Goal: Communication & Community: Share content

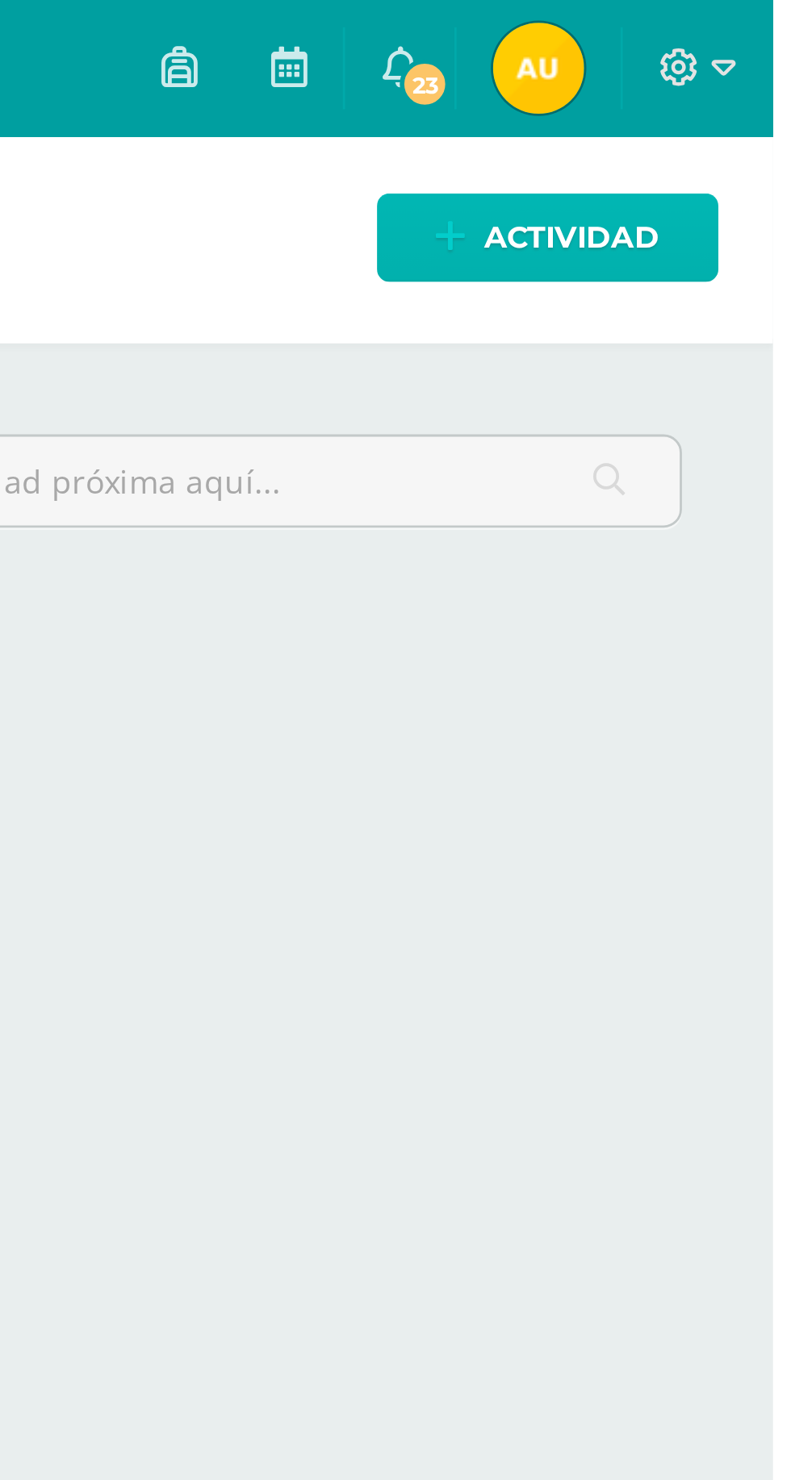
click at [738, 96] on span "Actividad" at bounding box center [719, 84] width 62 height 30
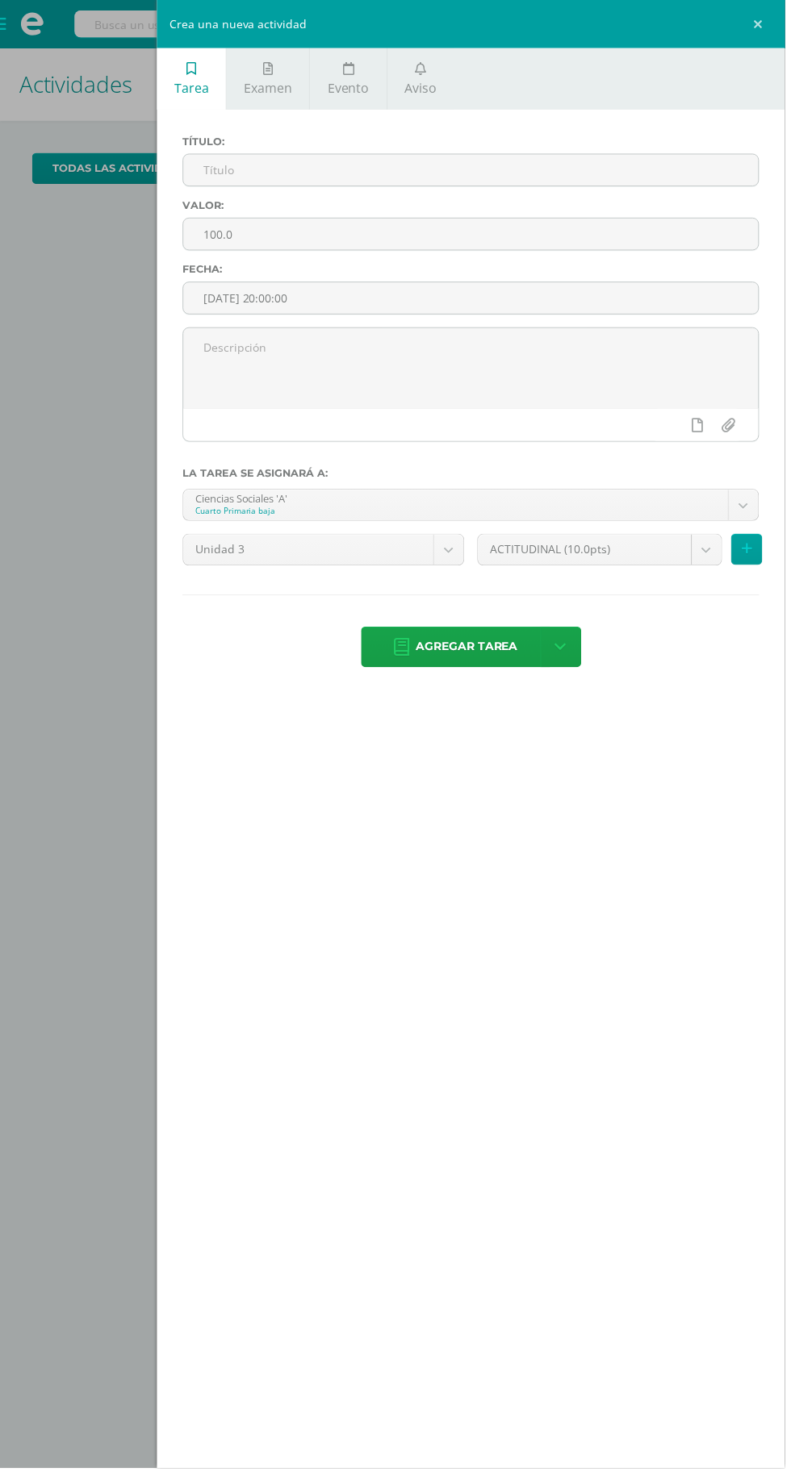
scroll to position [18, 0]
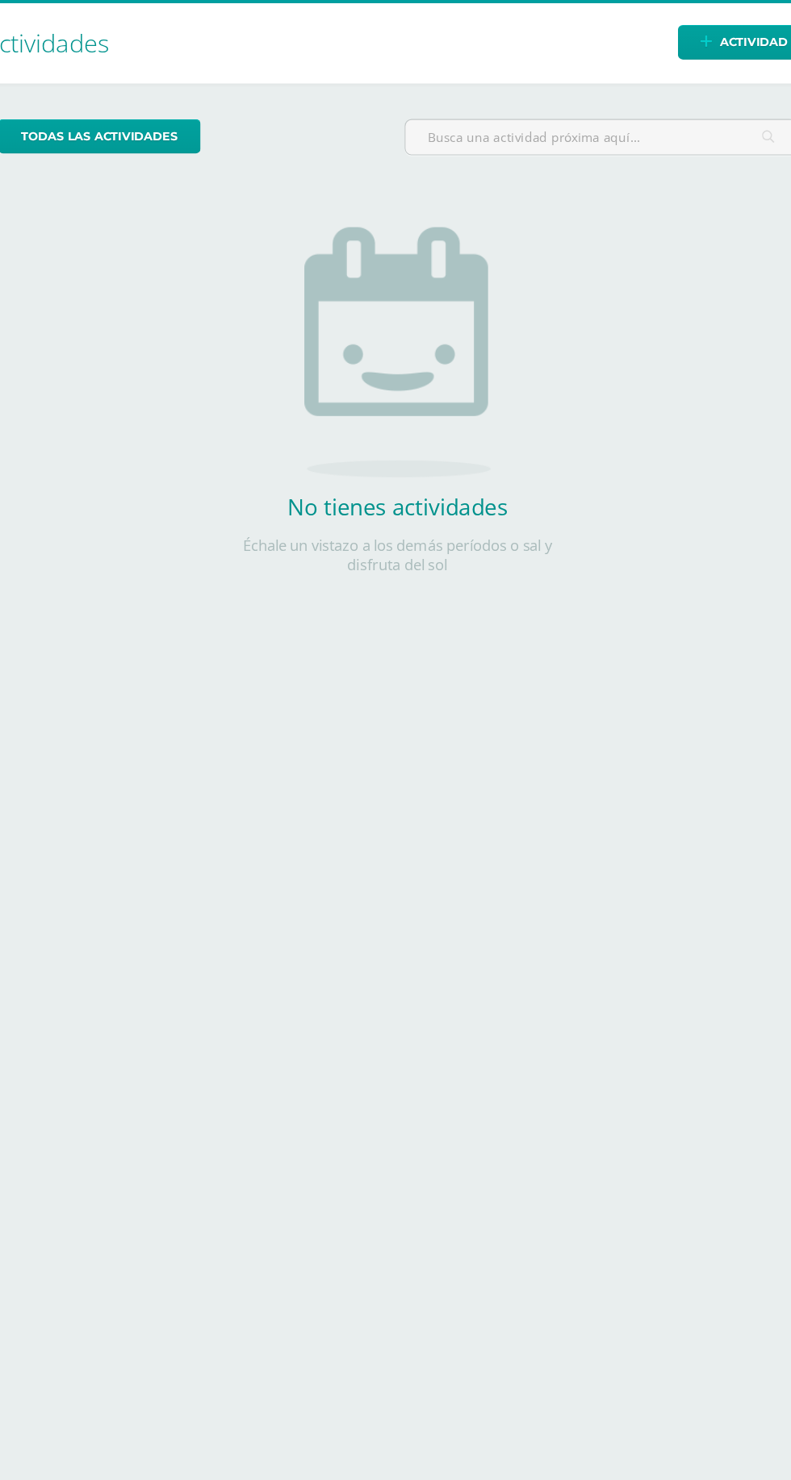
scroll to position [4, 0]
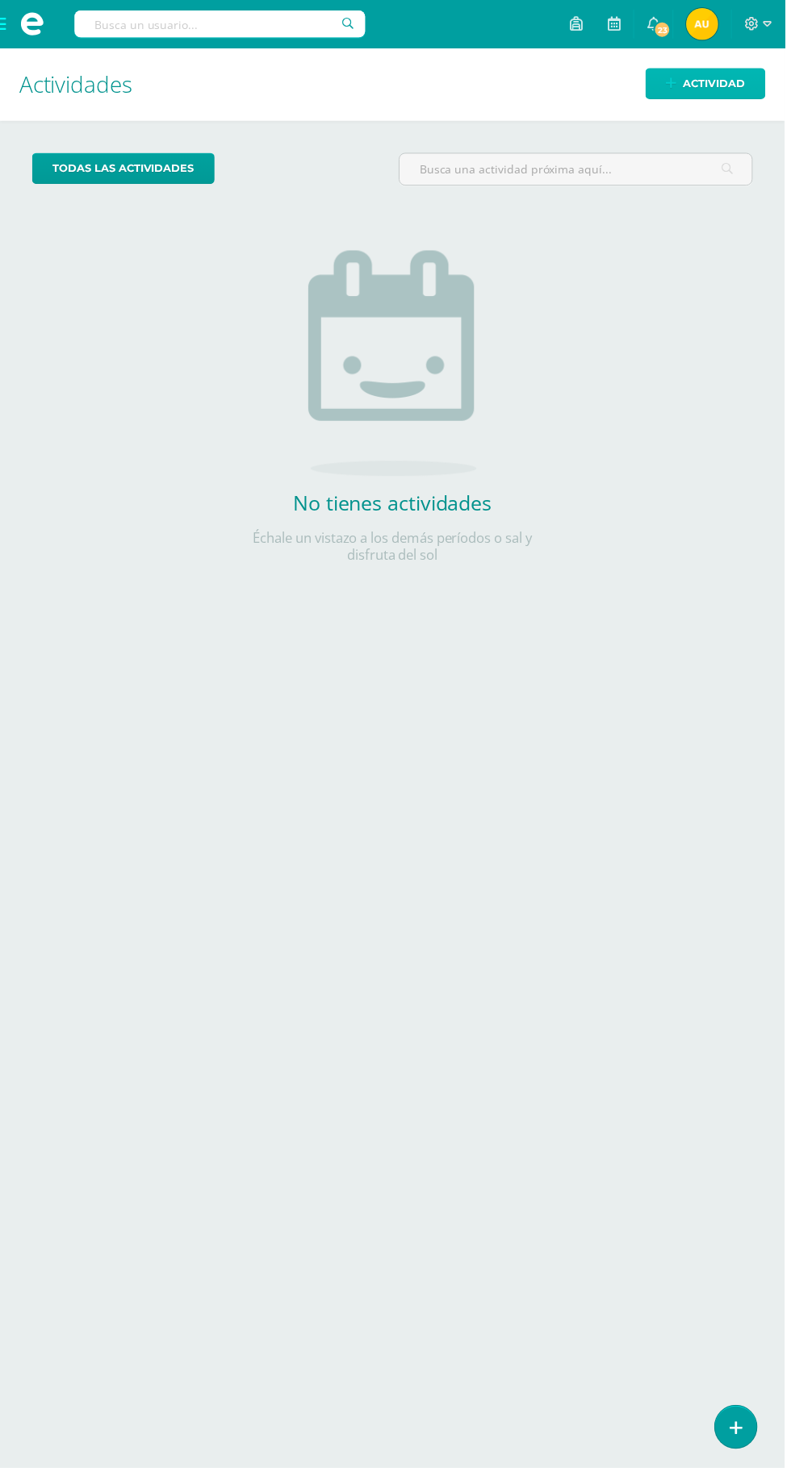
click at [733, 80] on span "Actividad" at bounding box center [719, 84] width 62 height 30
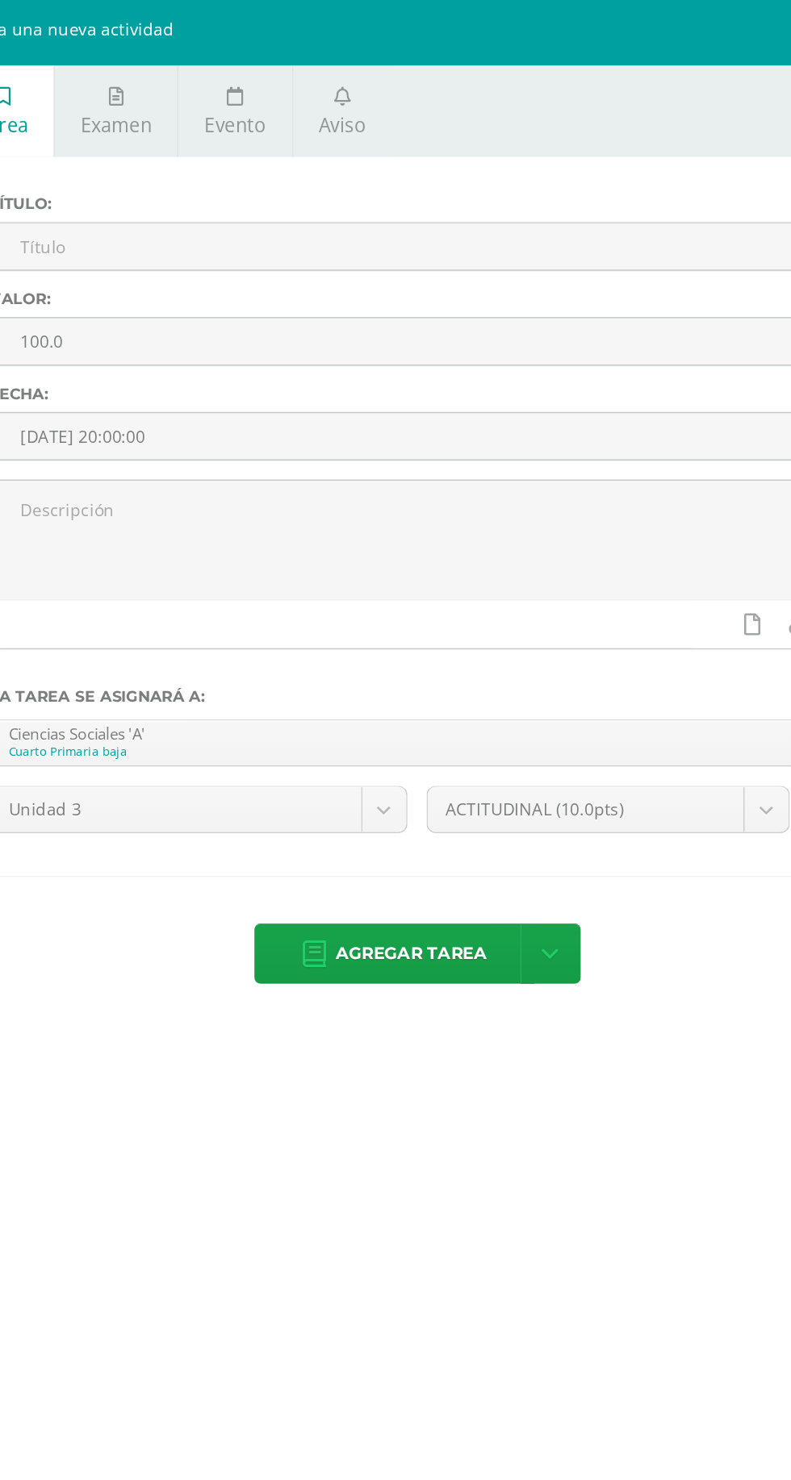
scroll to position [0, 0]
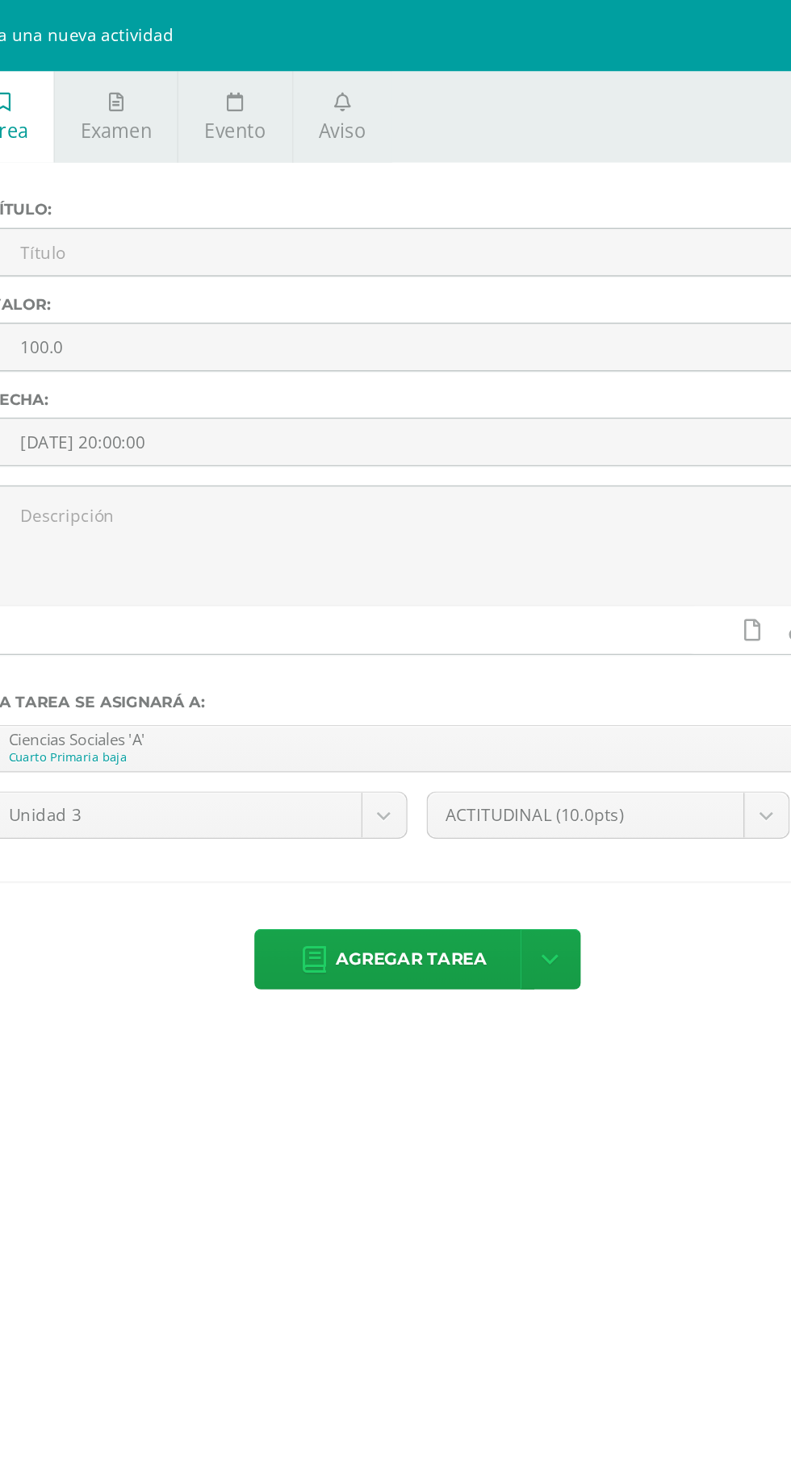
click at [441, 69] on link "Aviso" at bounding box center [423, 79] width 67 height 62
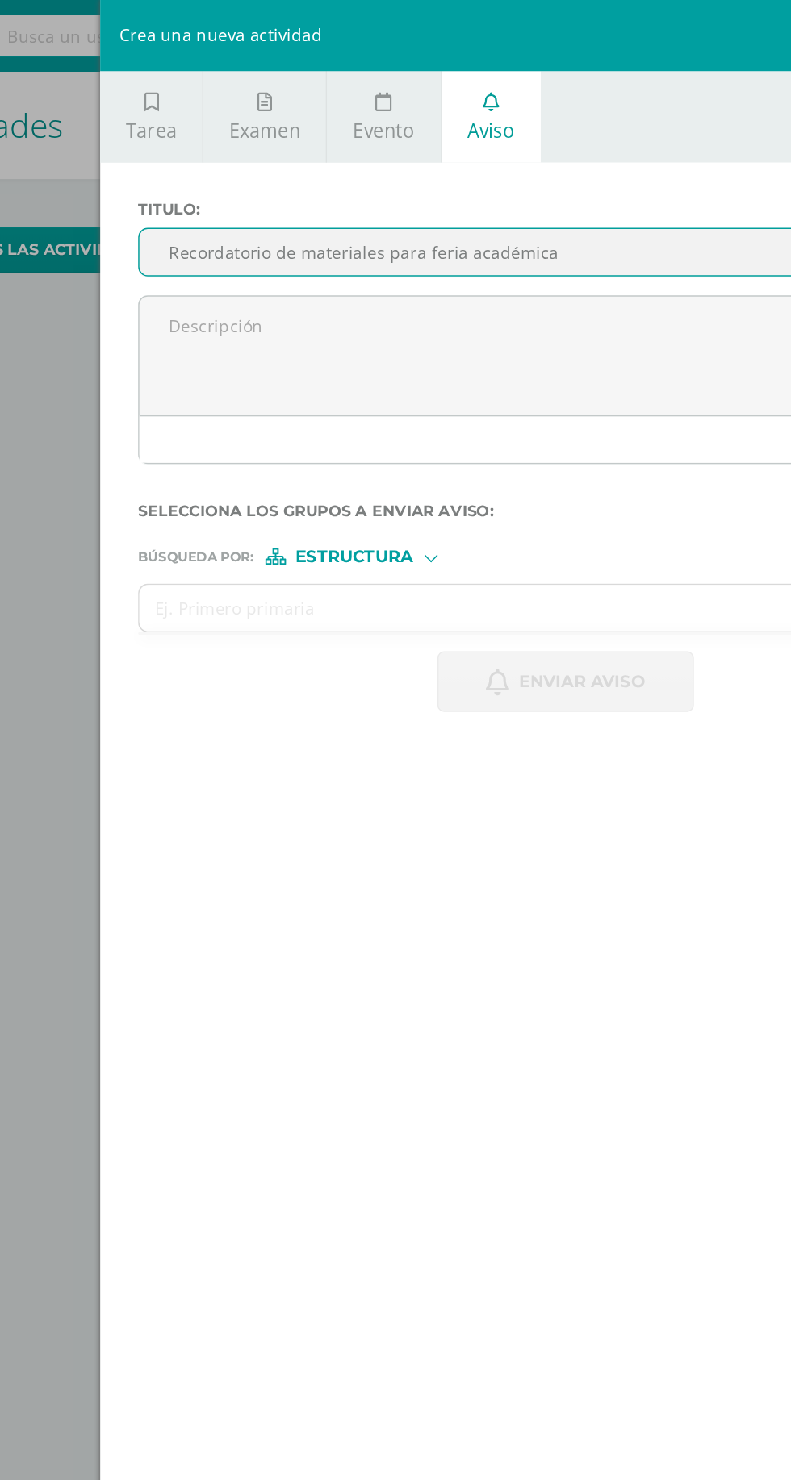
type input "Recordatorio de materiales para feria académica"
click at [222, 224] on textarea at bounding box center [474, 242] width 579 height 81
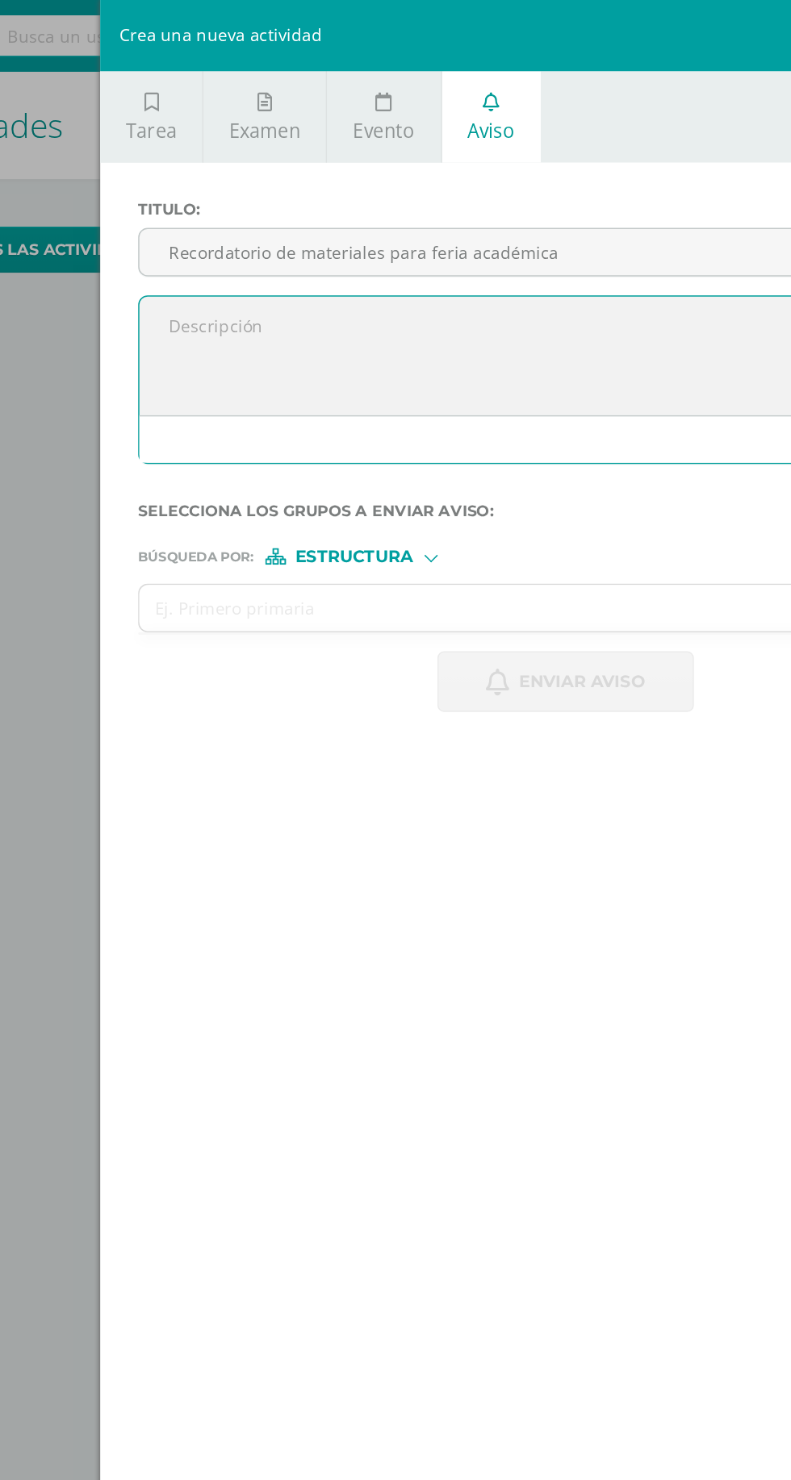
paste textarea "Buenas tardes Estimados padres de familia, Reciban un cordial saludo. Se les re…"
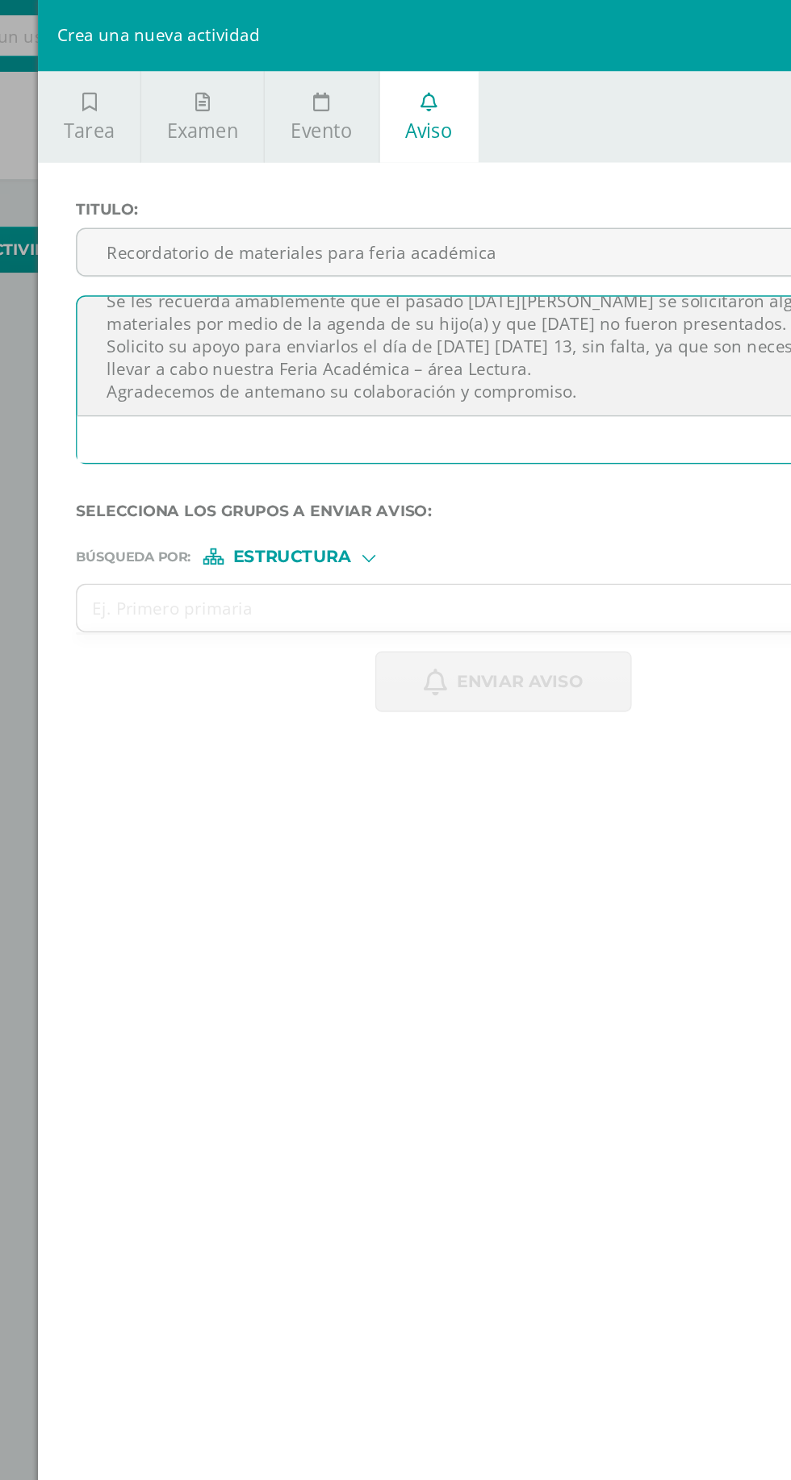
scroll to position [79, 0]
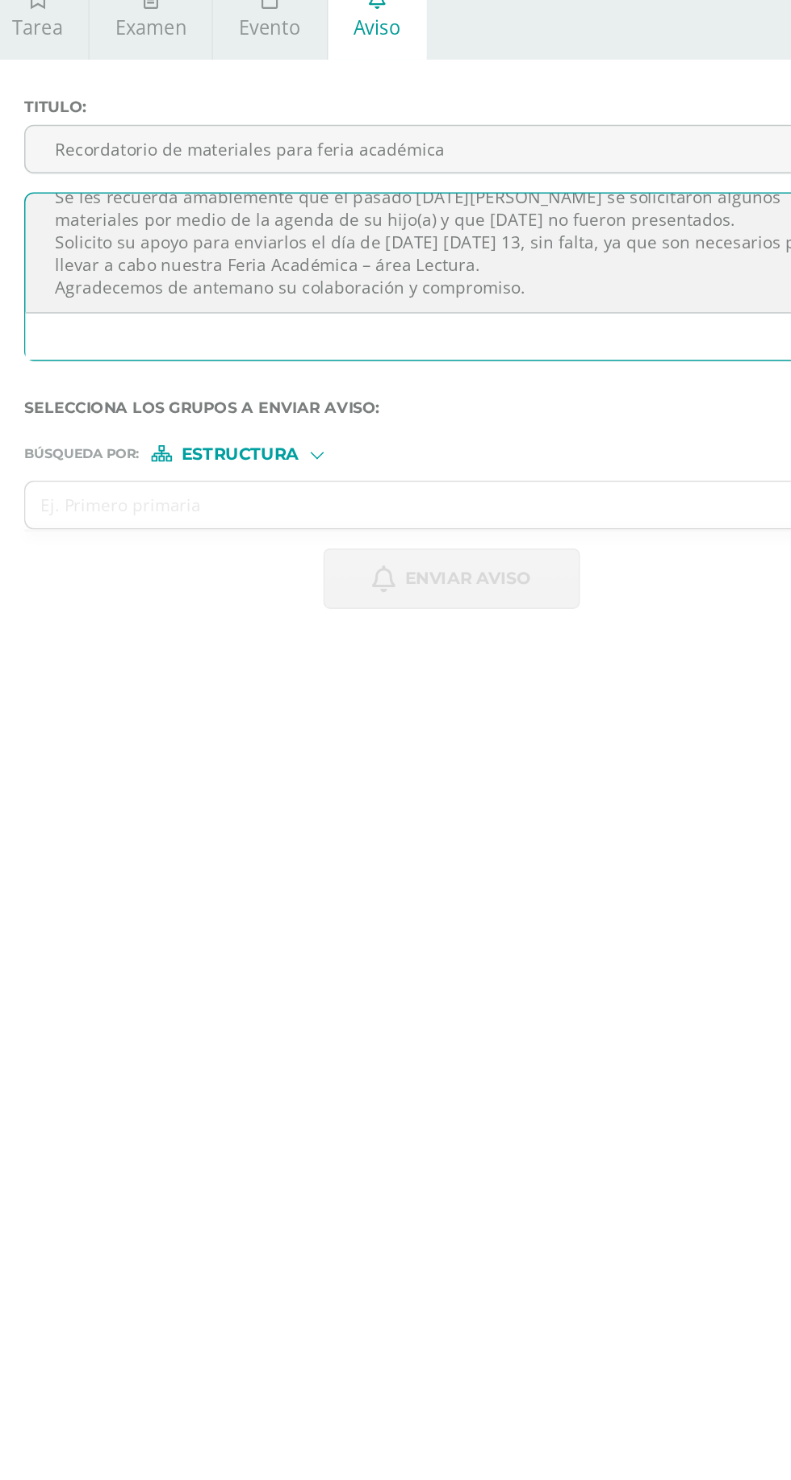
type textarea "Buenas tardes Estimados padres de familia, Reciban un cordial saludo. Se les re…"
click at [328, 379] on span "Estructura" at bounding box center [331, 378] width 80 height 9
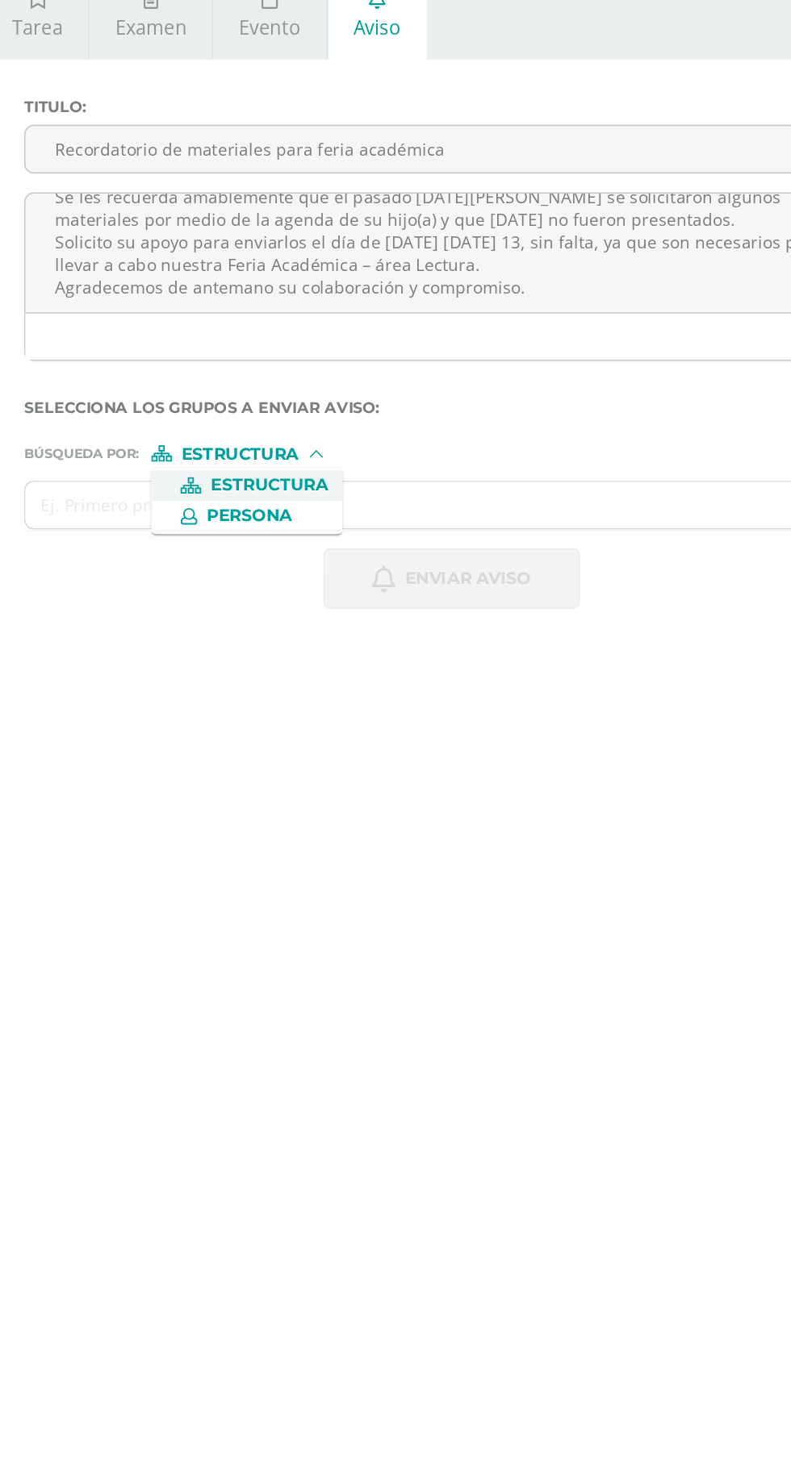
click at [314, 424] on span "Persona" at bounding box center [337, 420] width 58 height 9
click at [231, 413] on input "text" at bounding box center [458, 413] width 547 height 31
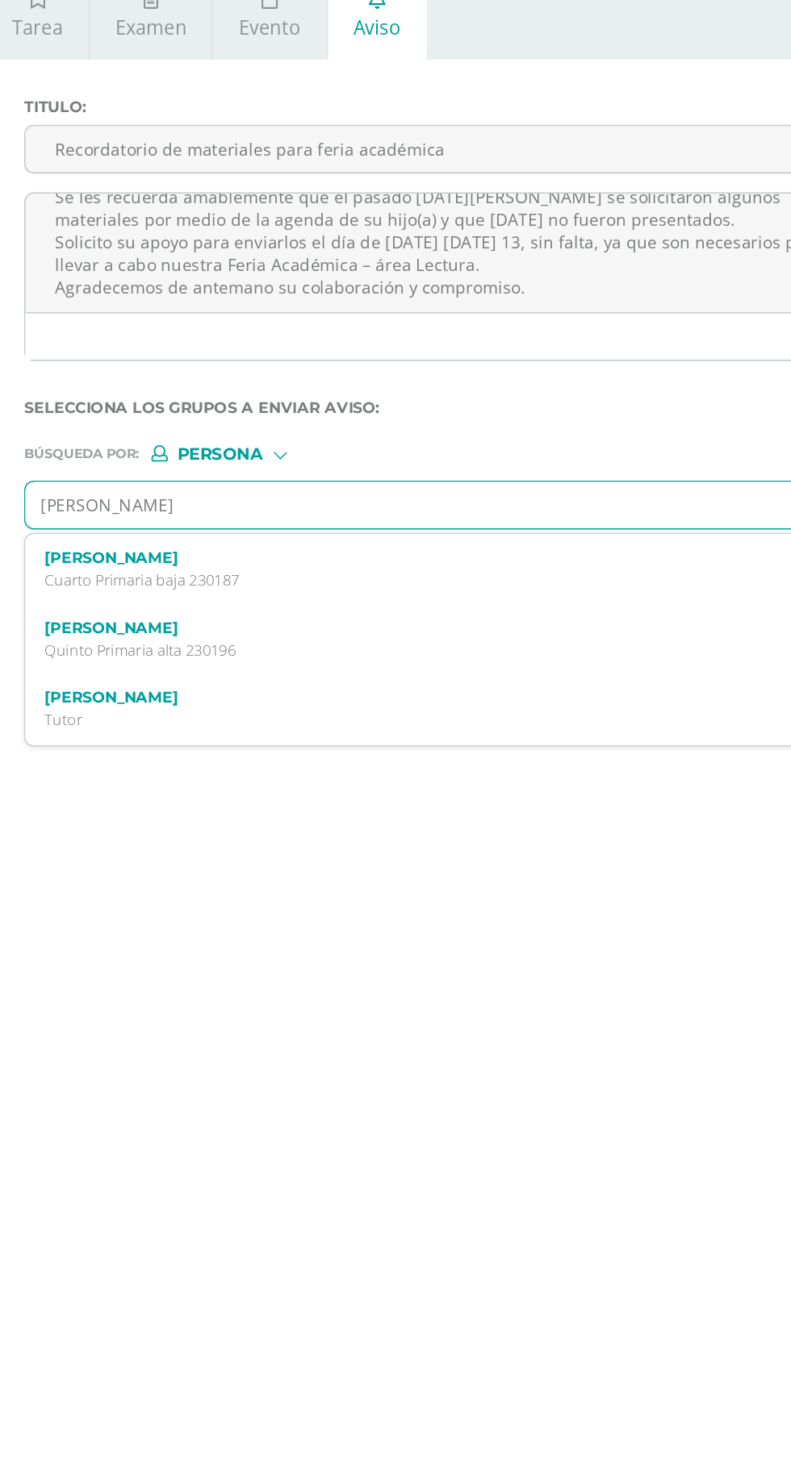
type input "[PERSON_NAME]"
click at [209, 455] on label "[PERSON_NAME]" at bounding box center [462, 449] width 529 height 12
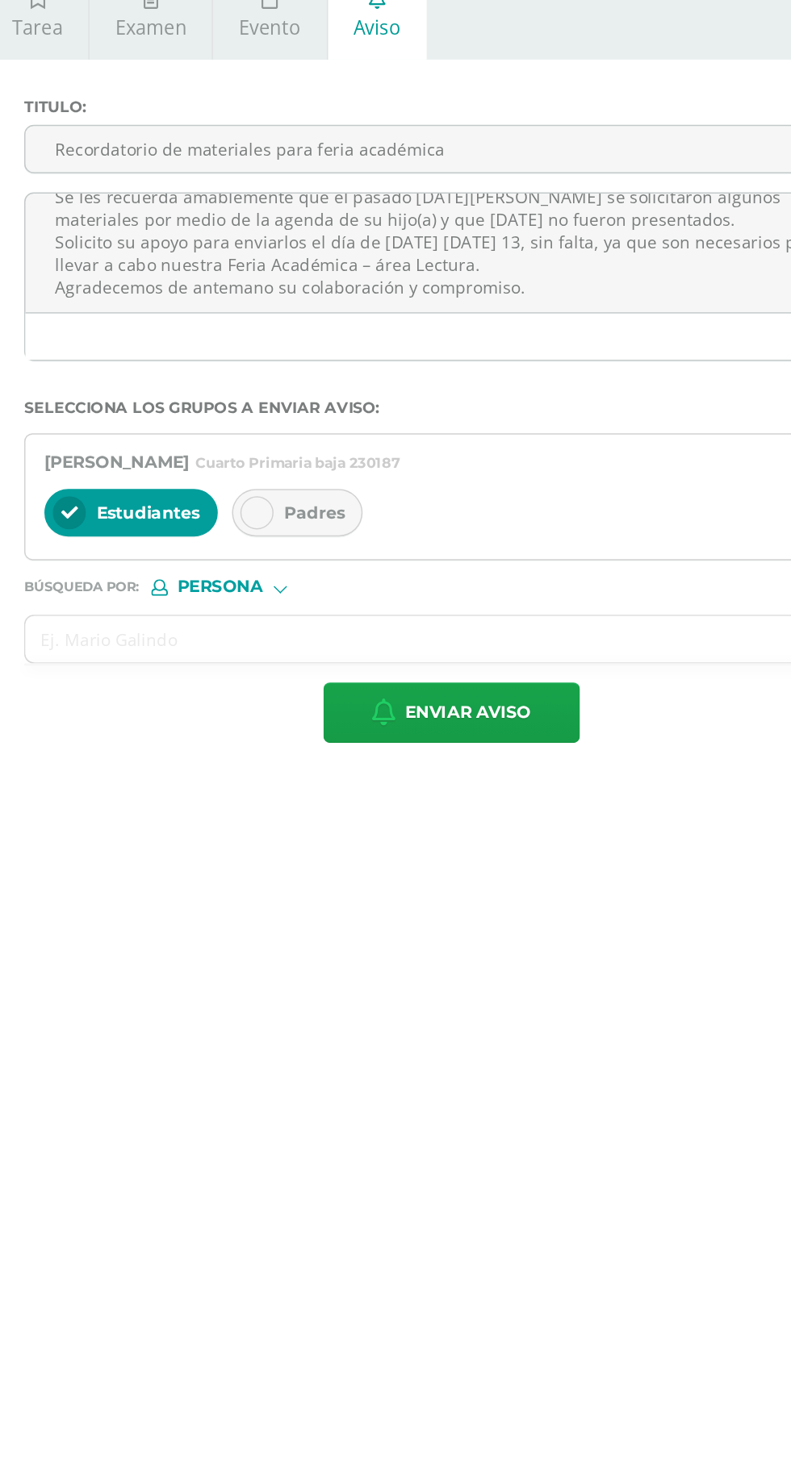
click at [366, 415] on span "Padres" at bounding box center [381, 418] width 41 height 15
click at [237, 504] on input "text" at bounding box center [458, 504] width 547 height 31
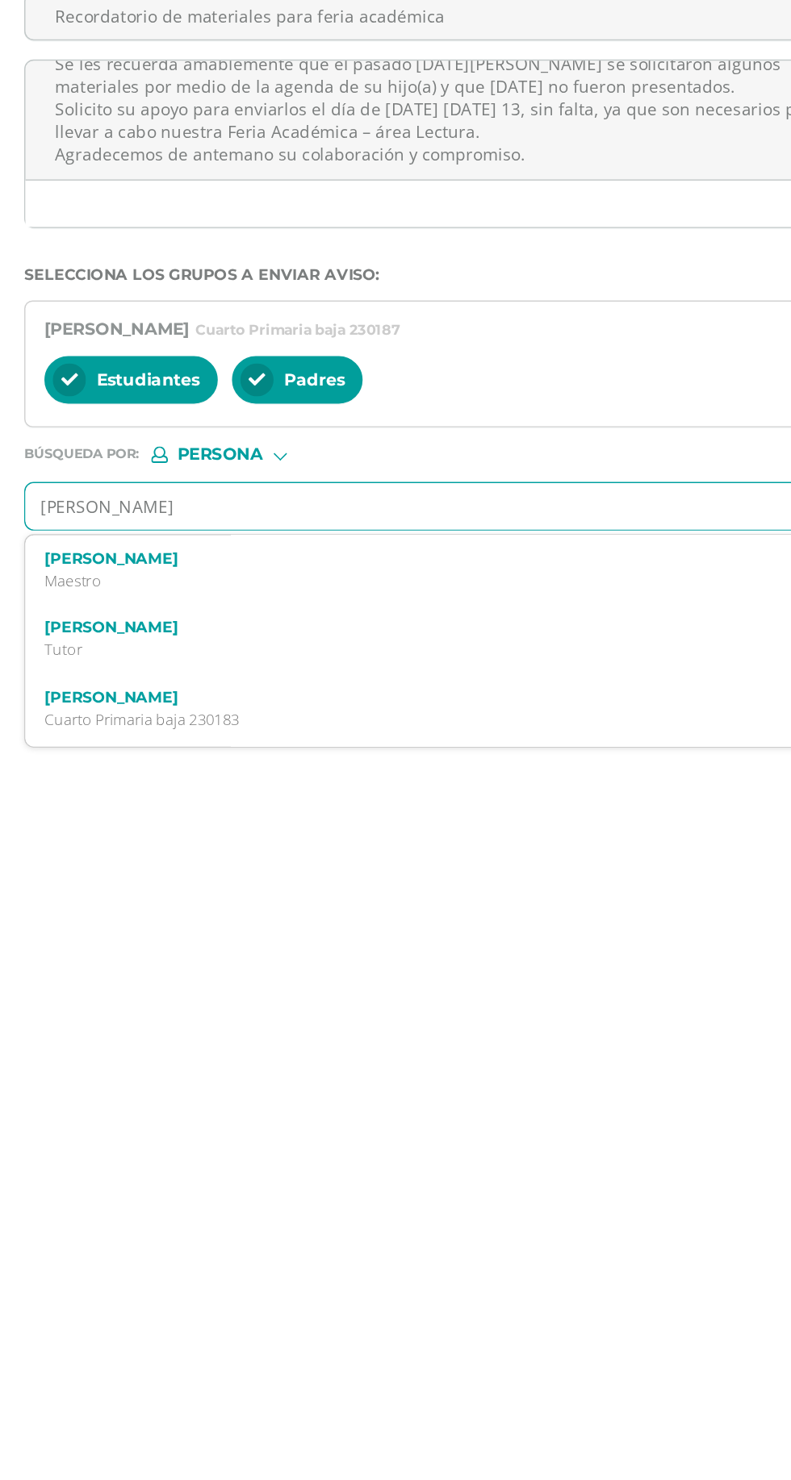
type input "[PERSON_NAME]"
click at [221, 553] on p "Cuarto Primaria baja 230183" at bounding box center [462, 556] width 529 height 14
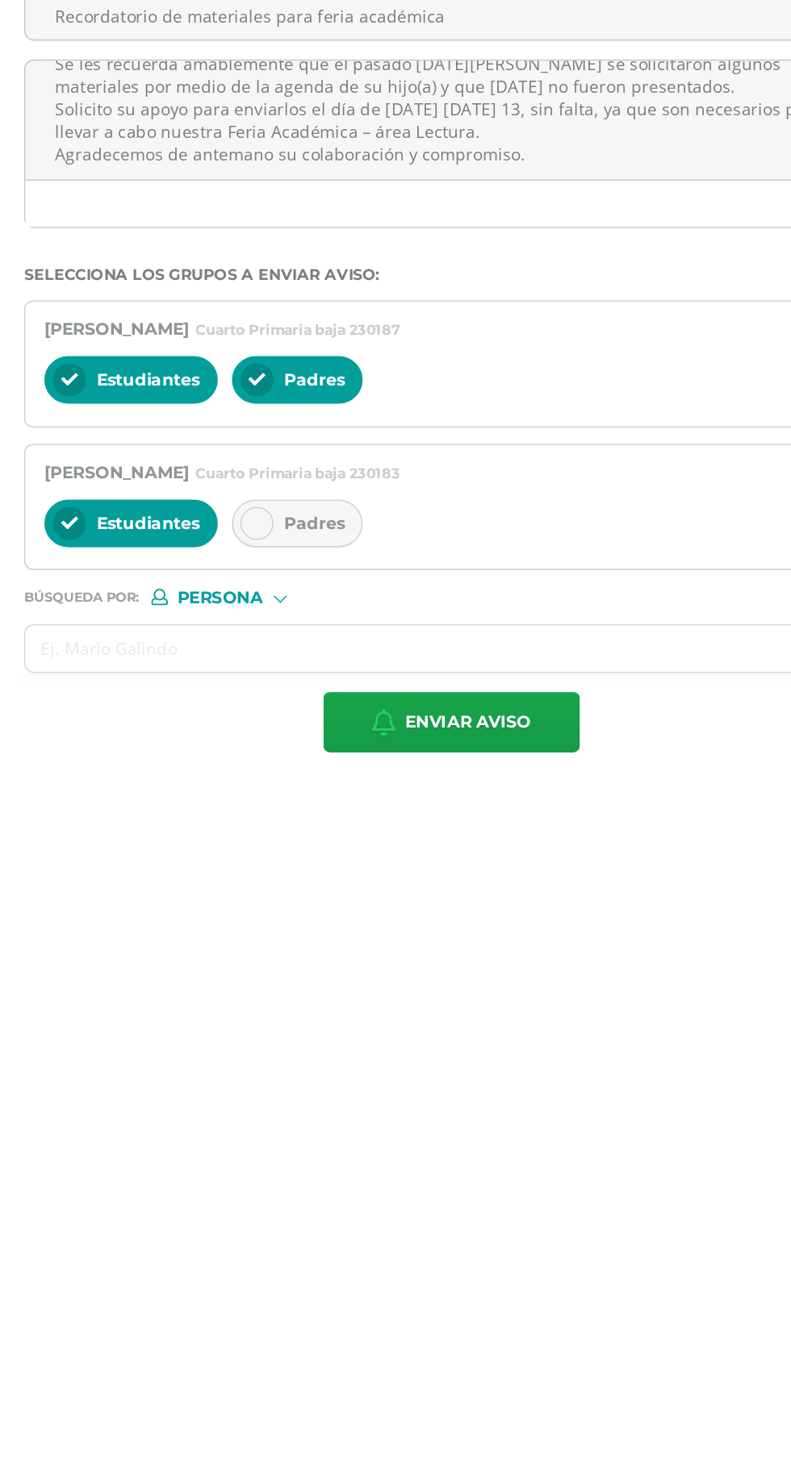
click at [382, 511] on span "Padres" at bounding box center [381, 516] width 41 height 15
click at [219, 599] on input "text" at bounding box center [458, 601] width 547 height 31
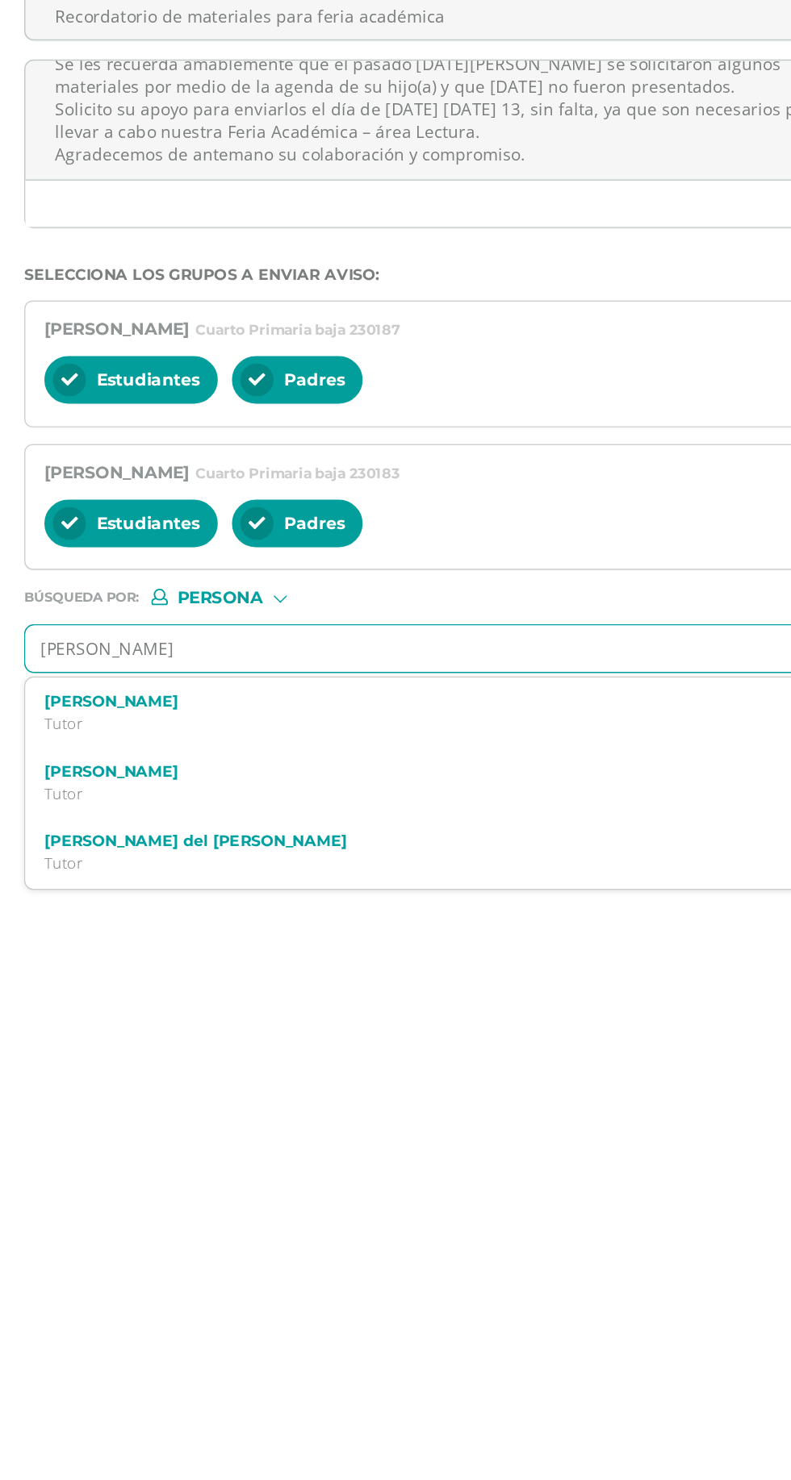
type input "[PERSON_NAME]"
click at [226, 644] on div "[PERSON_NAME] de la [PERSON_NAME] Cuarto Primaria baja 240071" at bounding box center [462, 645] width 529 height 28
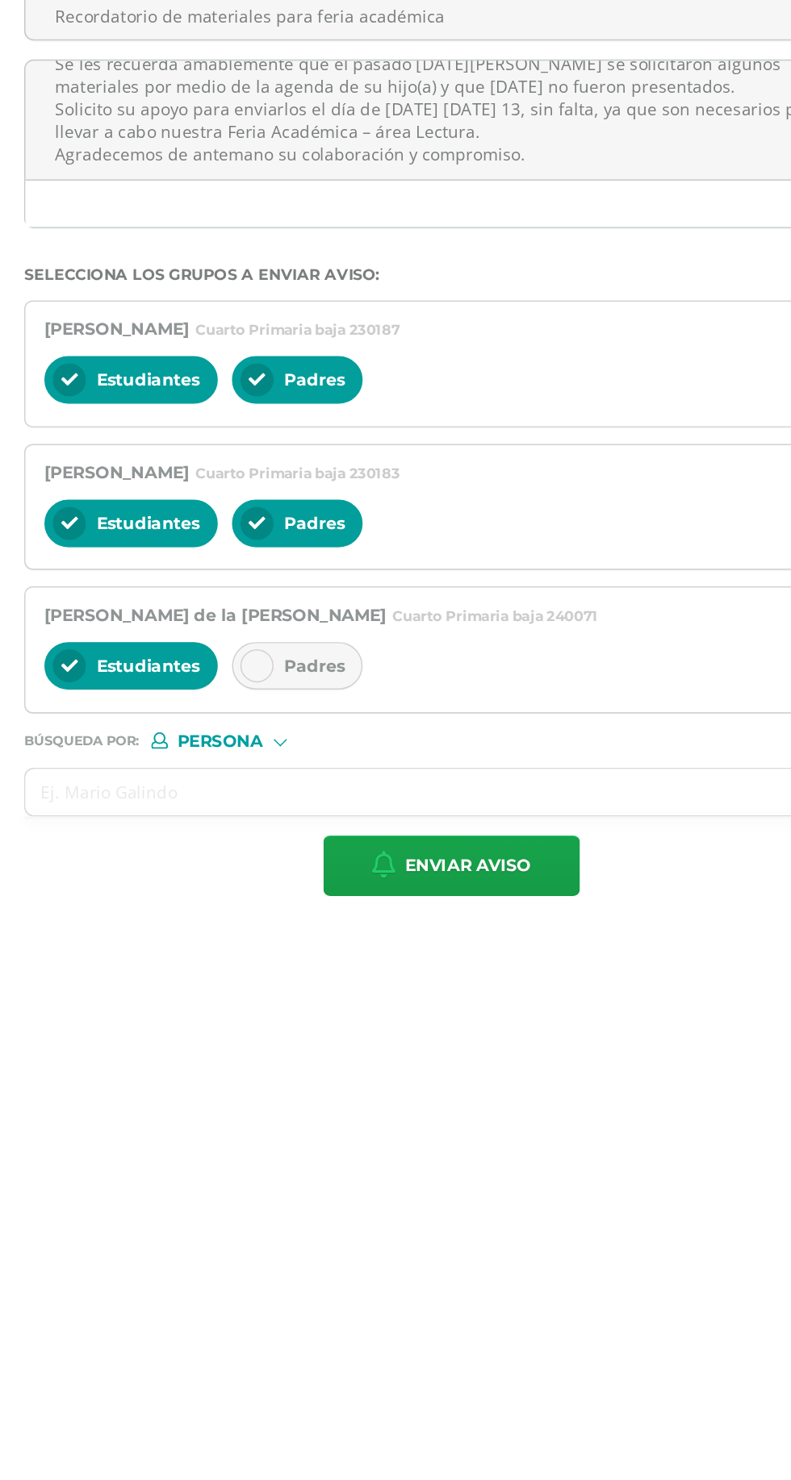
click at [361, 612] on span "Padres" at bounding box center [381, 613] width 41 height 15
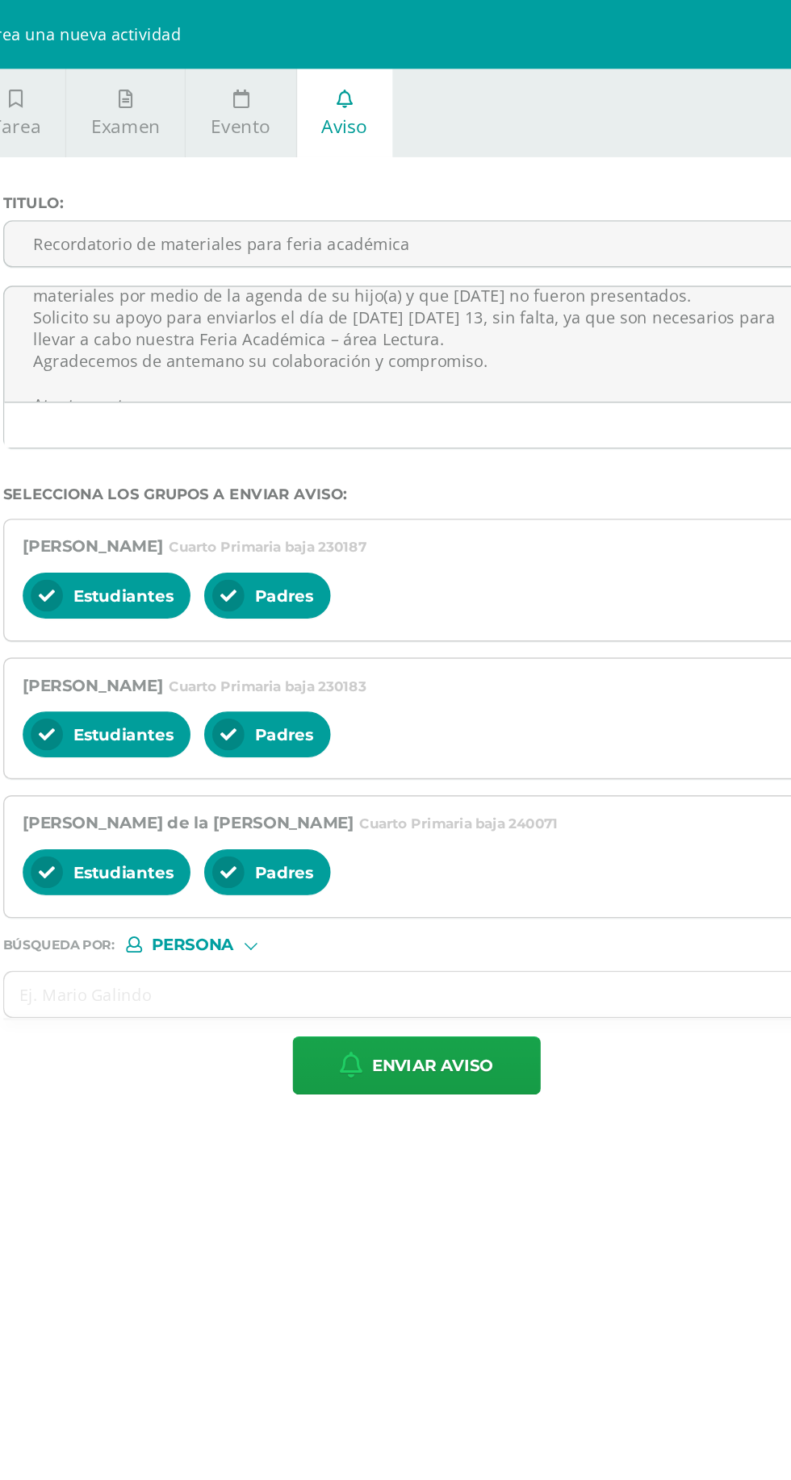
scroll to position [125, 0]
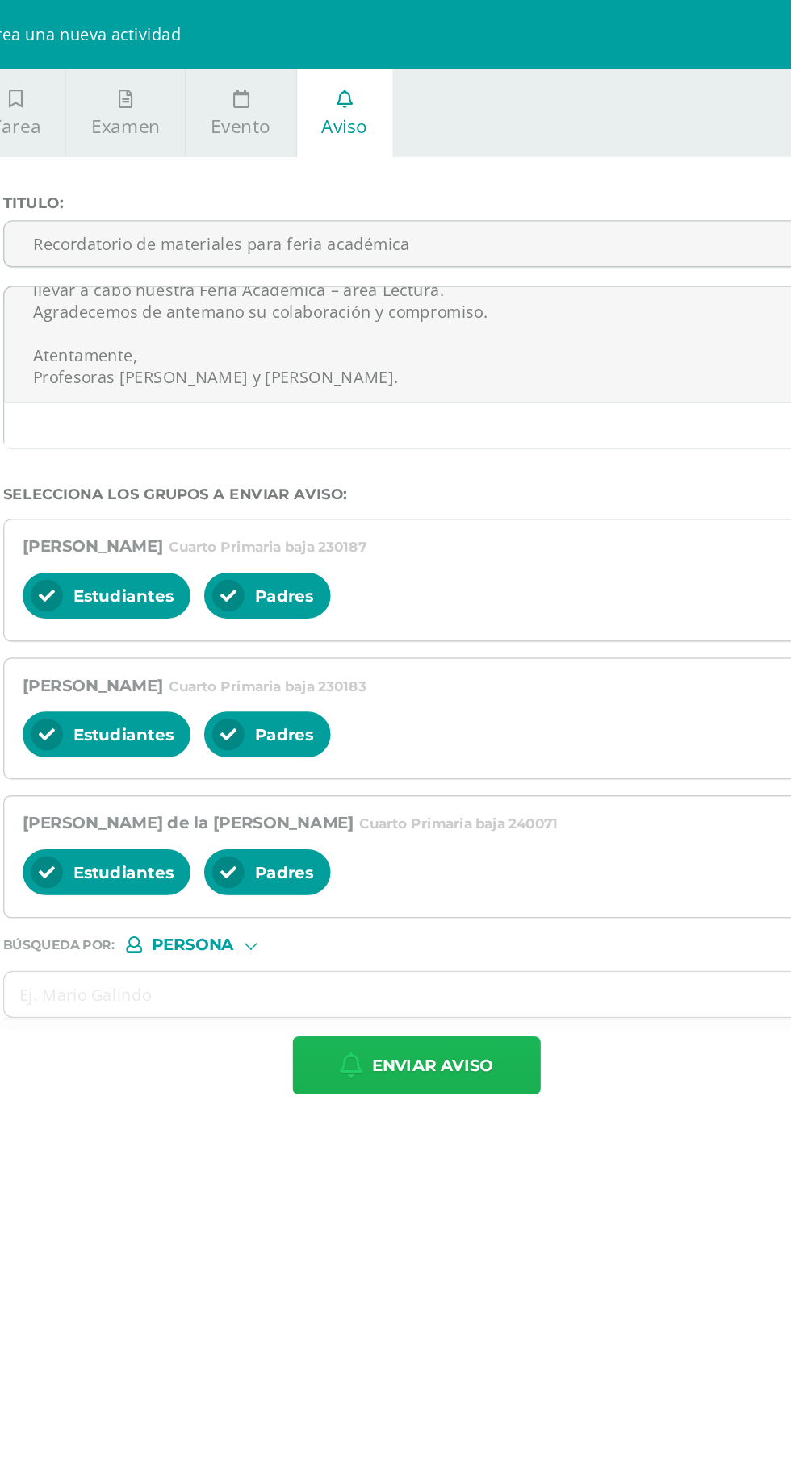
click at [527, 755] on span "Enviar aviso" at bounding box center [486, 749] width 86 height 40
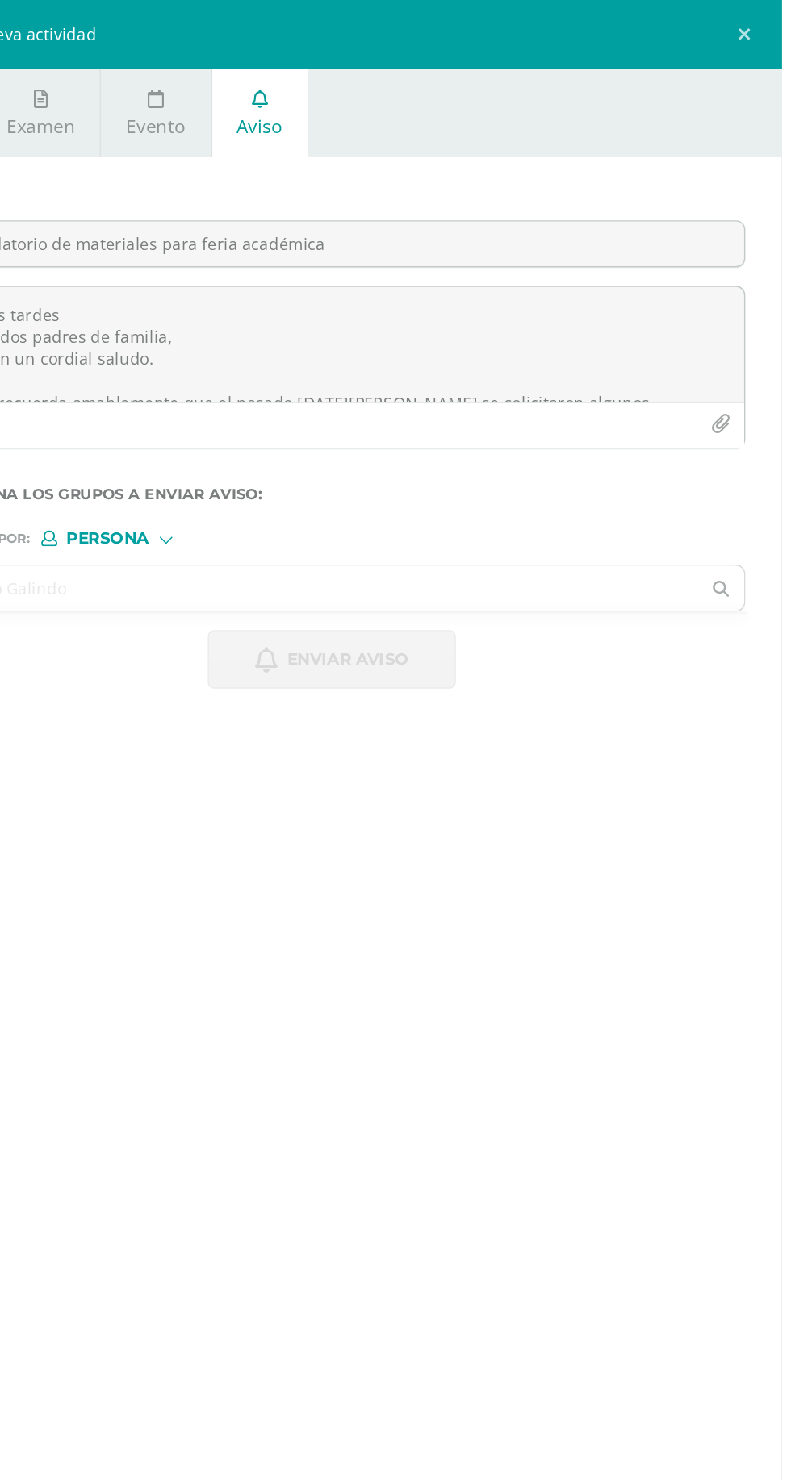
scroll to position [0, 0]
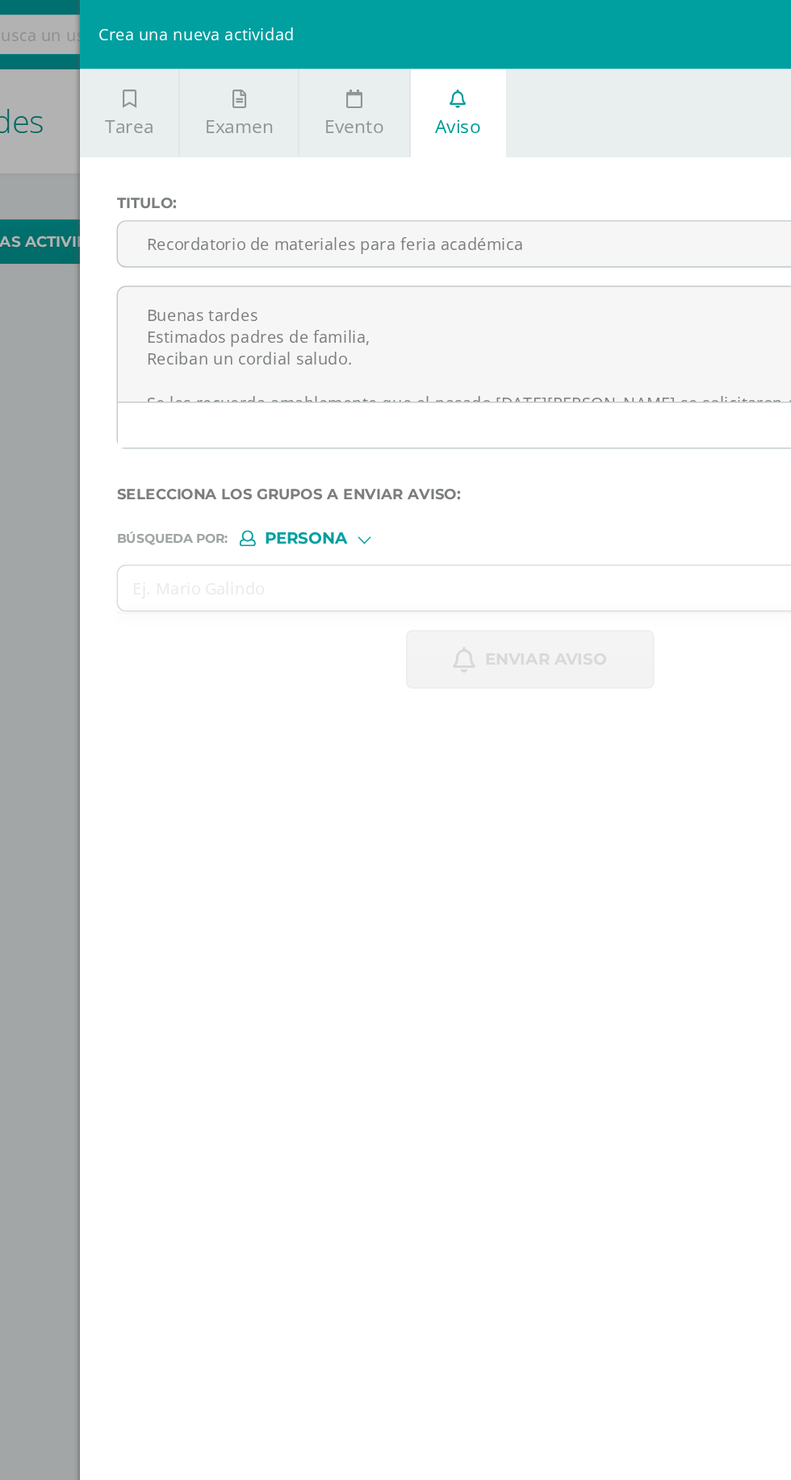
click at [228, 170] on input "Recordatorio de materiales para feria académica" at bounding box center [474, 171] width 579 height 31
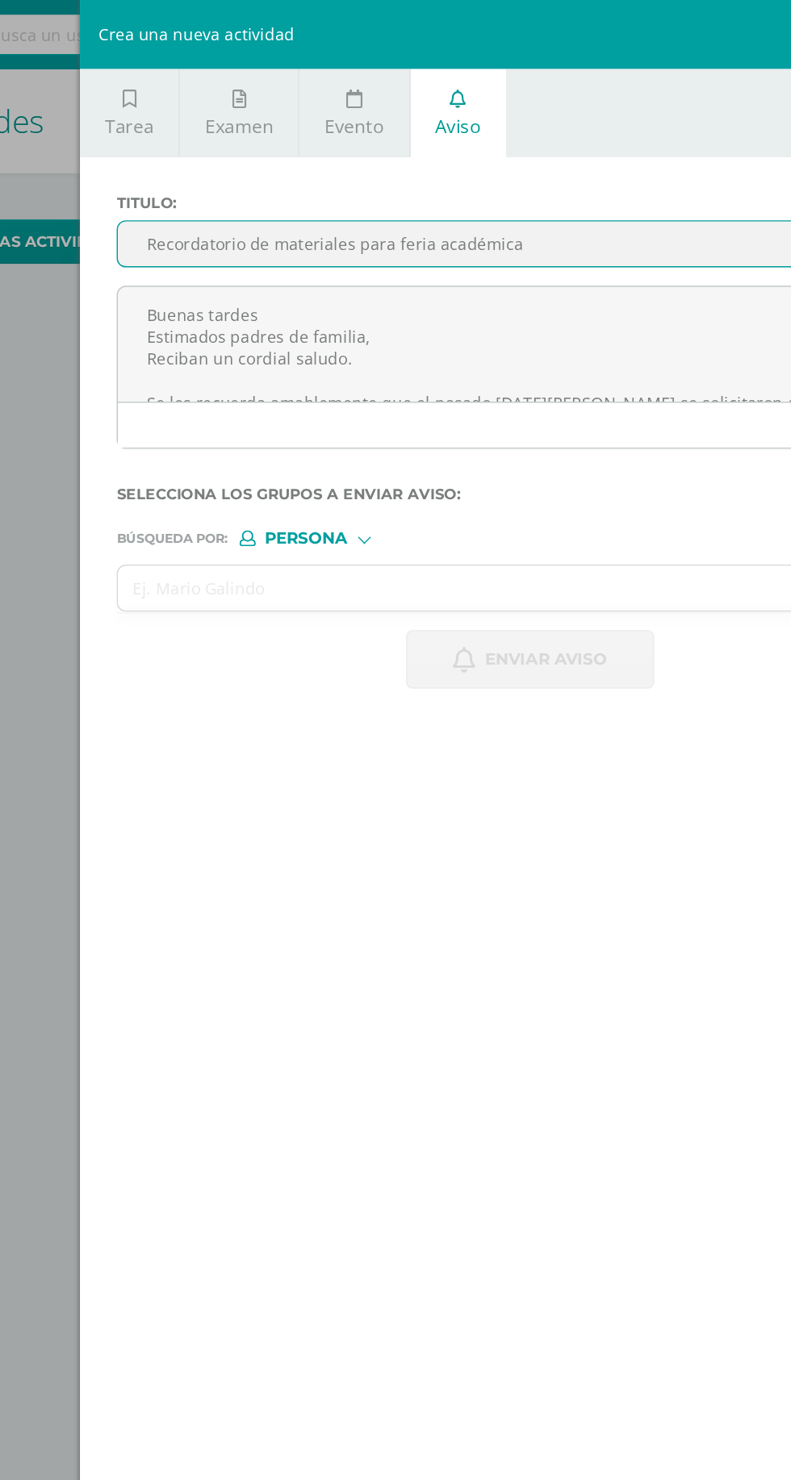
type input "Recordatorio de materiales para feria académica"
click at [215, 219] on textarea "Buenas tardes Estimados padres de familia, Reciban un cordial saludo. Se les re…" at bounding box center [474, 242] width 579 height 81
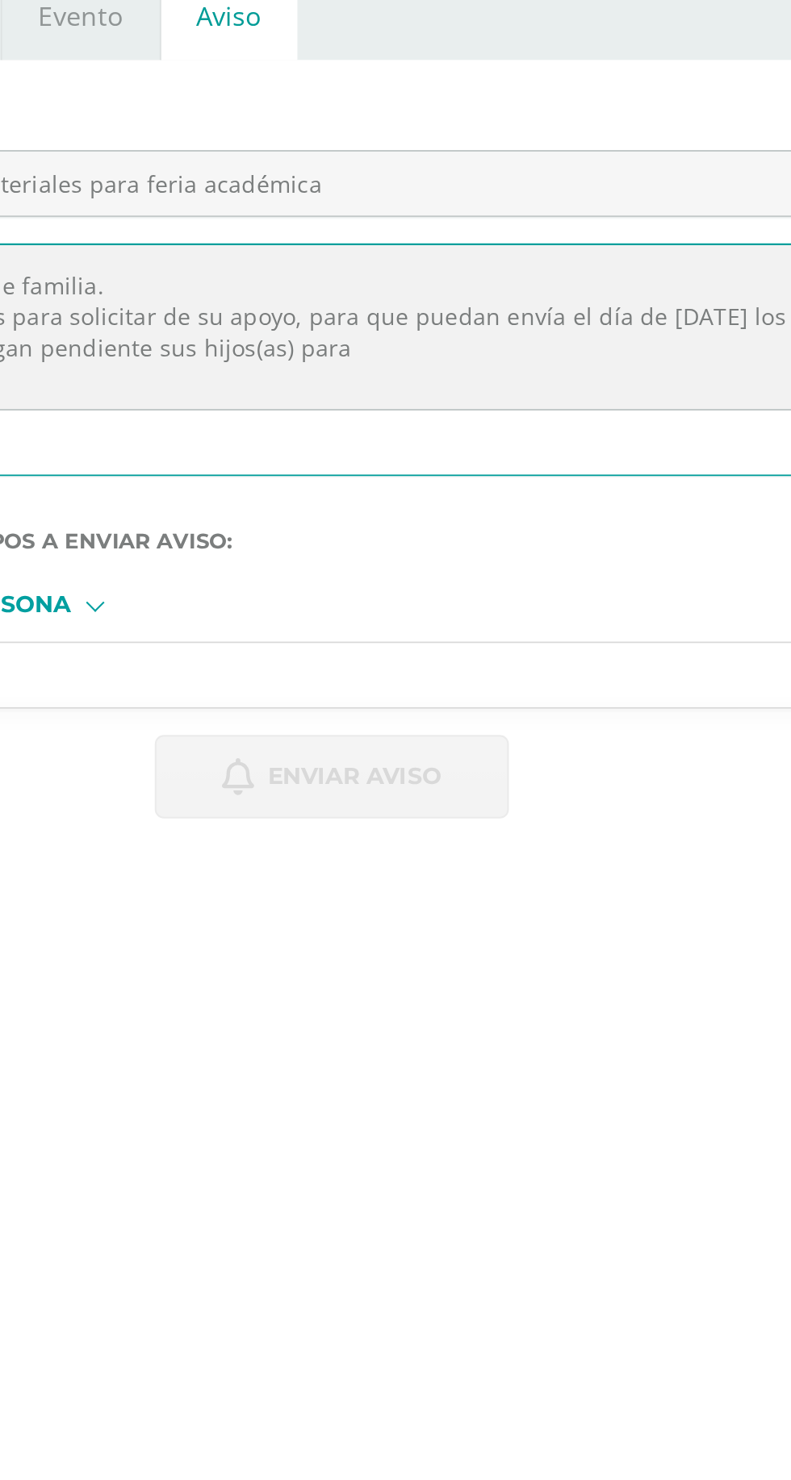
click at [565, 239] on textarea "Estimados padres de familia. El siguiente aviso es para solicitar de su apoyo, …" at bounding box center [474, 242] width 579 height 81
click at [567, 234] on textarea "Estimados padres de familia. El siguiente aviso es para solicitar de su apoyo, …" at bounding box center [474, 242] width 579 height 81
click at [568, 236] on textarea "Estimados padres de familia. El siguiente aviso es para solicitar de su apoyo, …" at bounding box center [474, 242] width 579 height 81
click at [578, 237] on textarea "Estimados padres de familia. El siguiente aviso es para solicitar de su apoyo, …" at bounding box center [474, 242] width 579 height 81
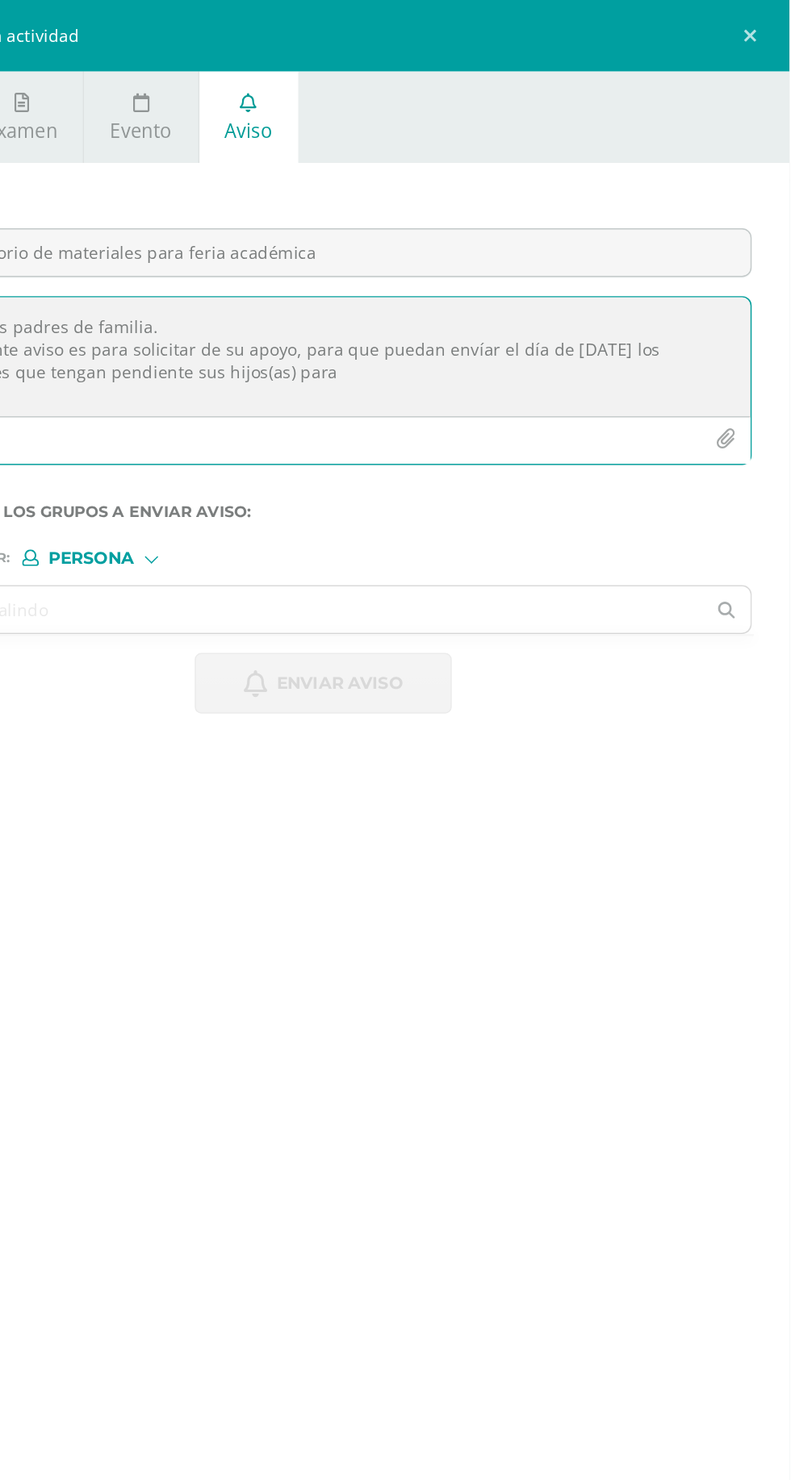
click at [444, 250] on textarea "Estimados padres de familia. El siguiente aviso es para solicitar de su apoyo, …" at bounding box center [474, 242] width 579 height 81
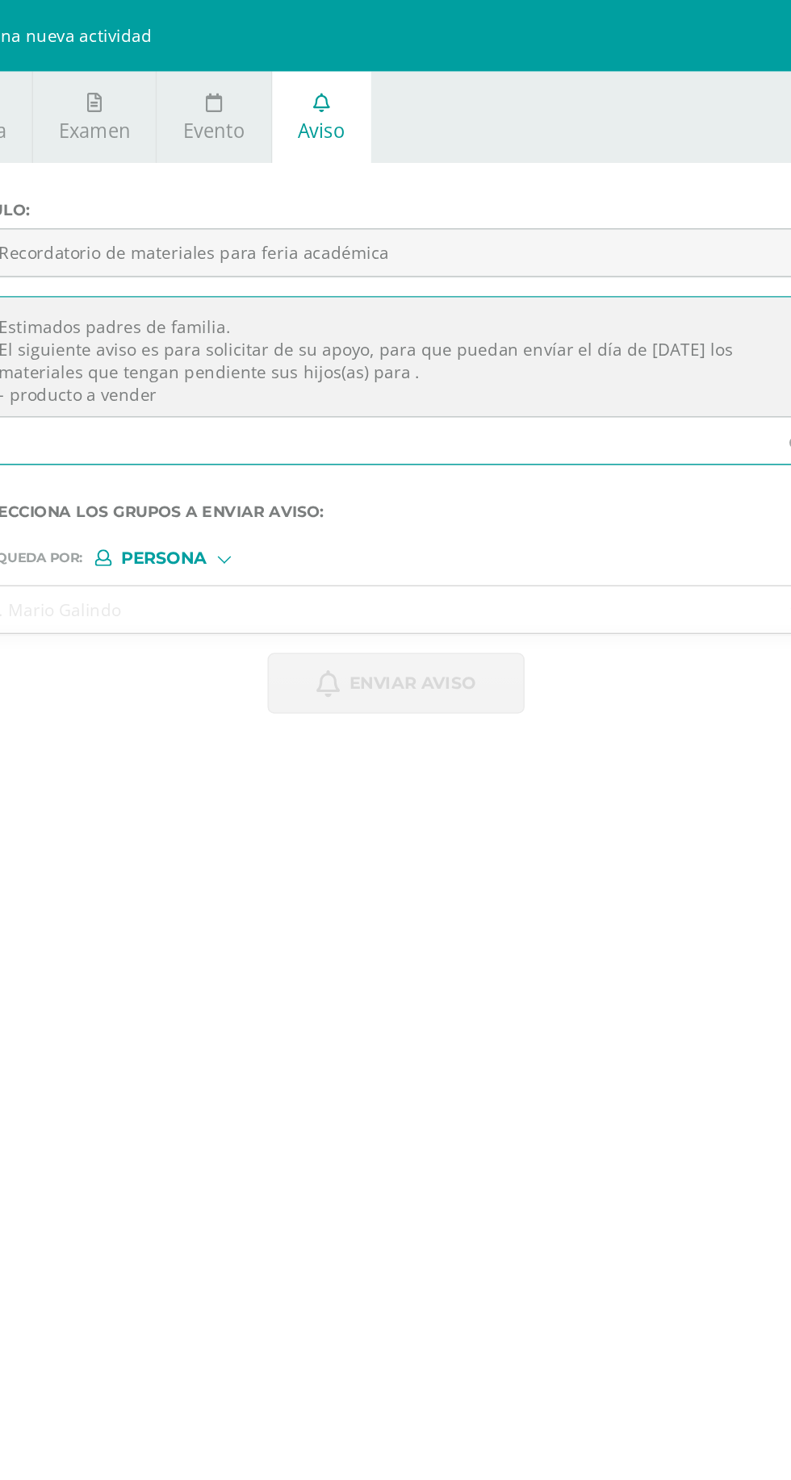
scroll to position [7, 0]
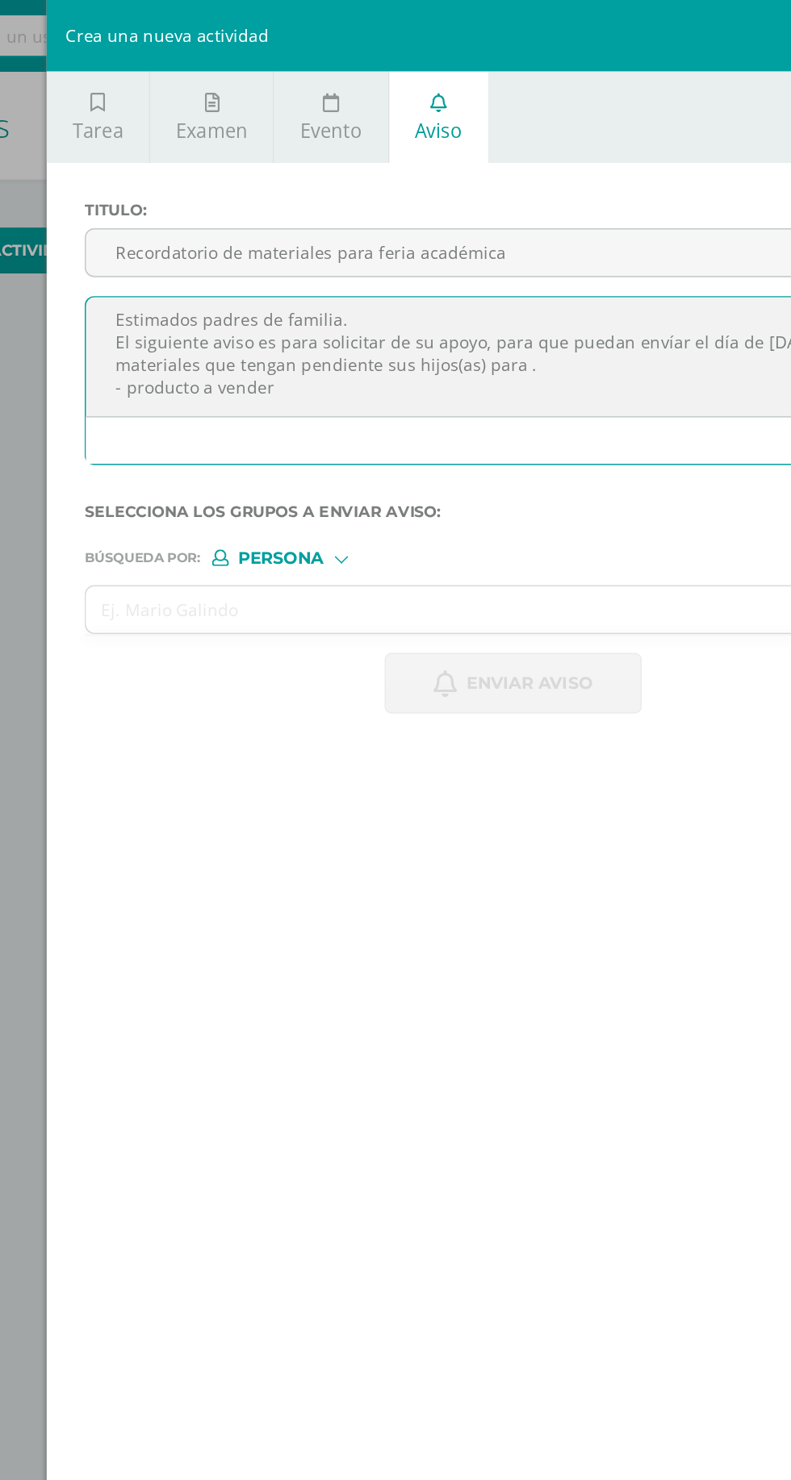
click at [331, 249] on textarea "Estimados padres de familia. El siguiente aviso es para solicitar de su apoyo, …" at bounding box center [474, 242] width 579 height 81
click at [309, 269] on textarea "Estimados padres de familia. El siguiente aviso es para solicitar de su apoyo, …" at bounding box center [474, 242] width 579 height 81
click at [323, 273] on textarea "Estimados padres de familia. El siguiente aviso es para solicitar de su apoyo, …" at bounding box center [474, 242] width 579 height 81
click at [316, 265] on textarea "Estimados padres de familia. El siguiente aviso es para solicitar de su apoyo, …" at bounding box center [474, 242] width 579 height 81
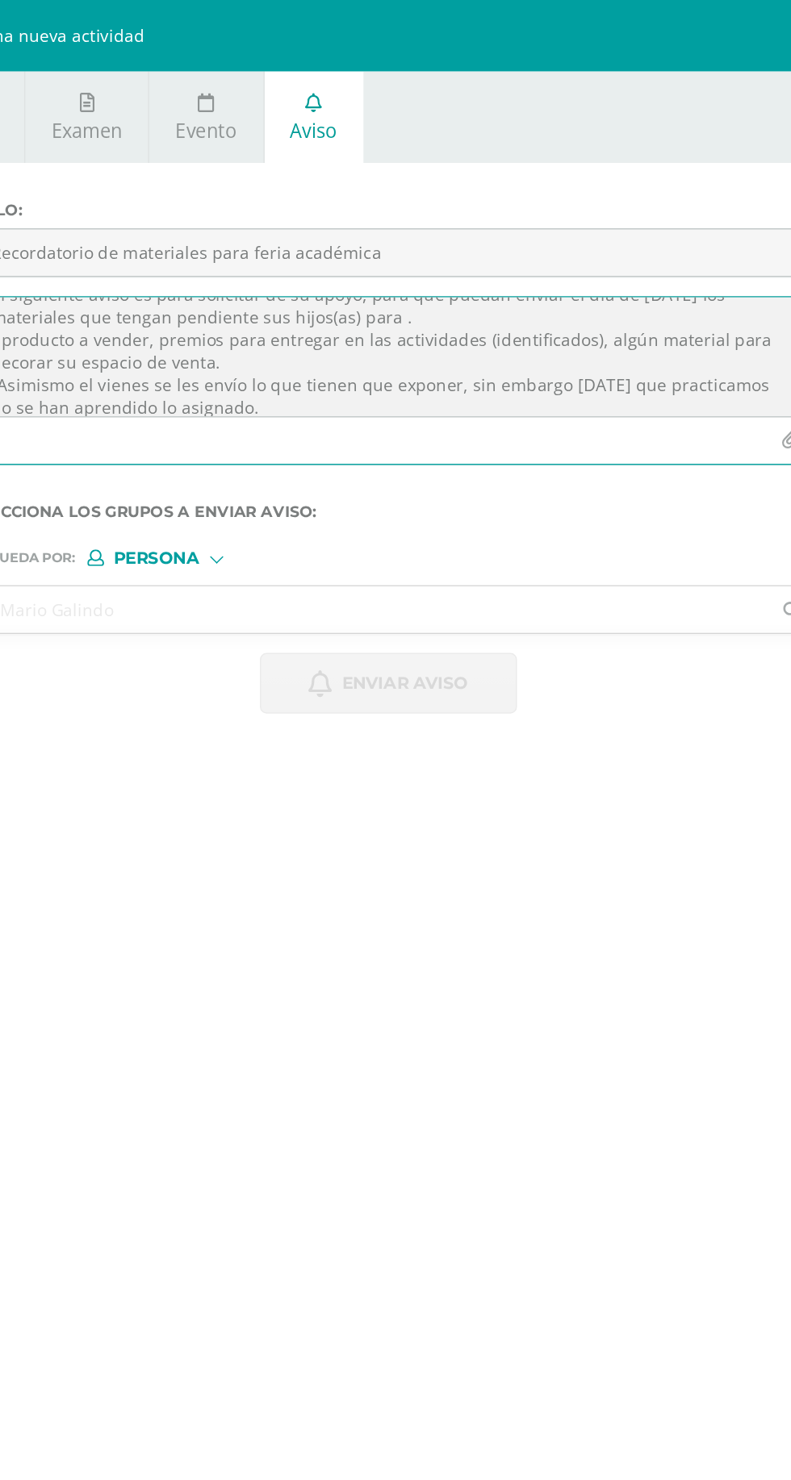
scroll to position [52, 0]
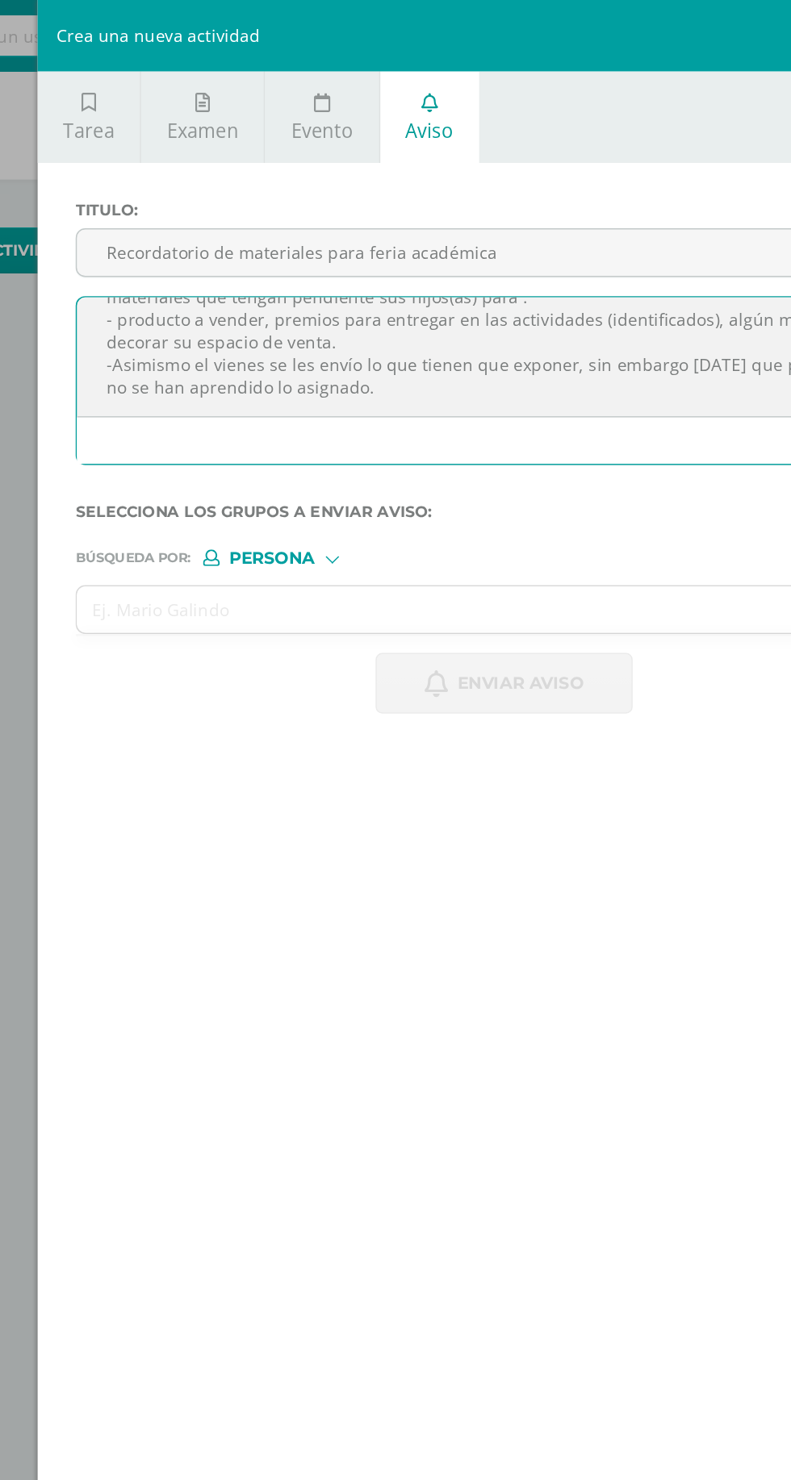
click at [357, 266] on textarea "Estimados padres de familia. El siguiente aviso es para solicitar de su apoyo, …" at bounding box center [474, 242] width 579 height 81
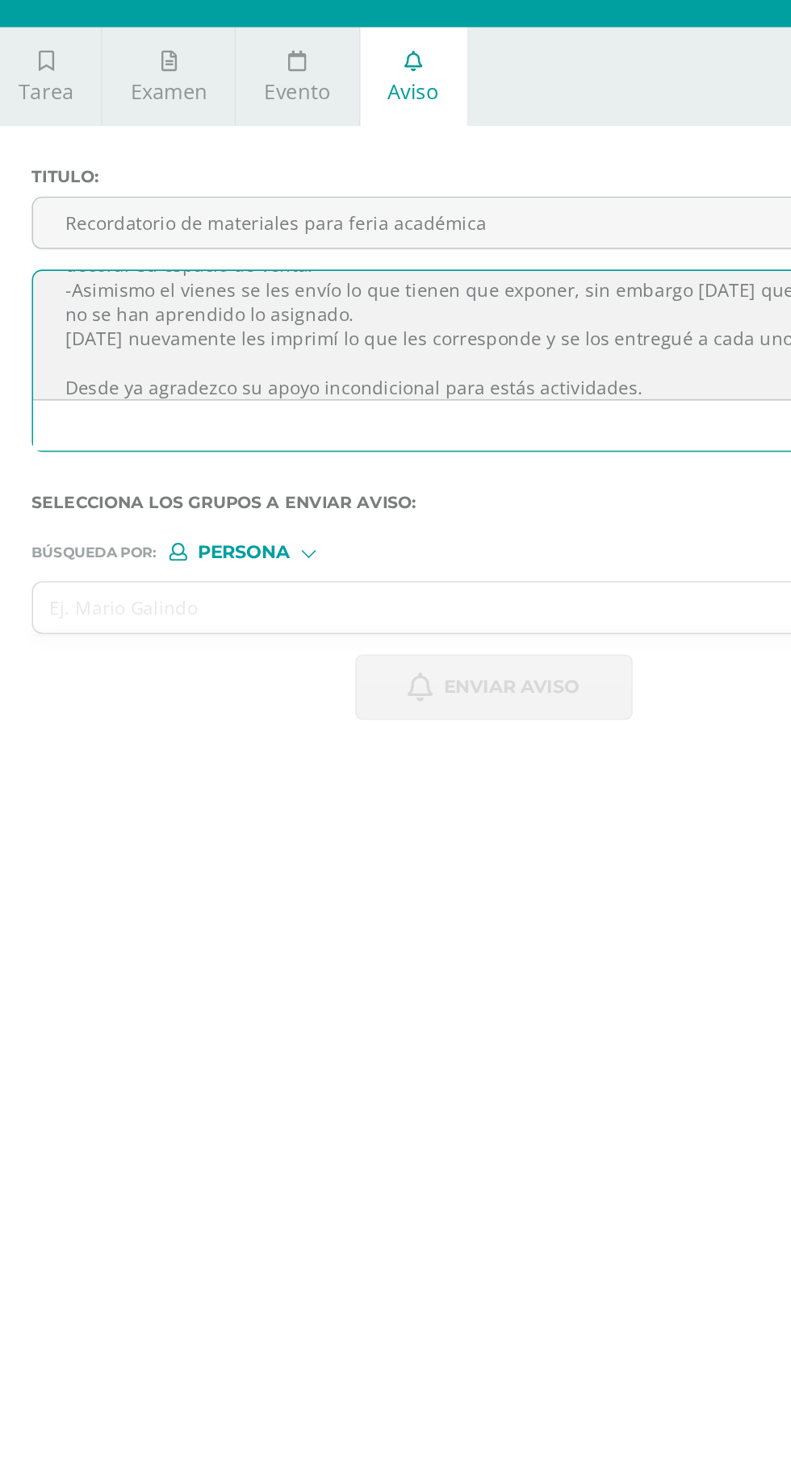
scroll to position [83, 0]
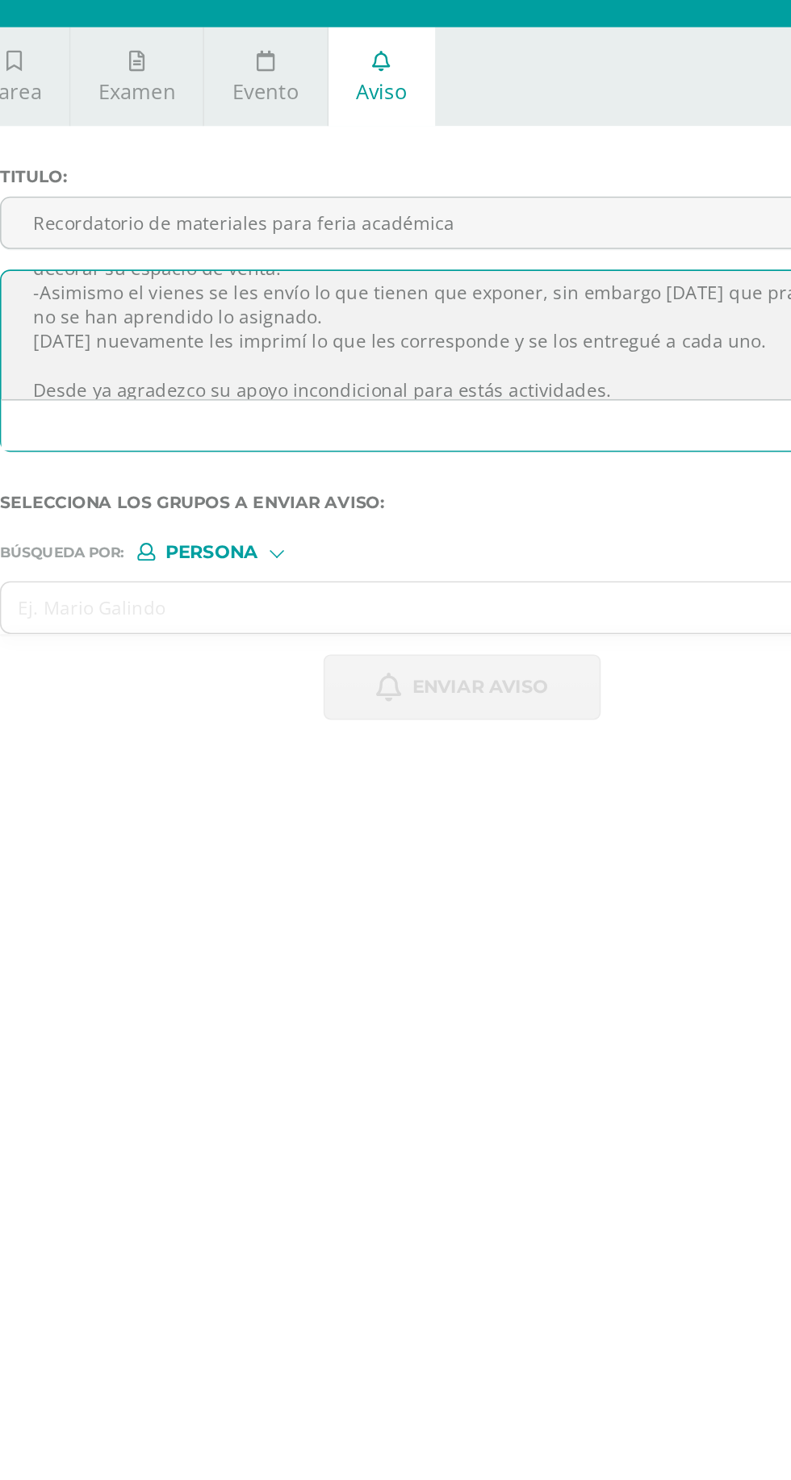
click at [590, 284] on div at bounding box center [474, 298] width 579 height 32
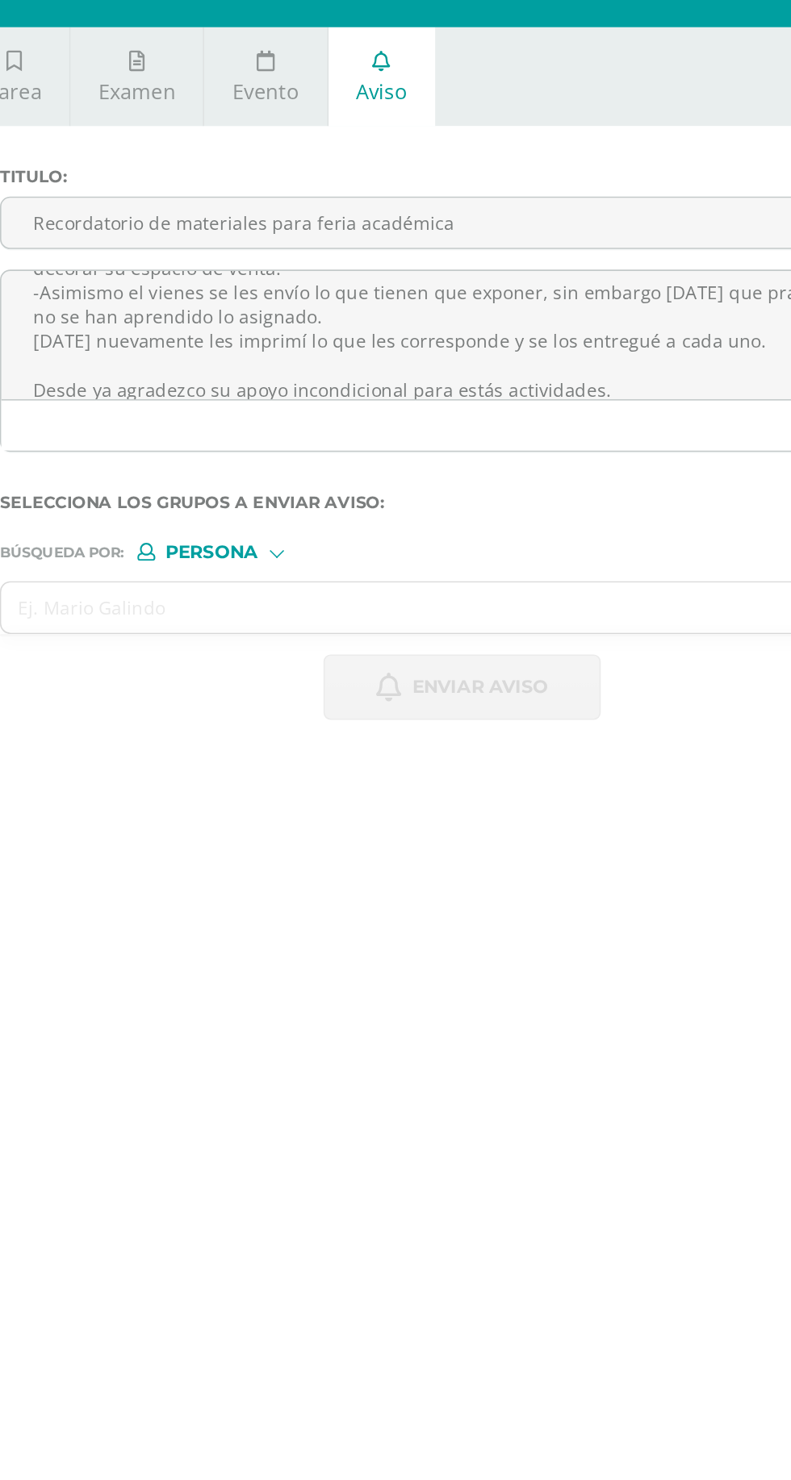
click at [600, 279] on textarea "Estimados padres de familia. El siguiente aviso es para solicitar de su apoyo, …" at bounding box center [474, 242] width 579 height 81
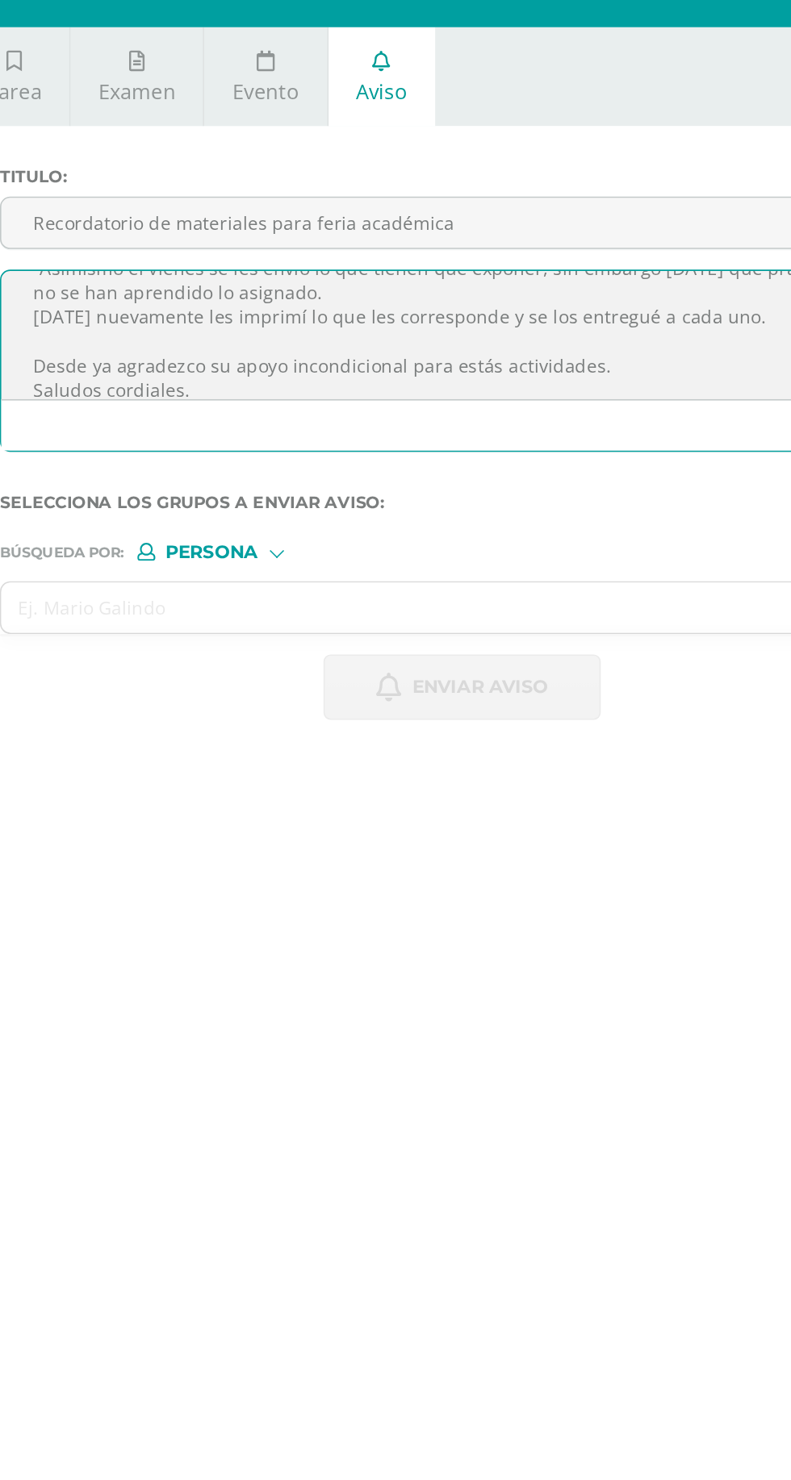
scroll to position [113, 0]
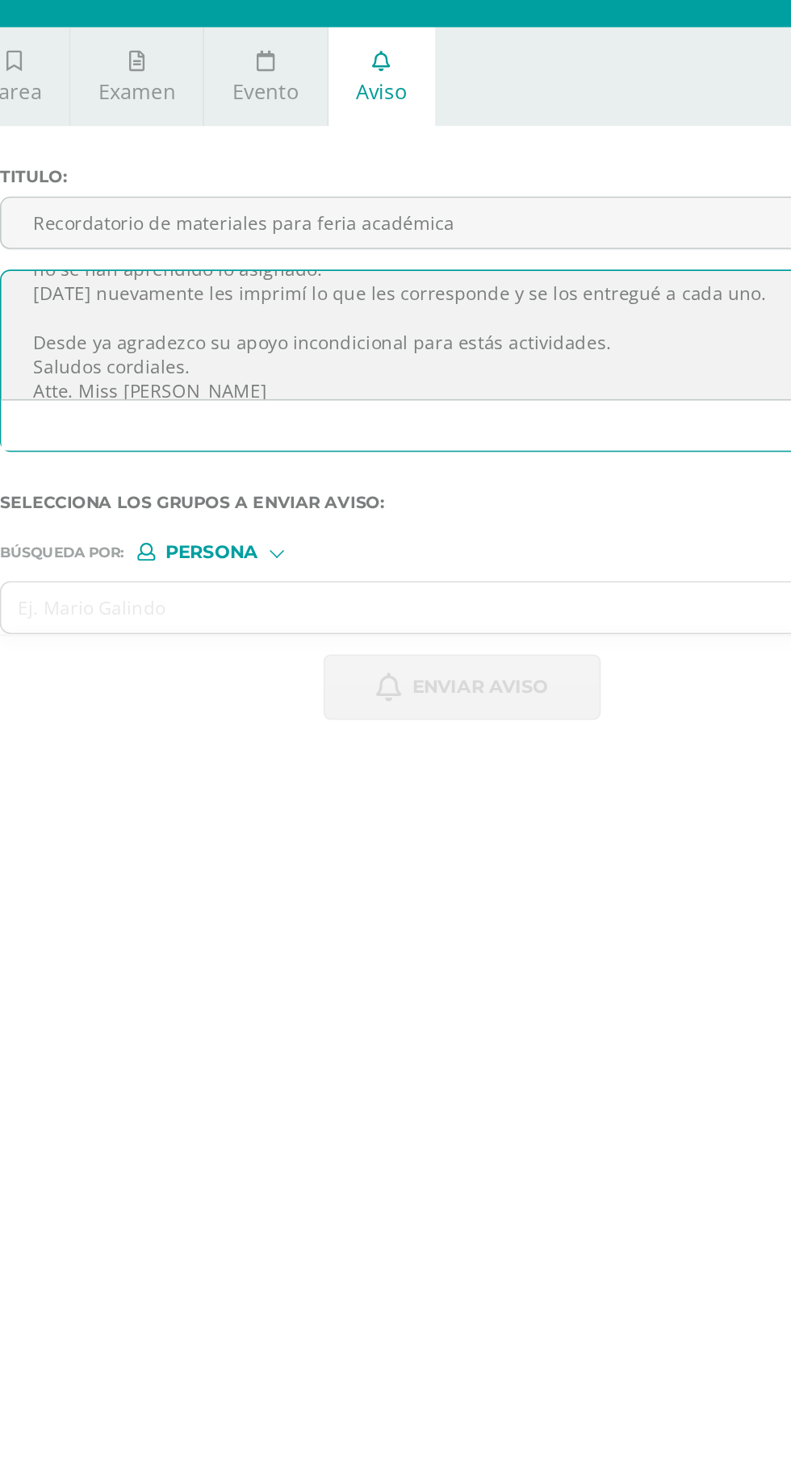
type textarea "Estimados padres de familia. El siguiente aviso es para solicitar de su apoyo, …"
click at [234, 415] on input "text" at bounding box center [458, 413] width 547 height 31
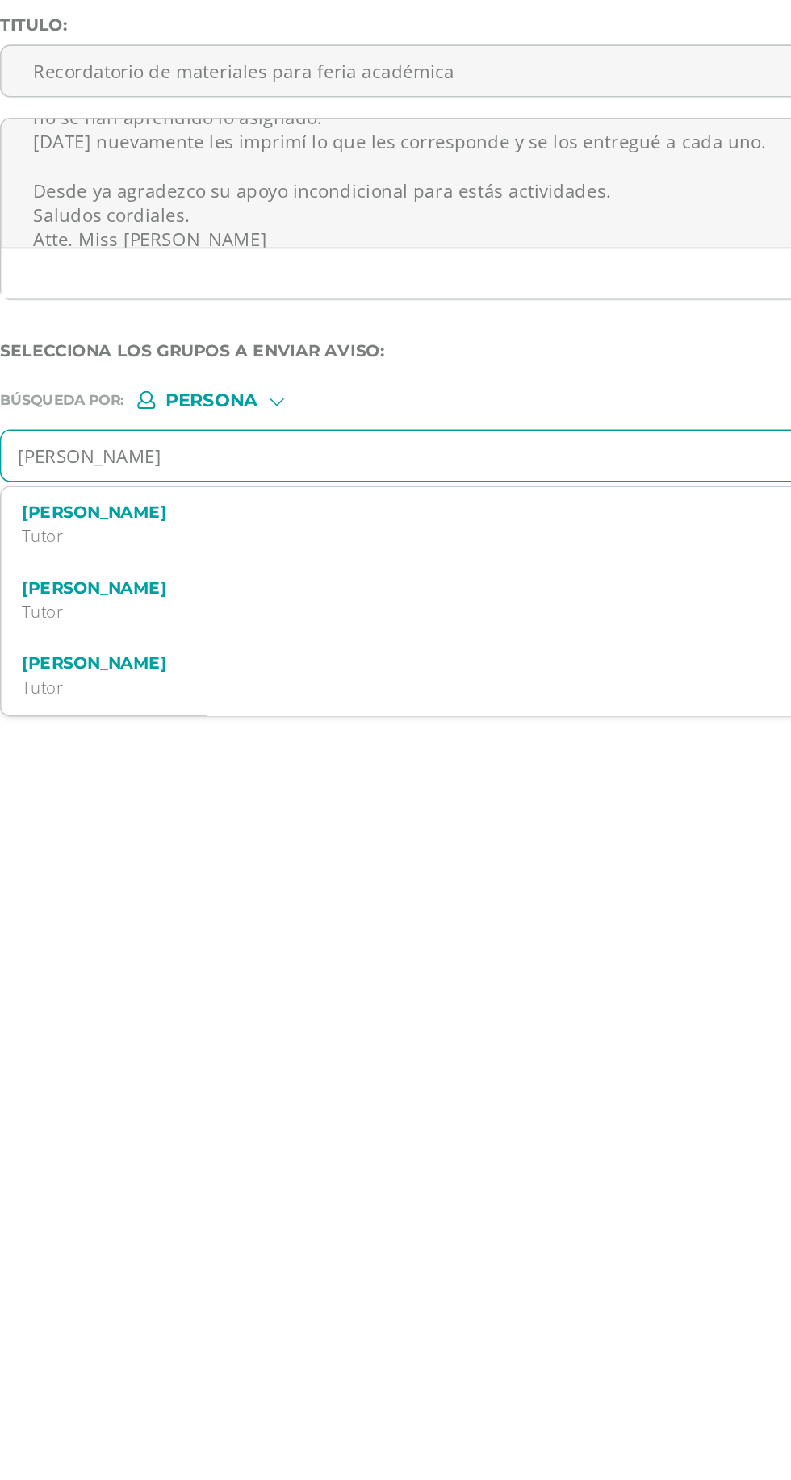
click at [261, 416] on input "[PERSON_NAME]" at bounding box center [458, 413] width 547 height 31
type input "[PERSON_NAME]"
click at [213, 461] on p "Quinto Primaria alta 230216" at bounding box center [462, 464] width 529 height 14
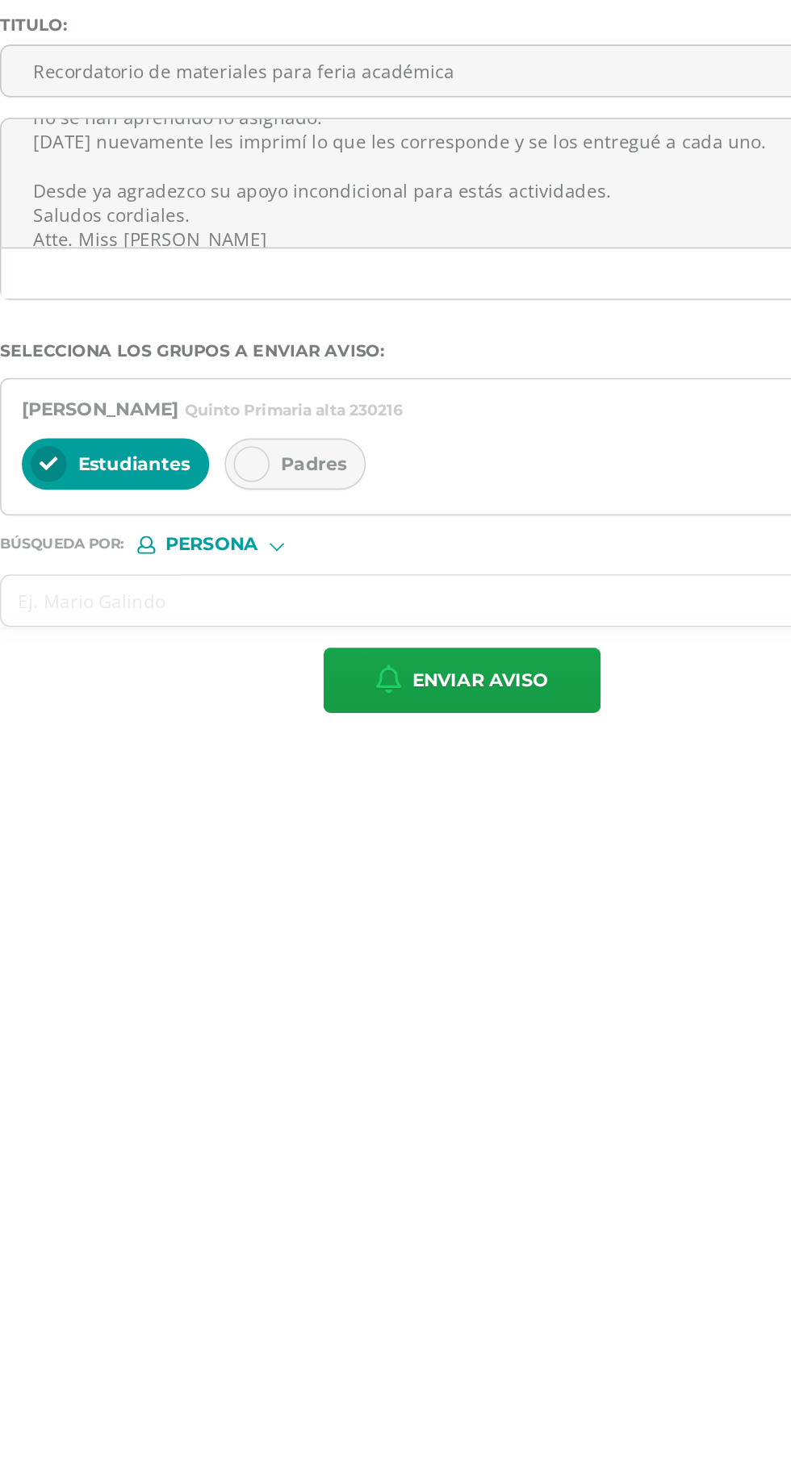
click at [364, 420] on span "Padres" at bounding box center [381, 418] width 41 height 15
click at [224, 503] on input "text" at bounding box center [458, 504] width 547 height 31
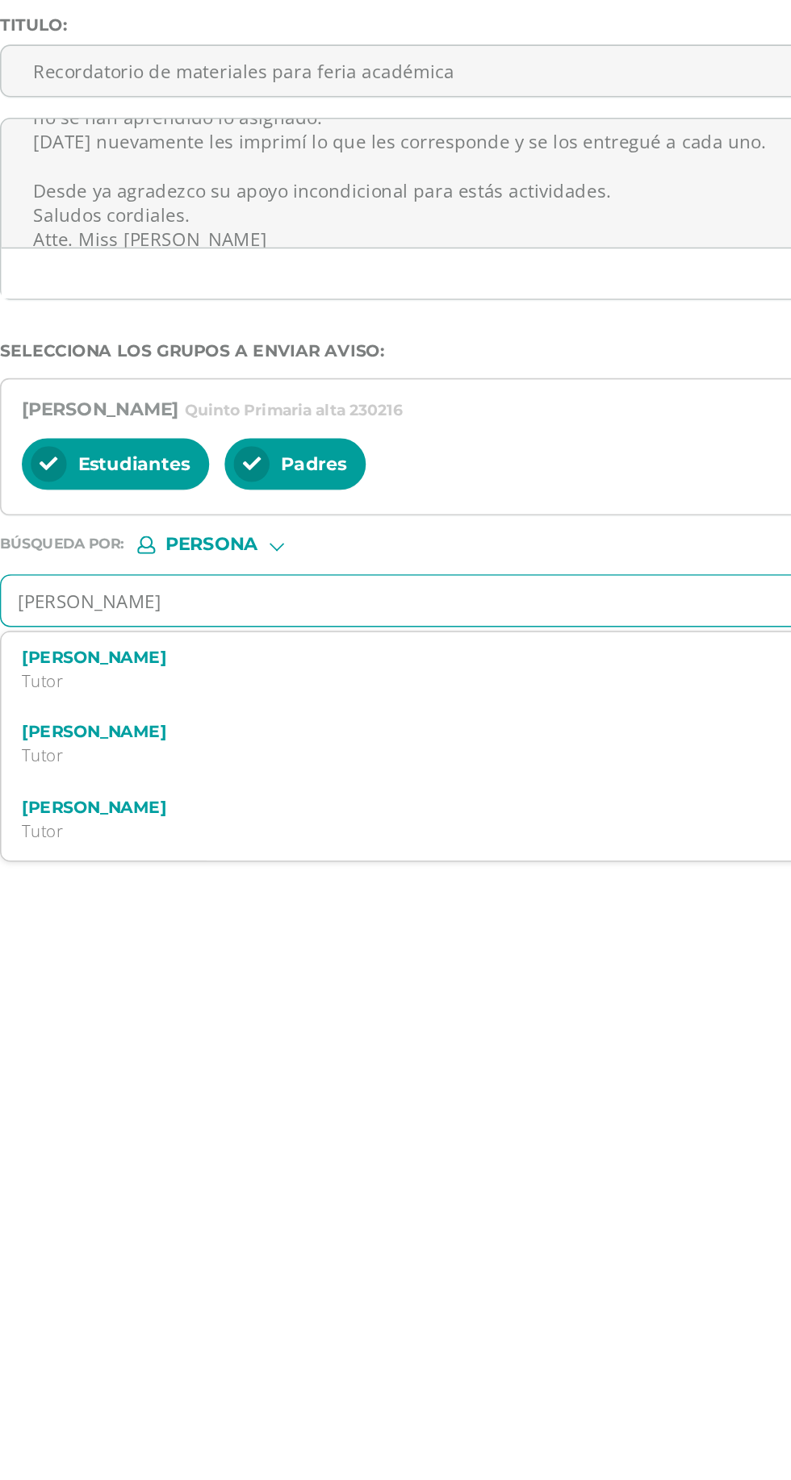
type input "[PERSON_NAME]"
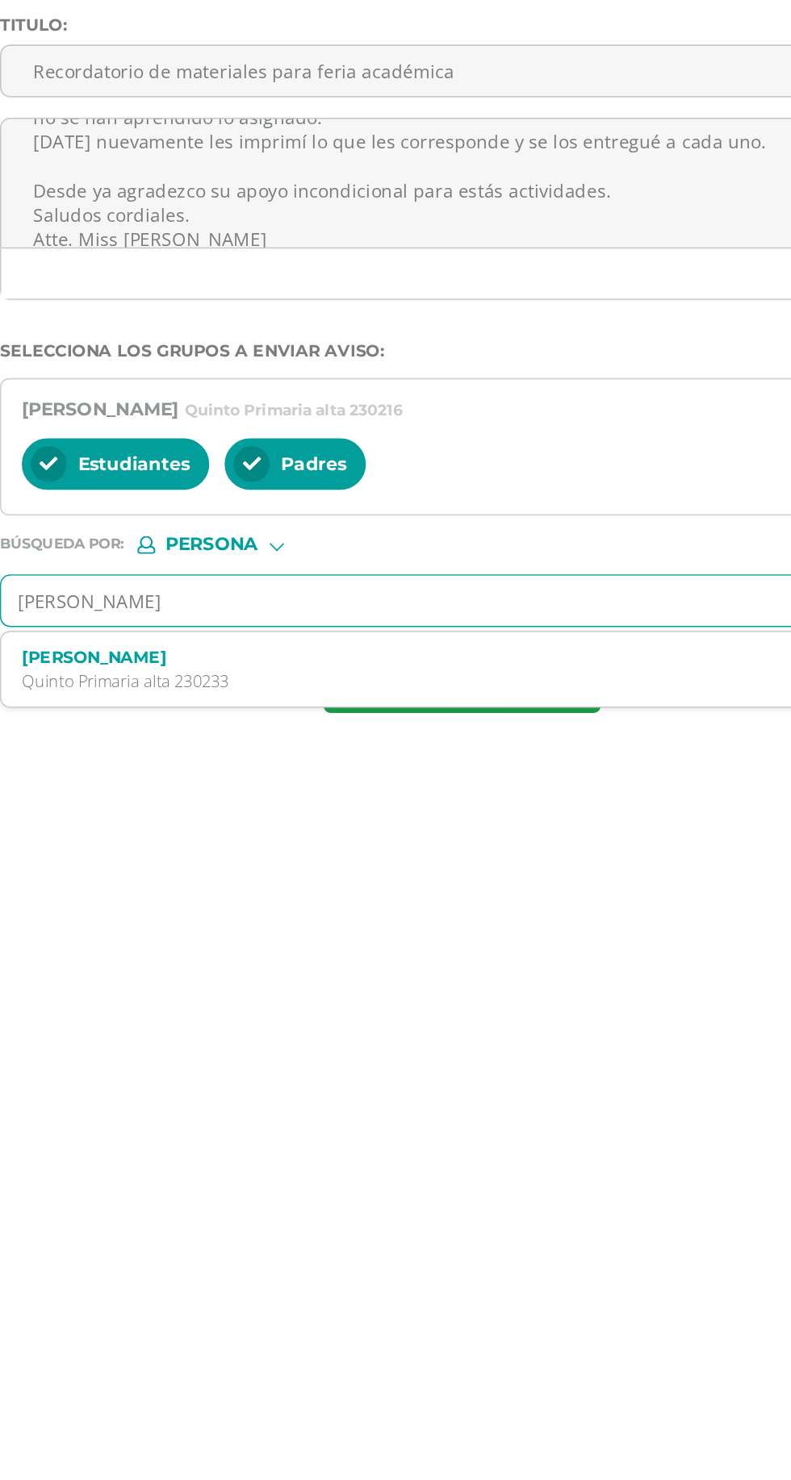
click at [218, 552] on p "Quinto Primaria alta 230233" at bounding box center [462, 556] width 529 height 14
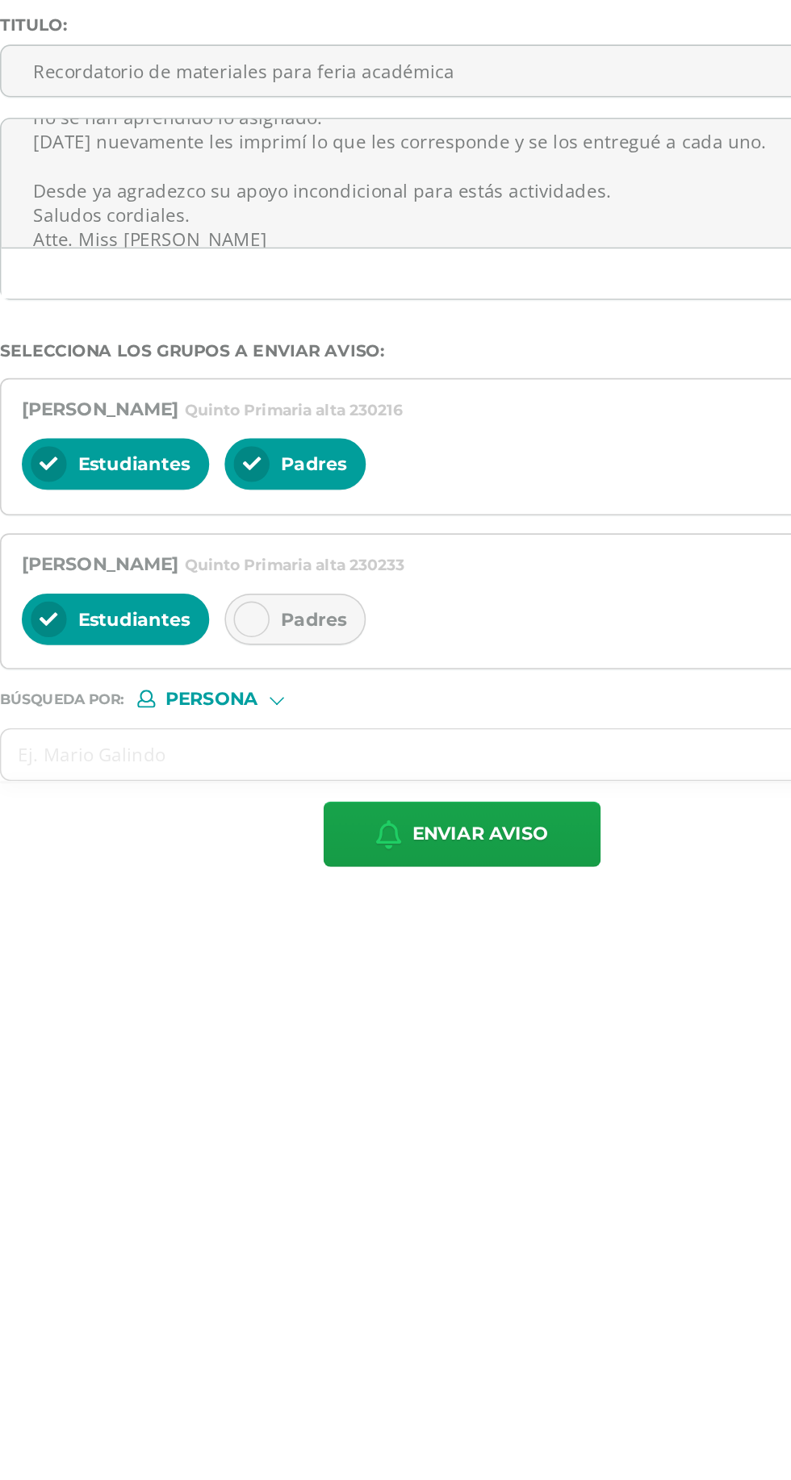
click at [374, 519] on span "Padres" at bounding box center [381, 516] width 41 height 15
click at [224, 604] on input "text" at bounding box center [458, 601] width 547 height 31
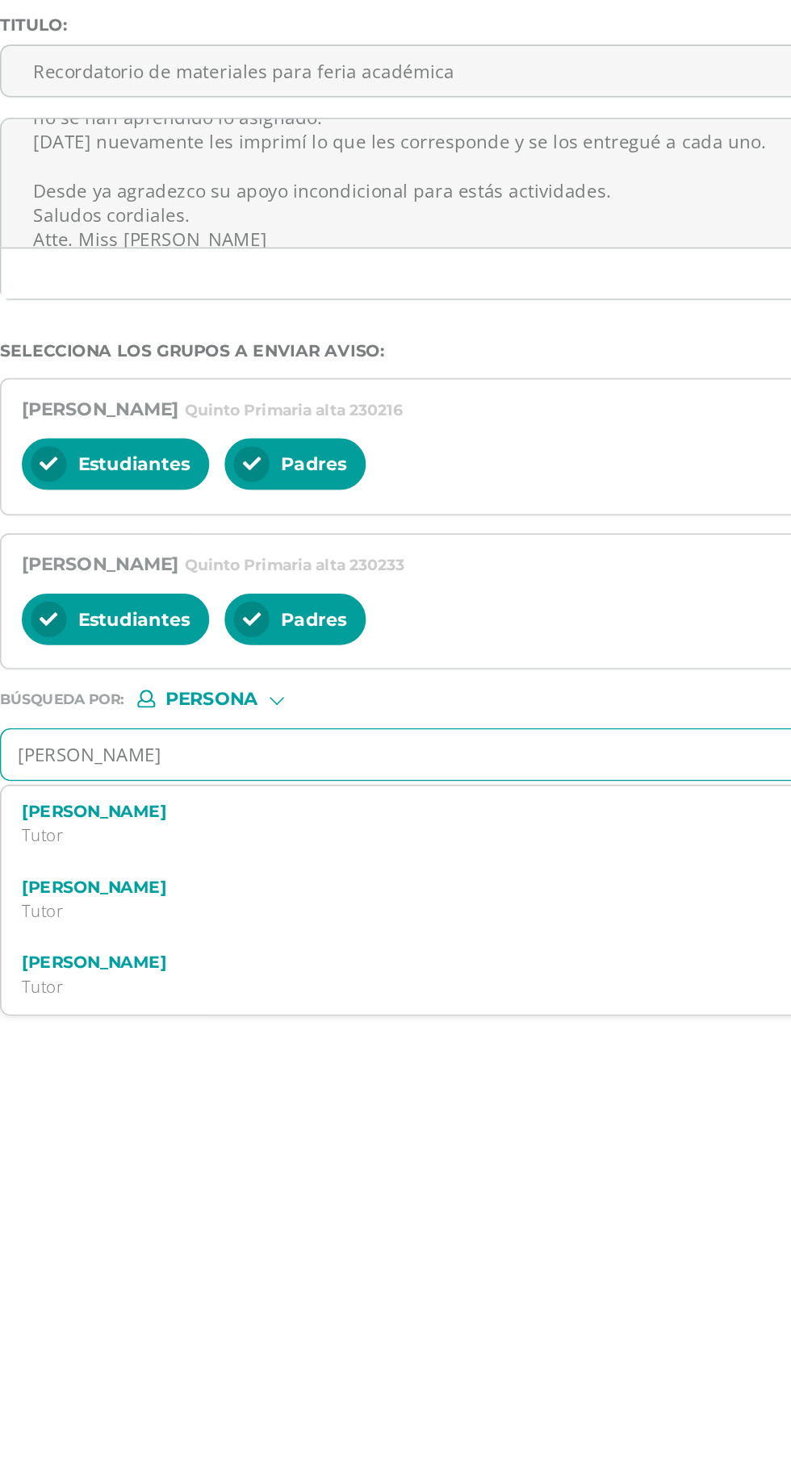
type input "[PERSON_NAME]"
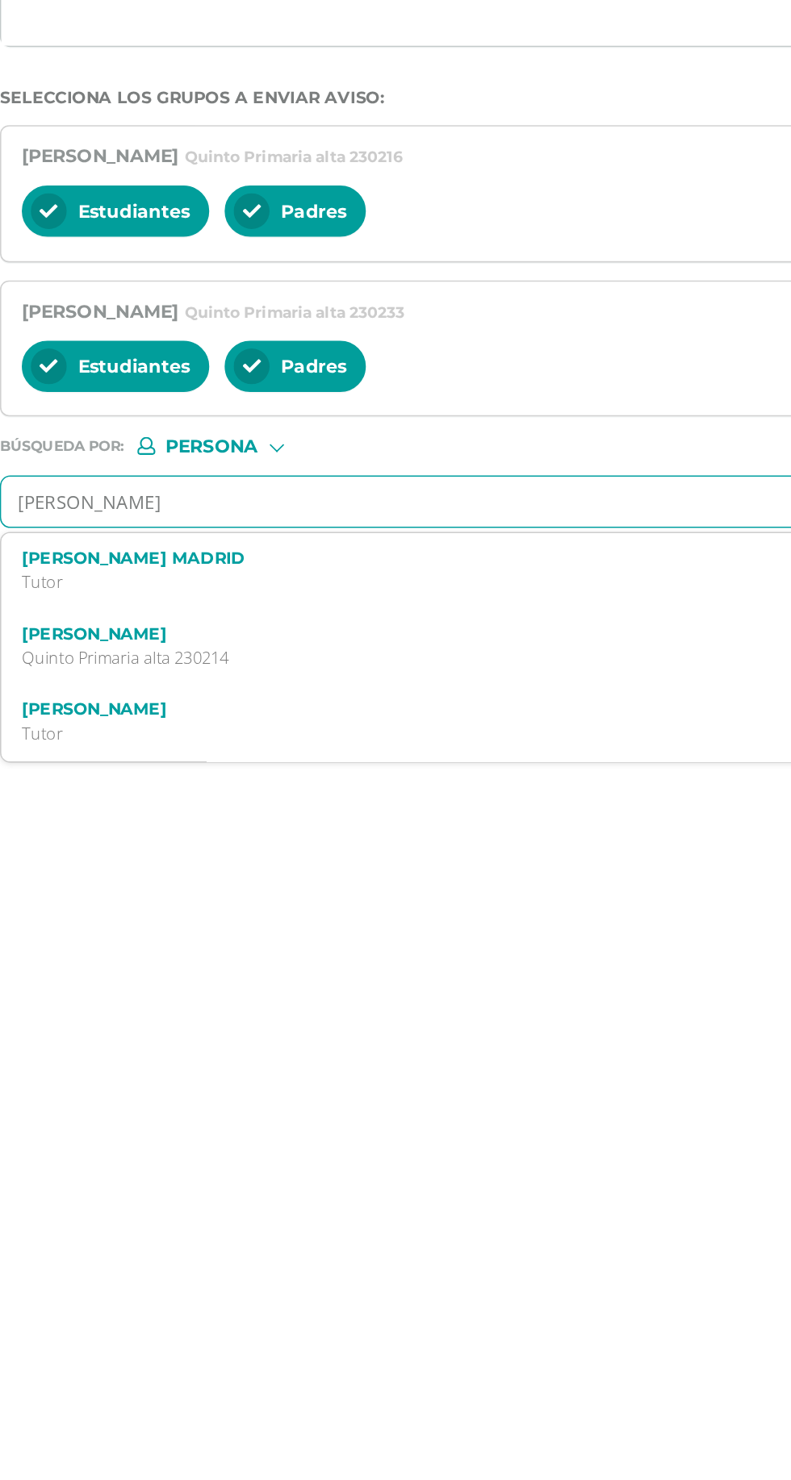
click at [467, 691] on div "[PERSON_NAME] Quinto Primaria alta 230214" at bounding box center [462, 692] width 529 height 28
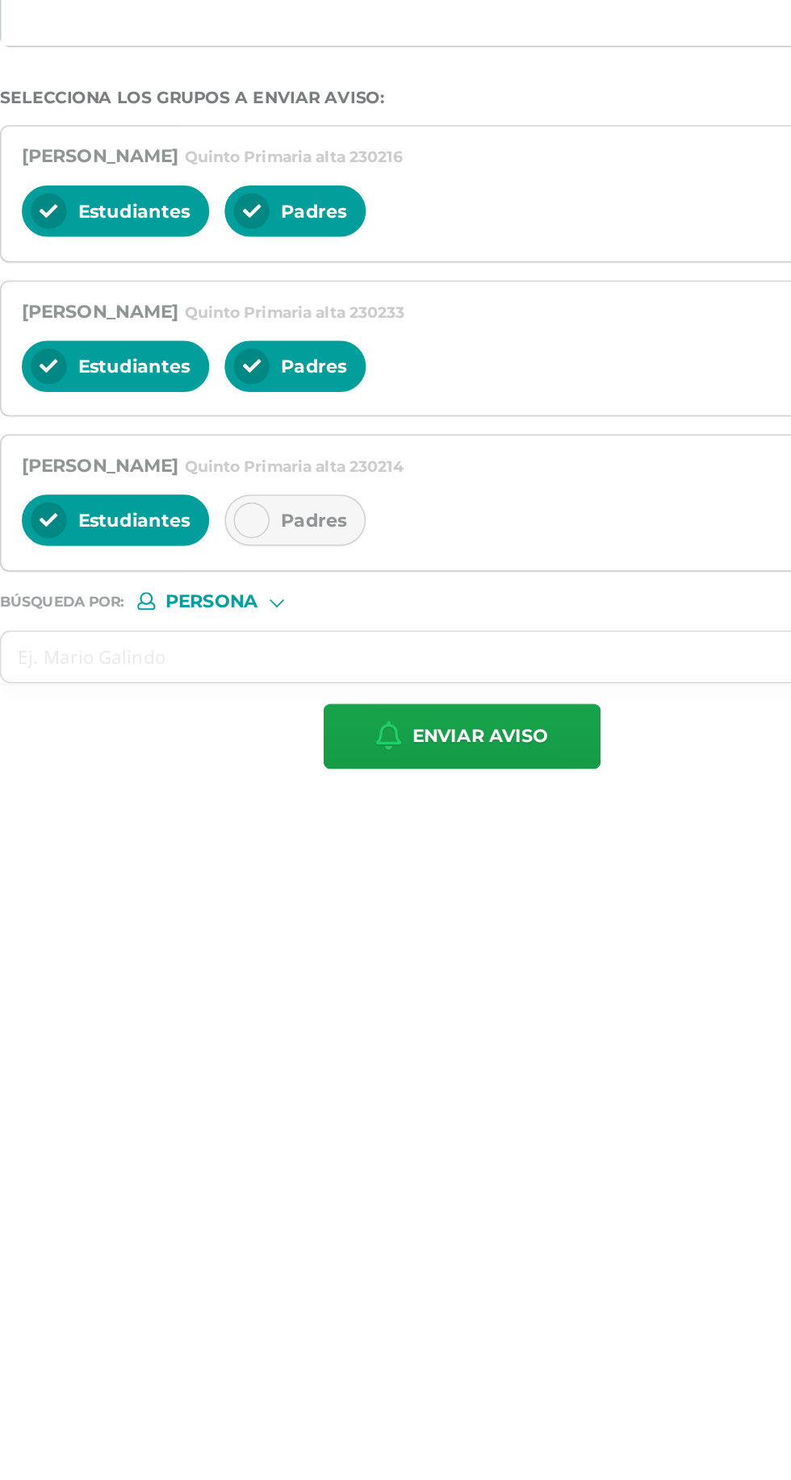
click at [383, 616] on span "Padres" at bounding box center [381, 613] width 41 height 15
click at [226, 701] on input "text" at bounding box center [458, 698] width 547 height 31
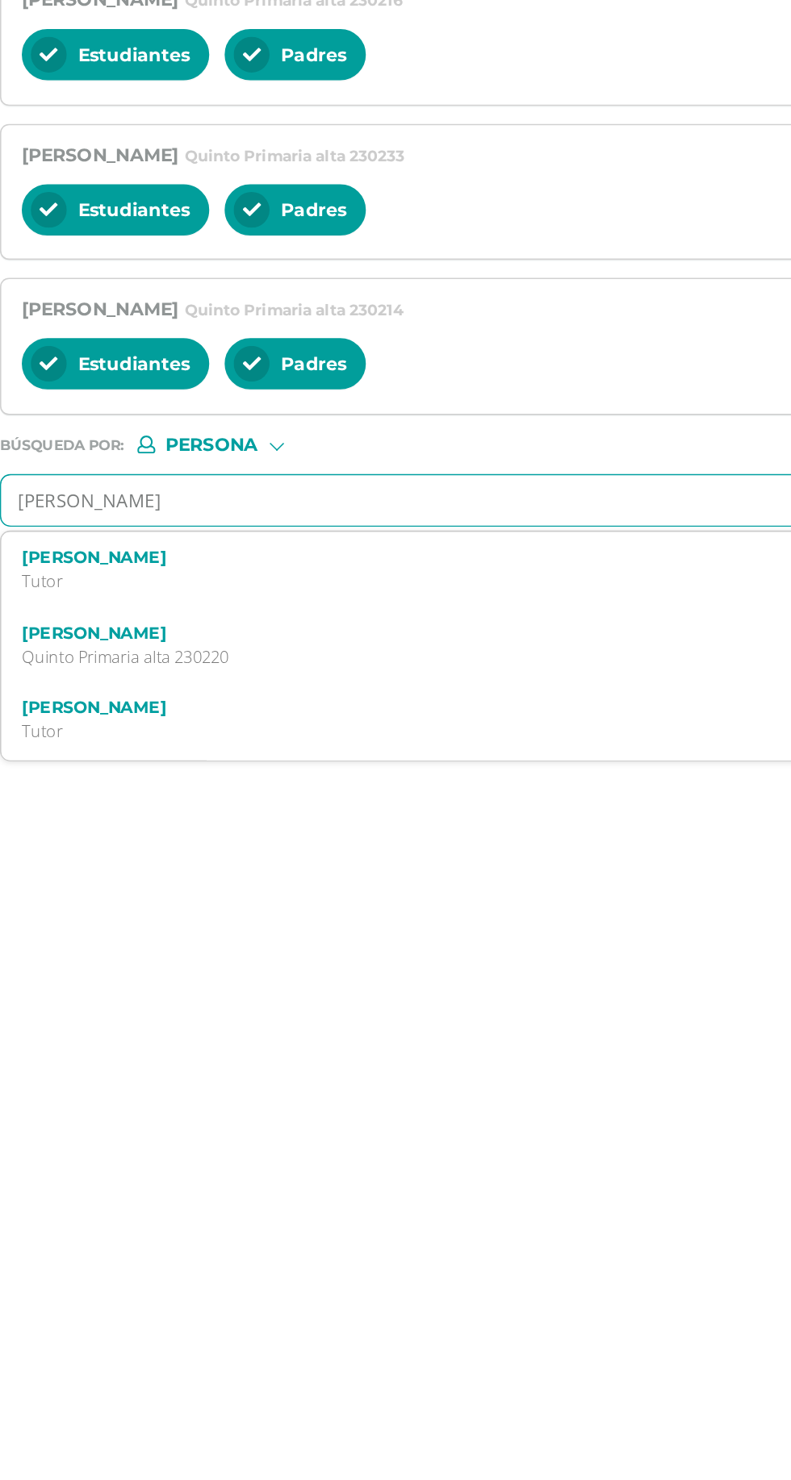
type input "[PERSON_NAME]"
click at [223, 759] on div "[PERSON_NAME] Quinto Primaria alta 230220" at bounding box center [474, 743] width 579 height 48
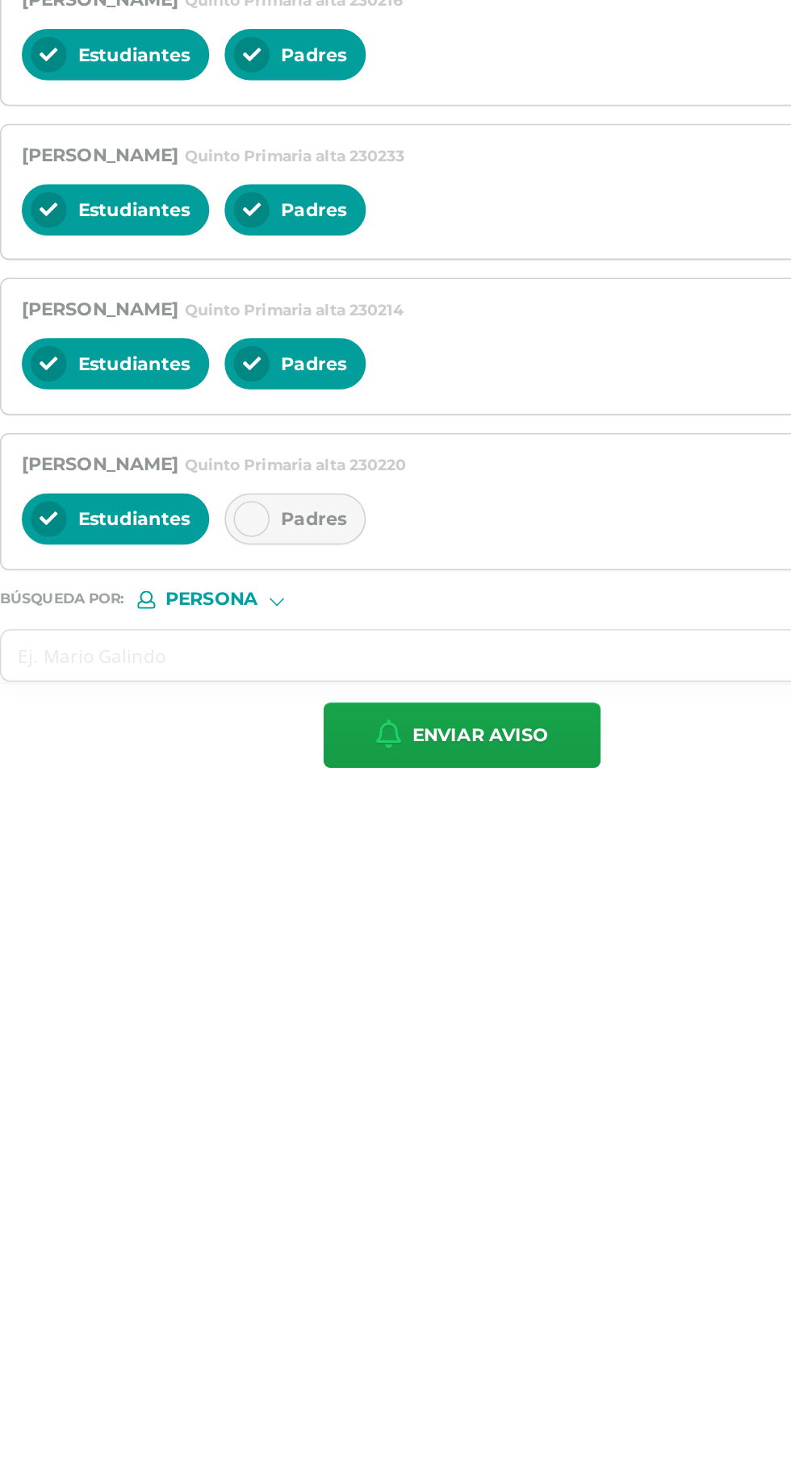
click at [365, 707] on span "Padres" at bounding box center [381, 710] width 41 height 15
click at [227, 794] on input "text" at bounding box center [458, 796] width 547 height 31
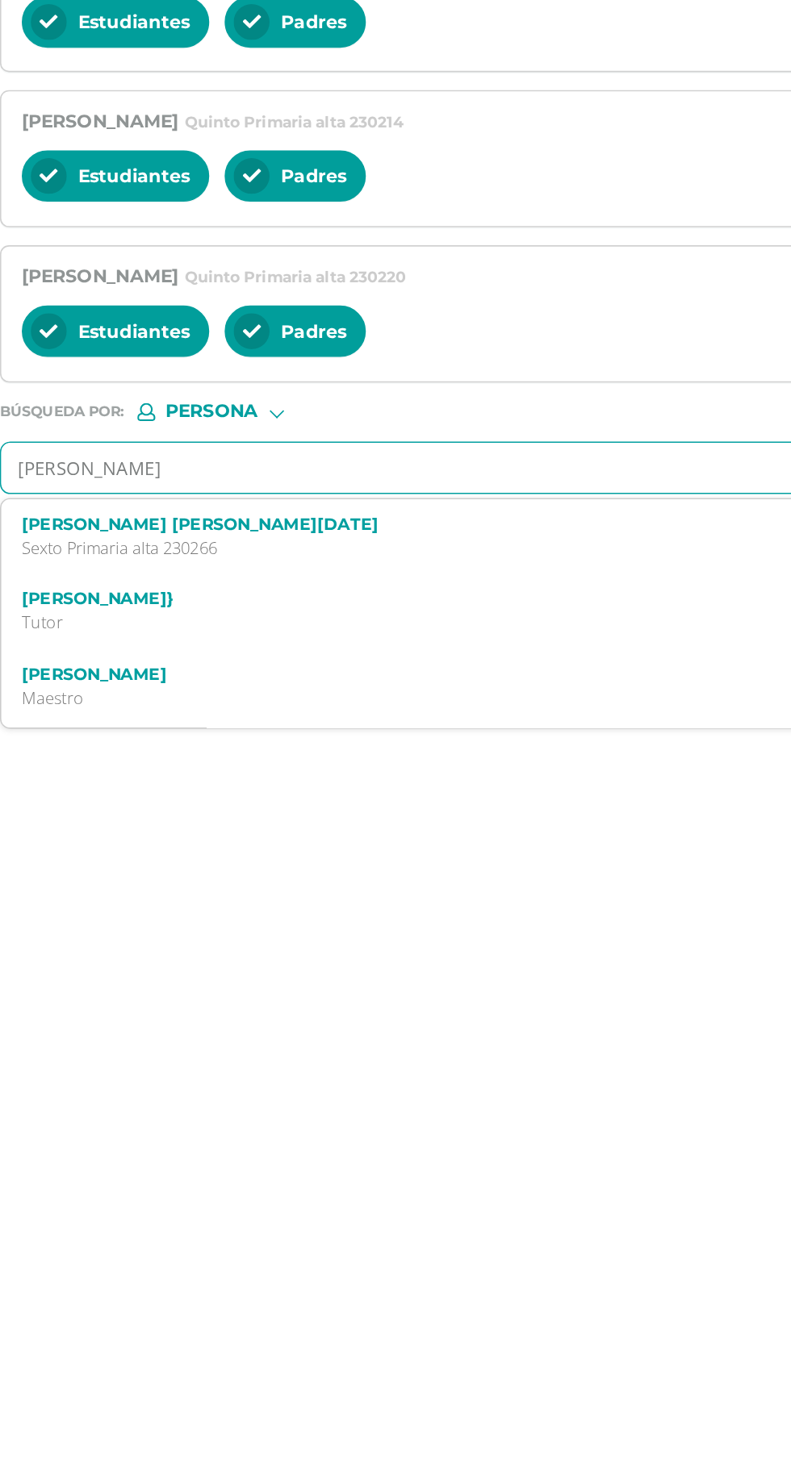
type input "[PERSON_NAME]"
click at [226, 841] on p "Sexto Primaria alta 230266" at bounding box center [462, 848] width 529 height 14
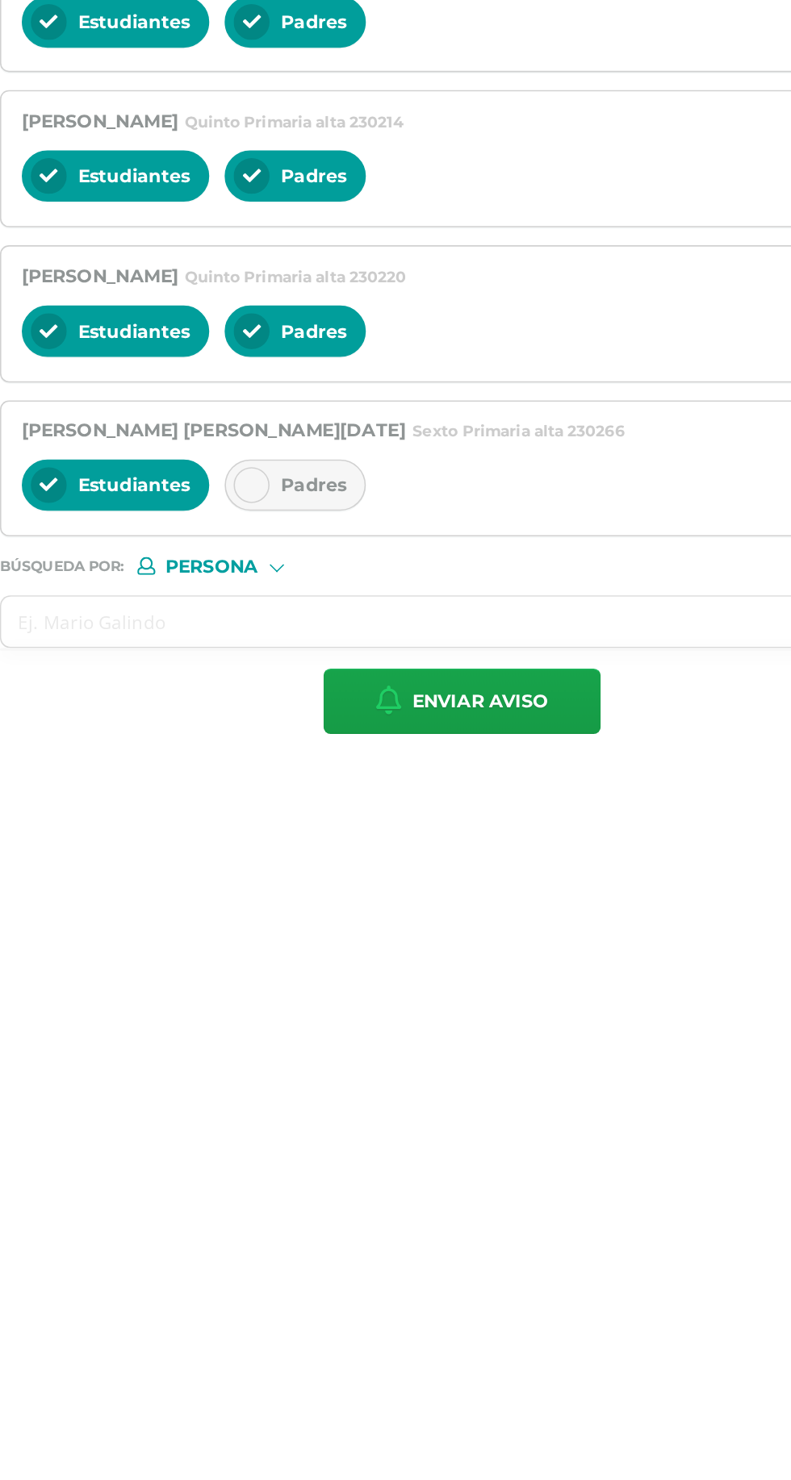
click at [372, 804] on span "Padres" at bounding box center [381, 807] width 41 height 15
click at [233, 889] on input "text" at bounding box center [458, 893] width 547 height 31
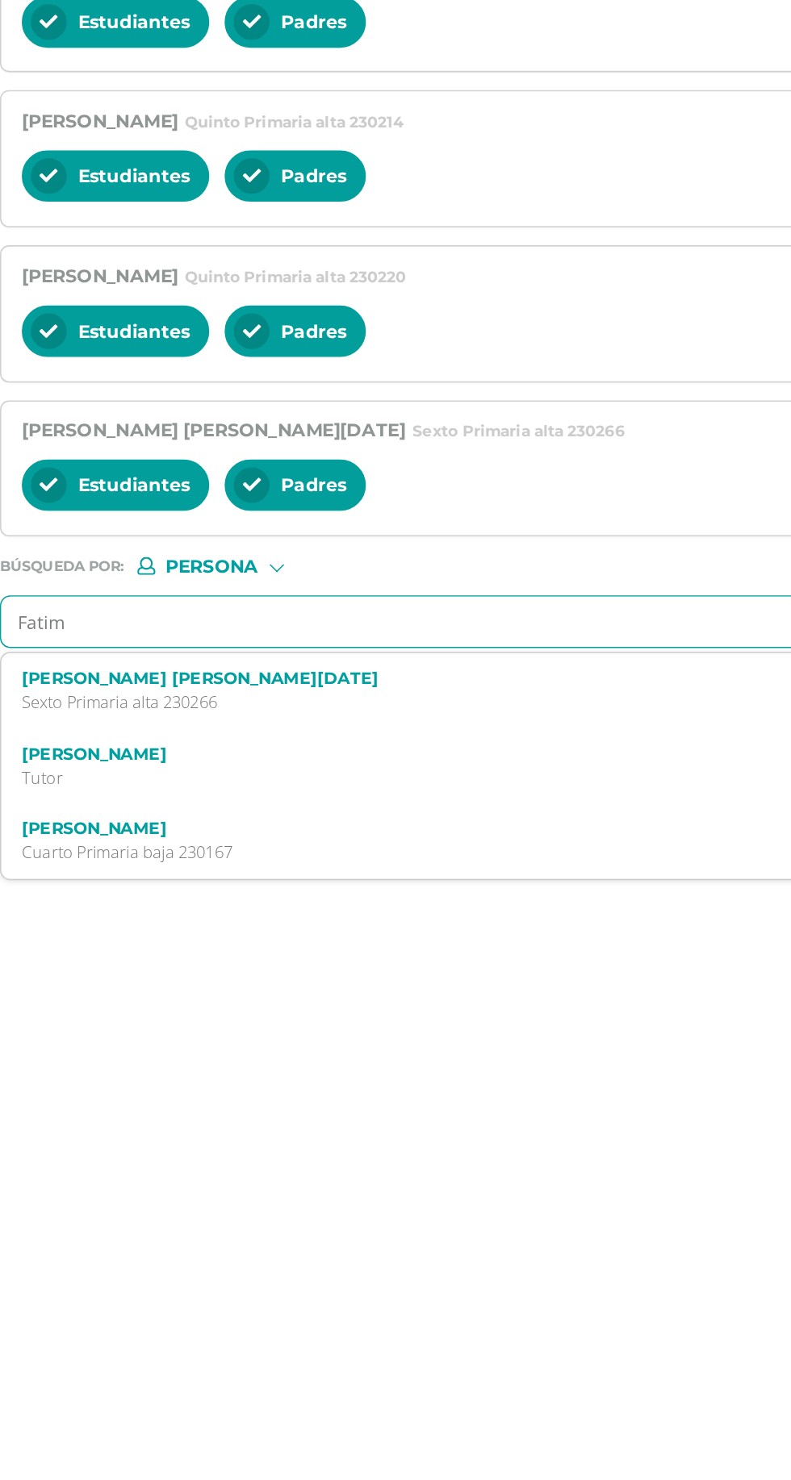
type input "Fatima"
type input "[PERSON_NAME]"
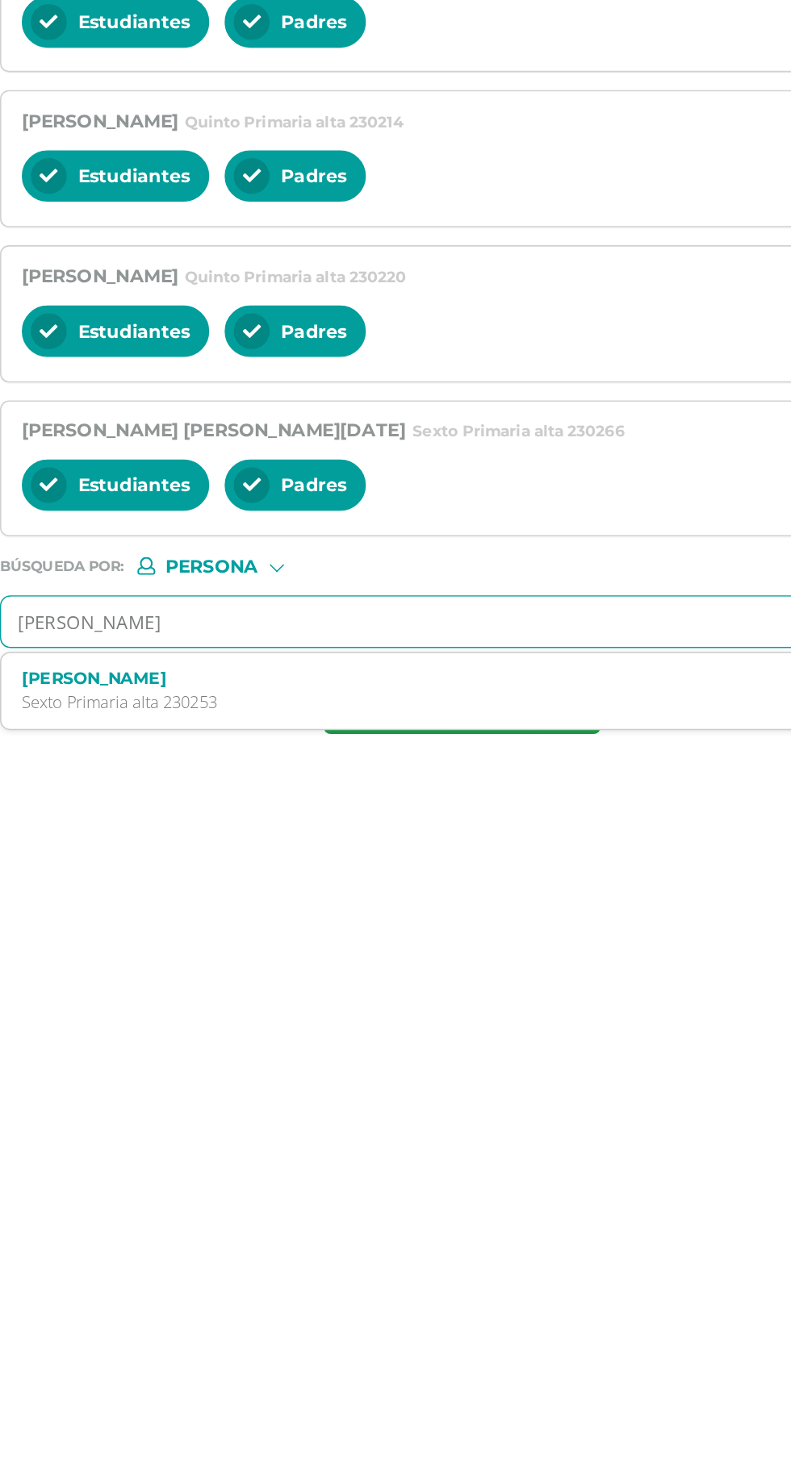
click at [219, 933] on div "[PERSON_NAME] Sexto Primaria alta 230253" at bounding box center [462, 937] width 529 height 28
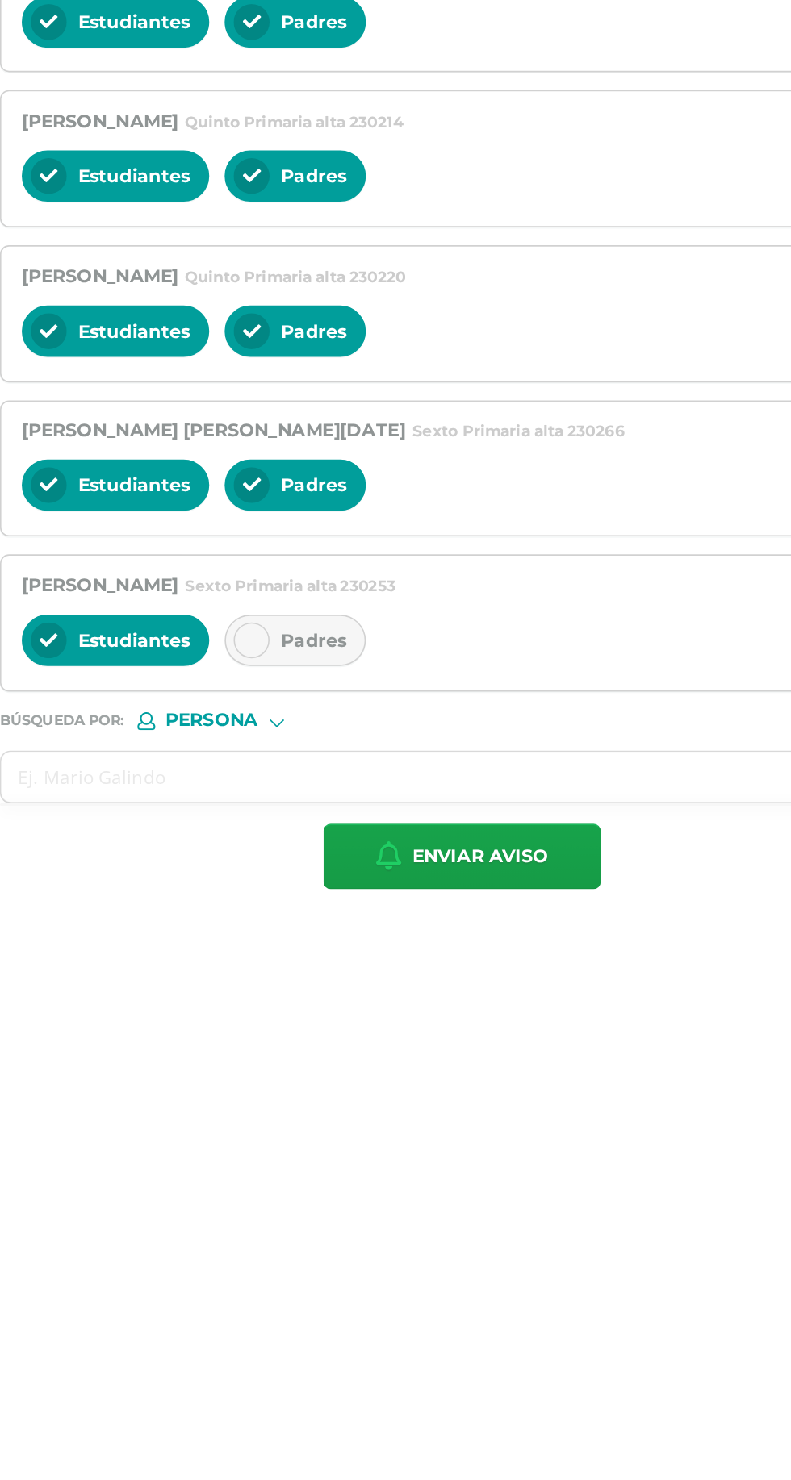
click at [377, 902] on span "Padres" at bounding box center [381, 905] width 41 height 15
click at [220, 987] on input "text" at bounding box center [458, 990] width 547 height 31
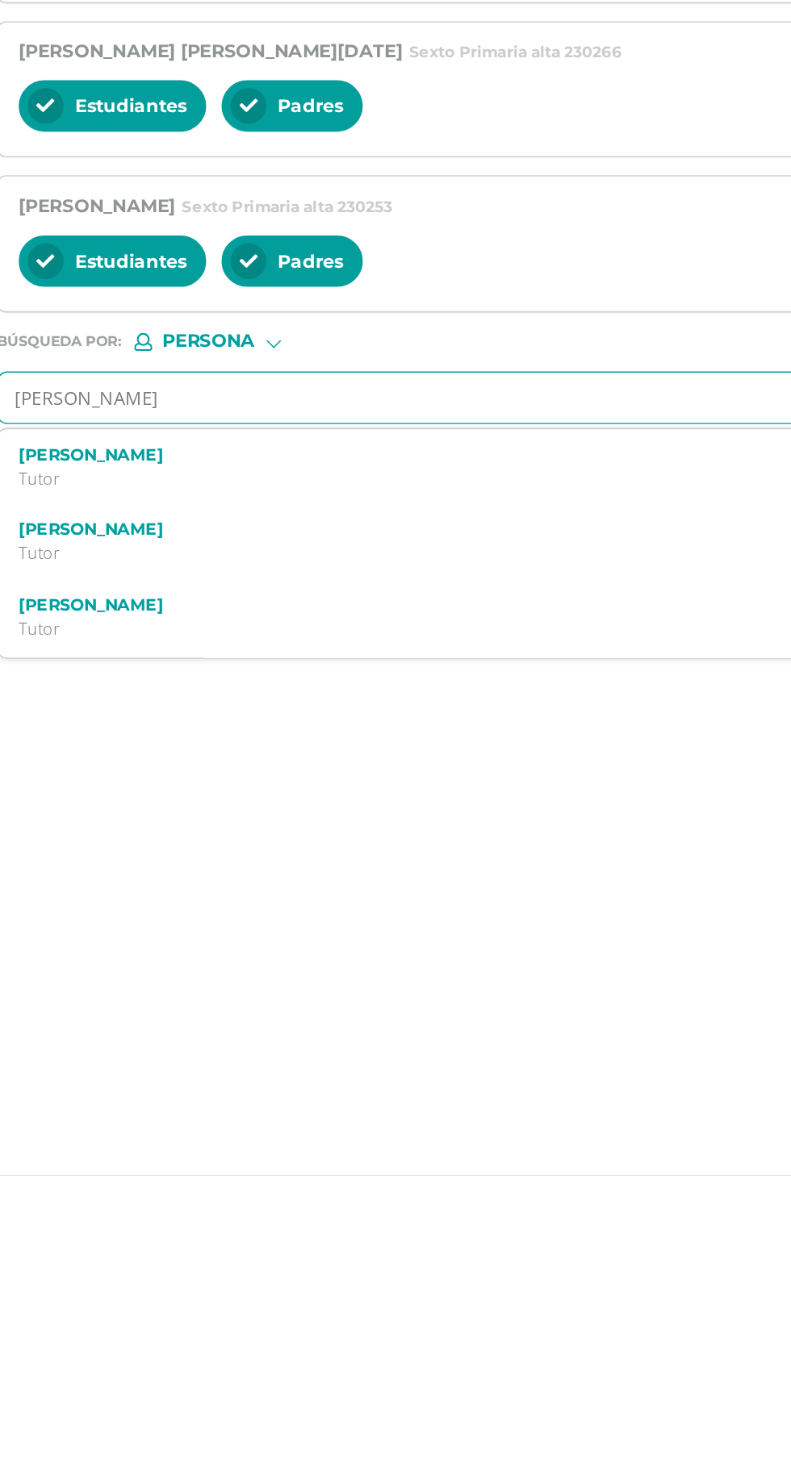
type input "[PERSON_NAME]"
click at [216, 1029] on div "[PERSON_NAME] Sexto Primaria alta 230257" at bounding box center [462, 1035] width 529 height 28
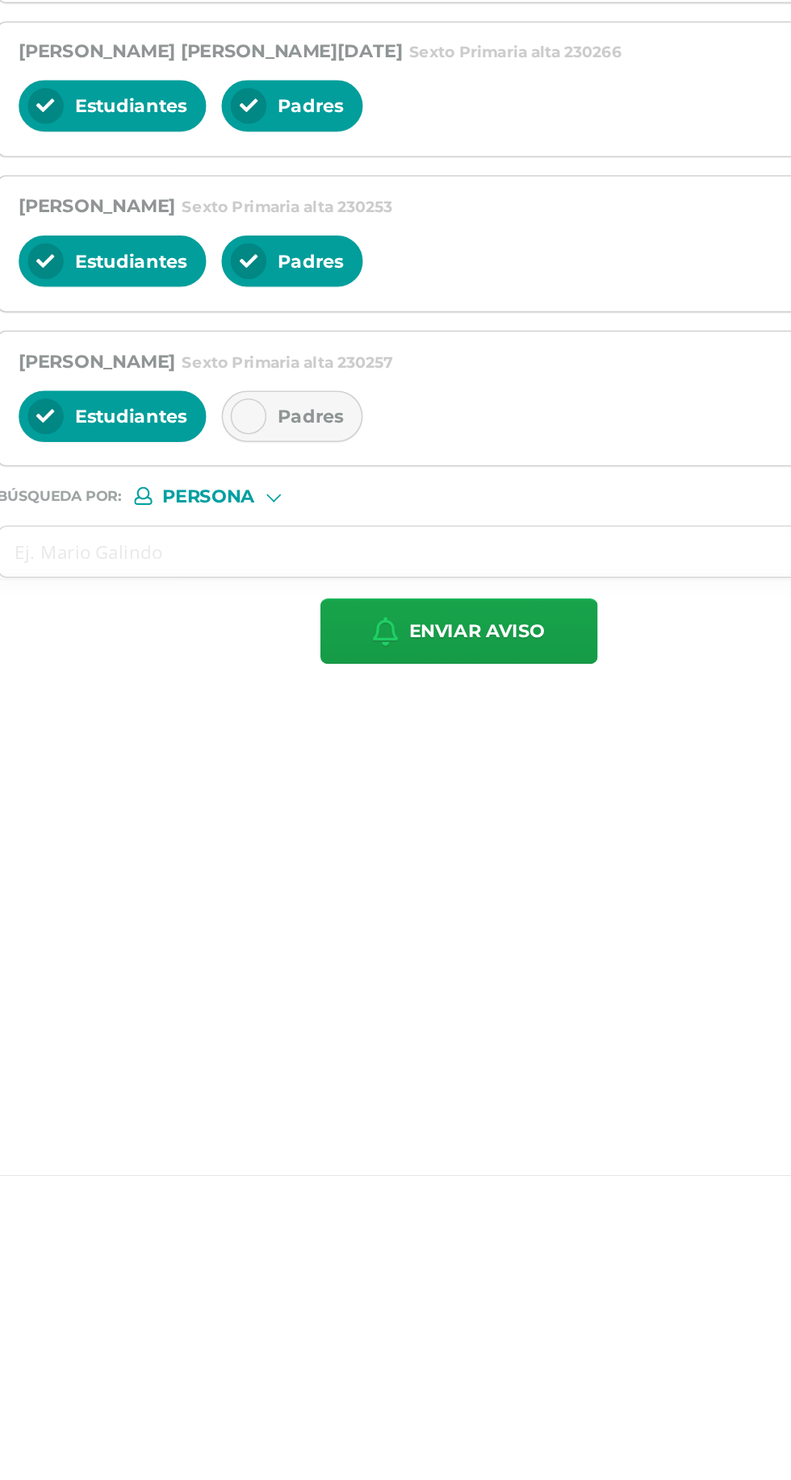
scroll to position [0, 0]
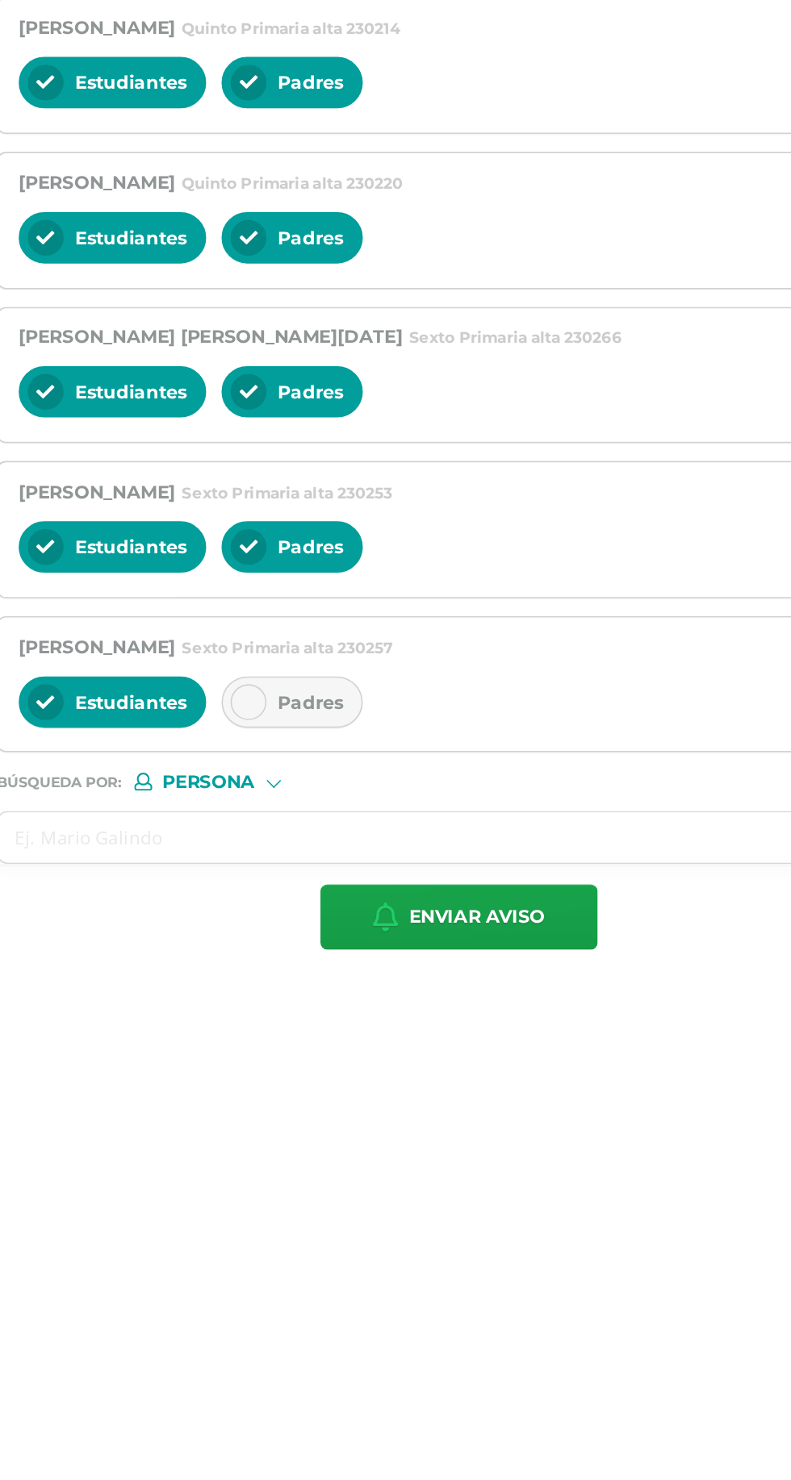
click at [363, 990] on div "Padres" at bounding box center [369, 1003] width 89 height 32
click at [217, 1087] on input "text" at bounding box center [458, 1087] width 547 height 31
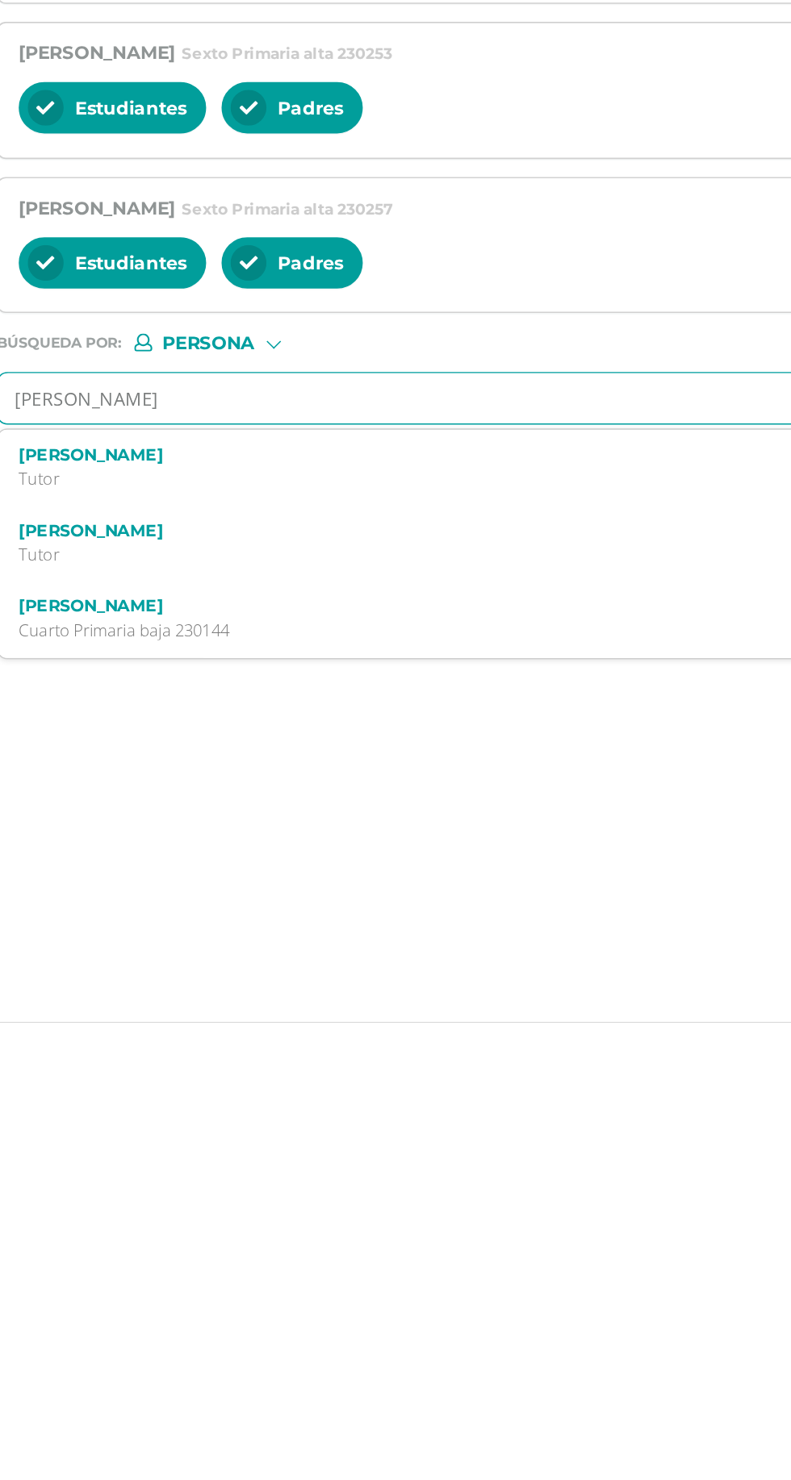
type input "[PERSON_NAME]"
click at [223, 1125] on div "[PERSON_NAME] Sexto Primaria alta 230258" at bounding box center [462, 1131] width 529 height 28
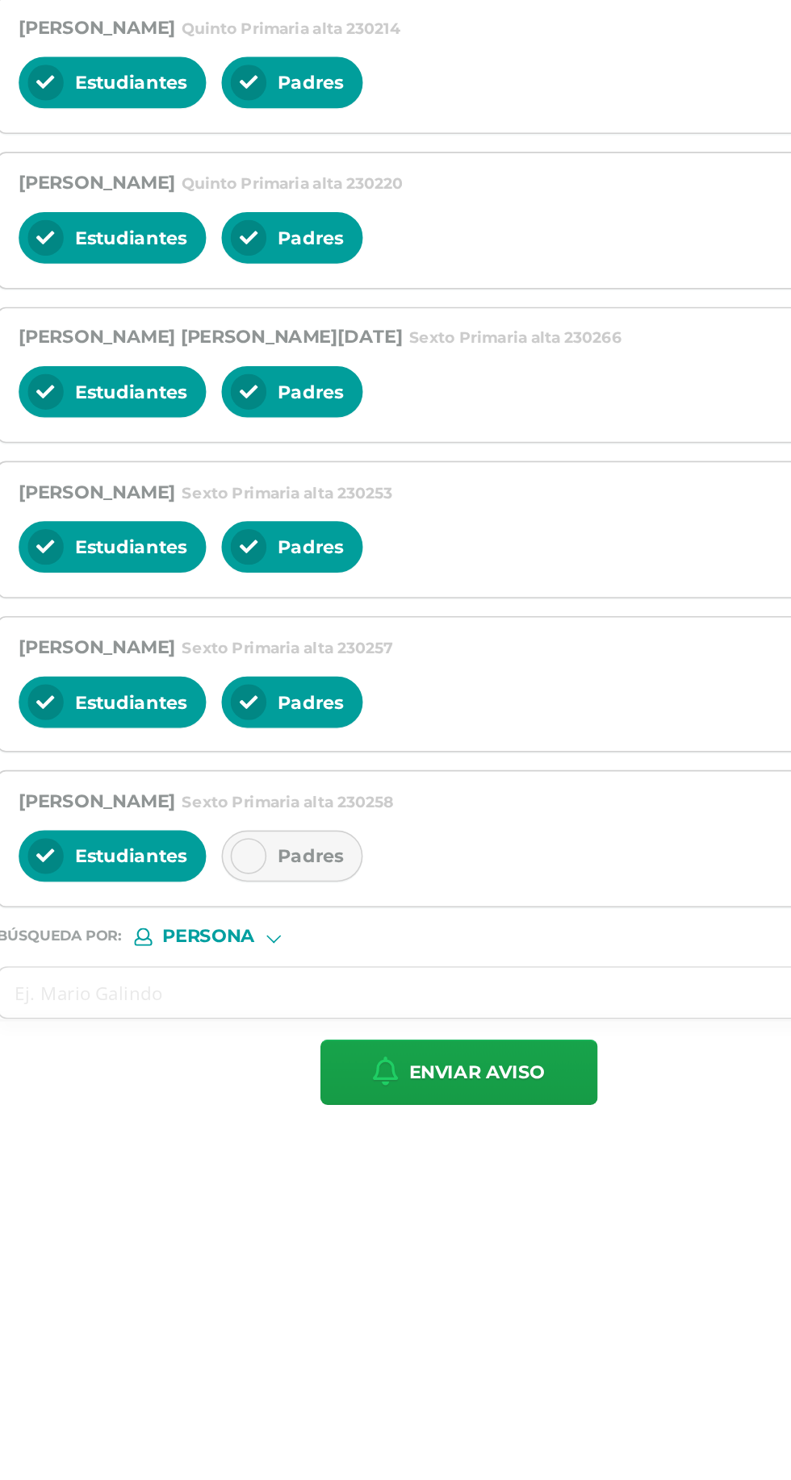
click at [368, 1092] on span "Padres" at bounding box center [381, 1099] width 41 height 15
click at [231, 1171] on input "text" at bounding box center [458, 1185] width 547 height 31
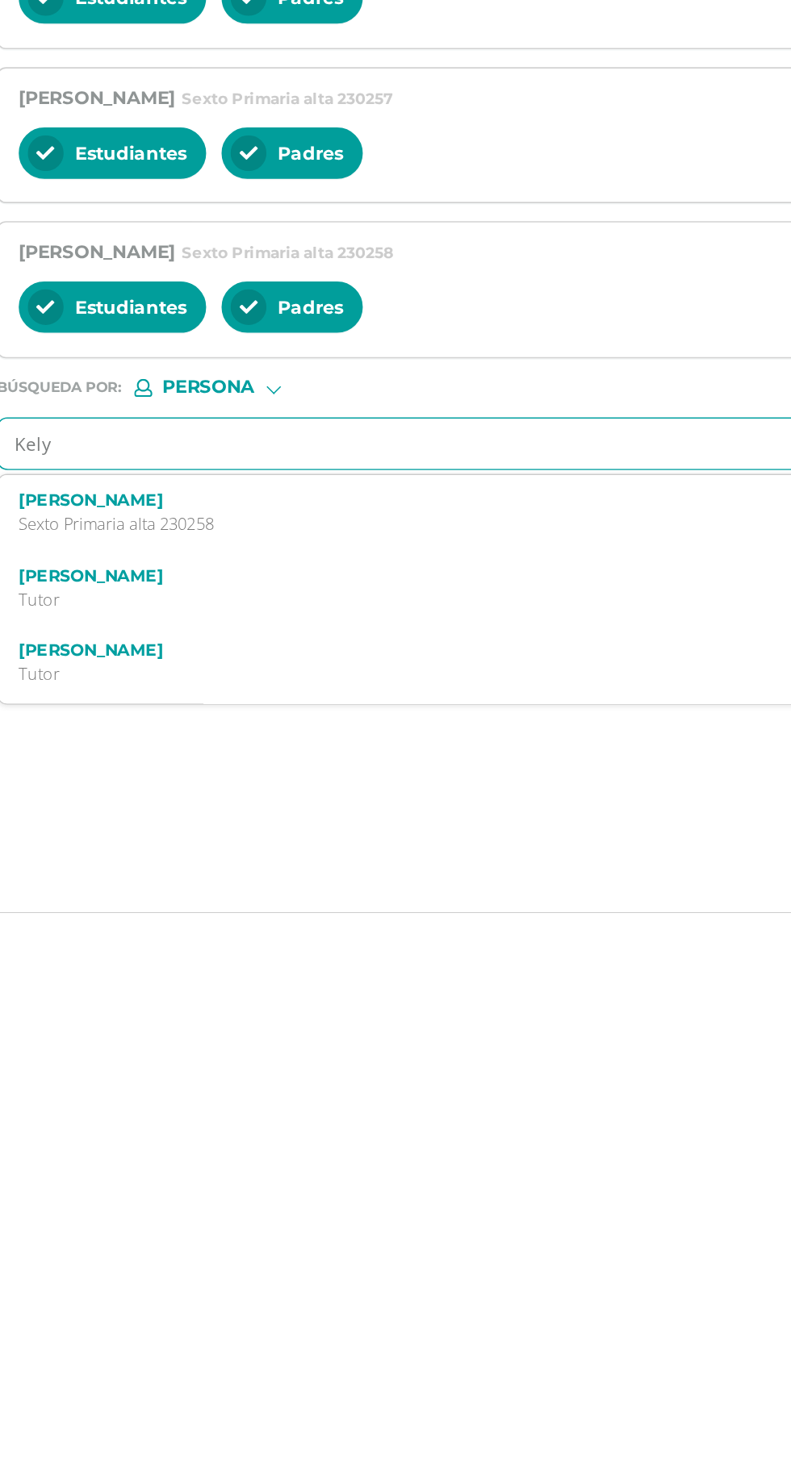
type input "Kely"
click at [216, 1279] on p "Sexto Primaria alta 240038" at bounding box center [462, 1284] width 529 height 14
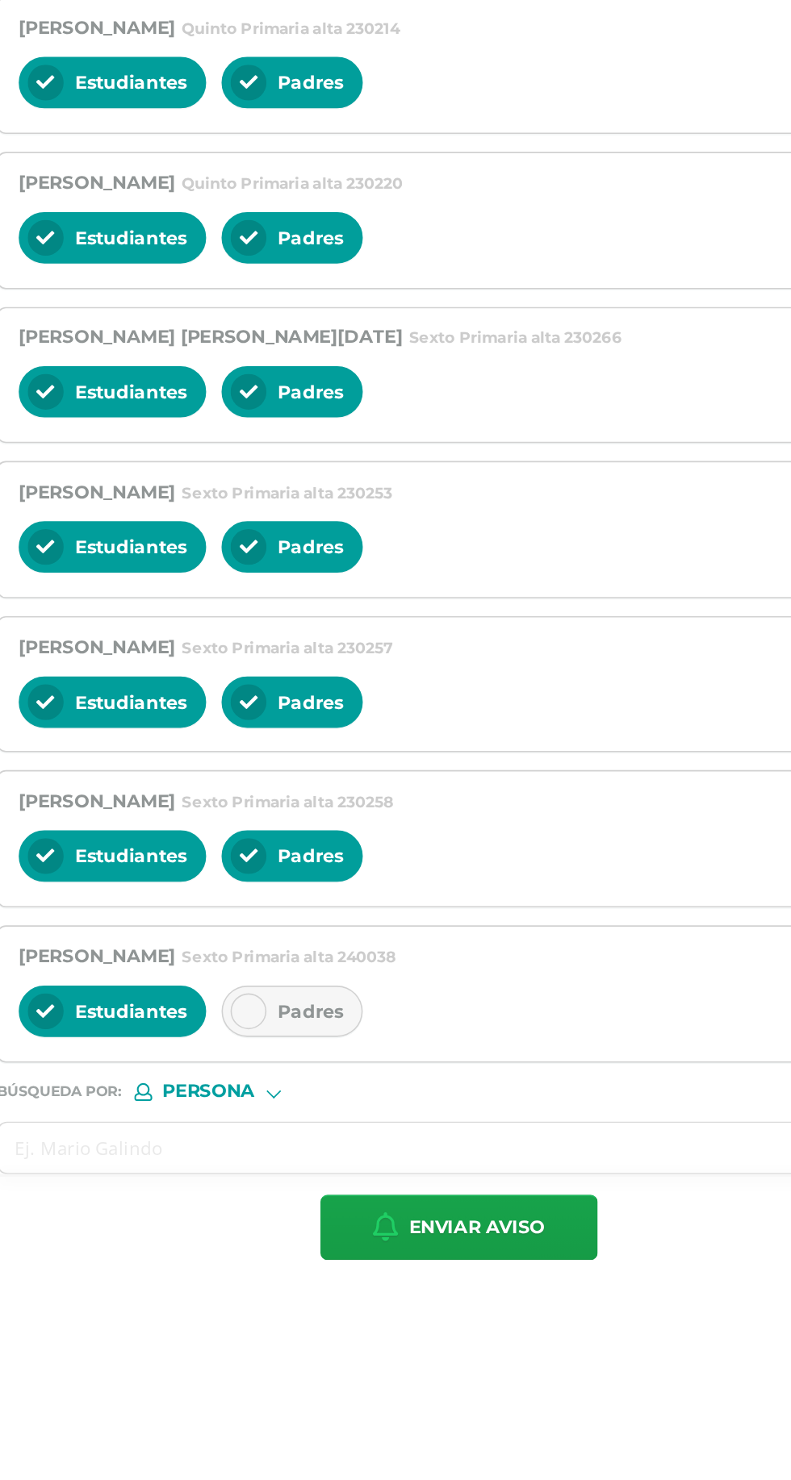
click at [368, 1190] on span "Padres" at bounding box center [381, 1197] width 41 height 15
click at [236, 1282] on input "text" at bounding box center [458, 1282] width 547 height 31
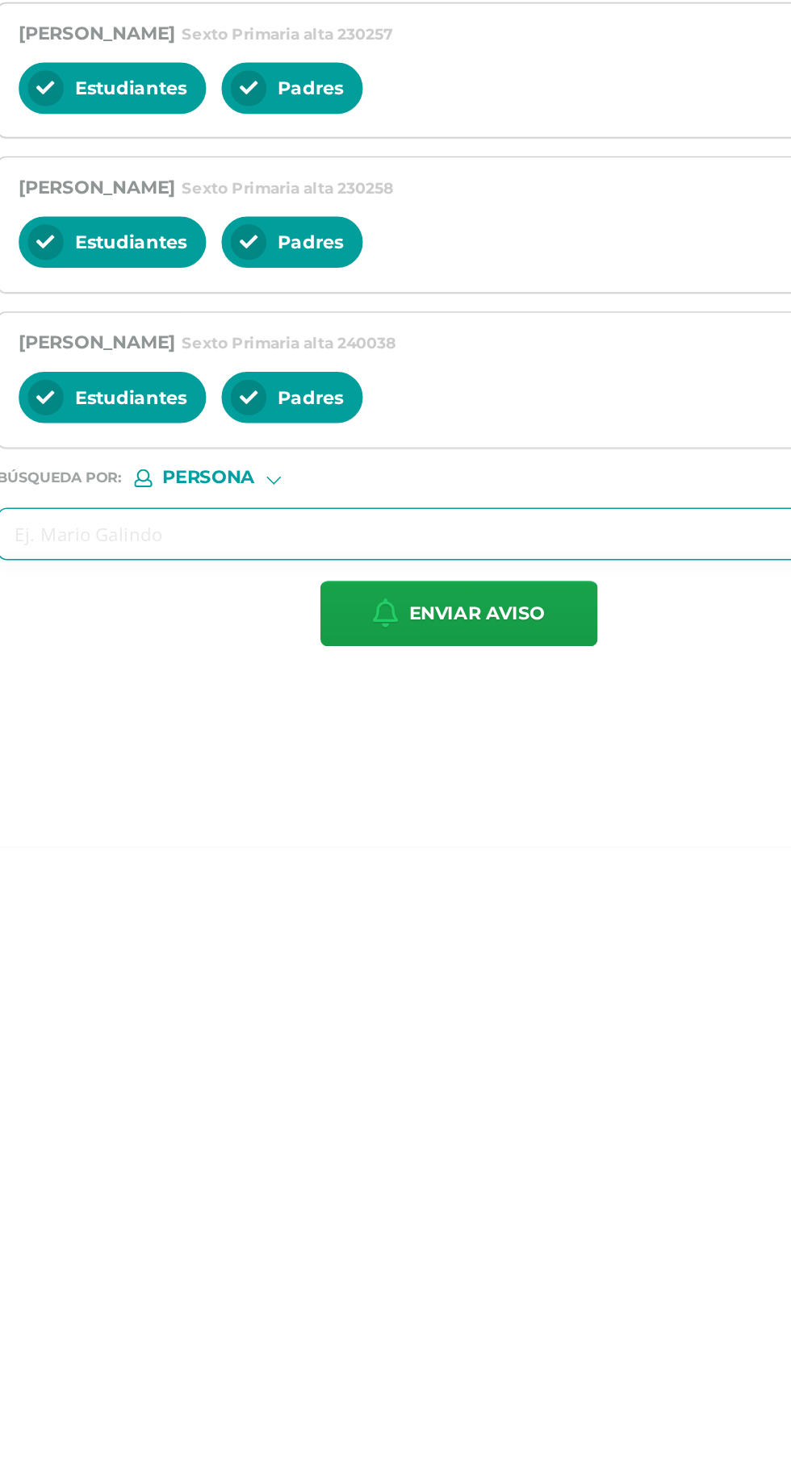
scroll to position [56, 0]
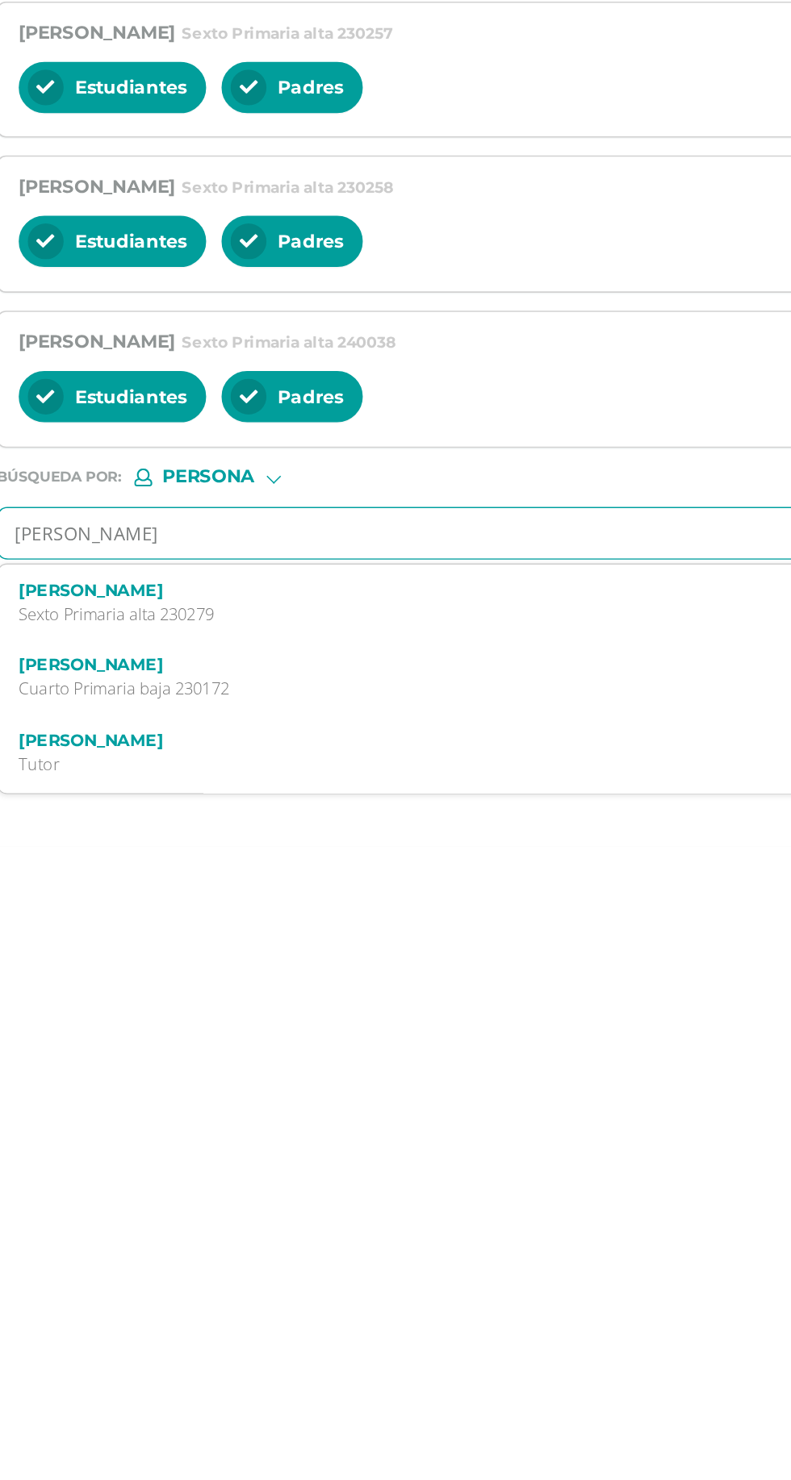
type input "[PERSON_NAME]"
click at [209, 1330] on p "Sexto Primaria alta 230279" at bounding box center [462, 1334] width 529 height 14
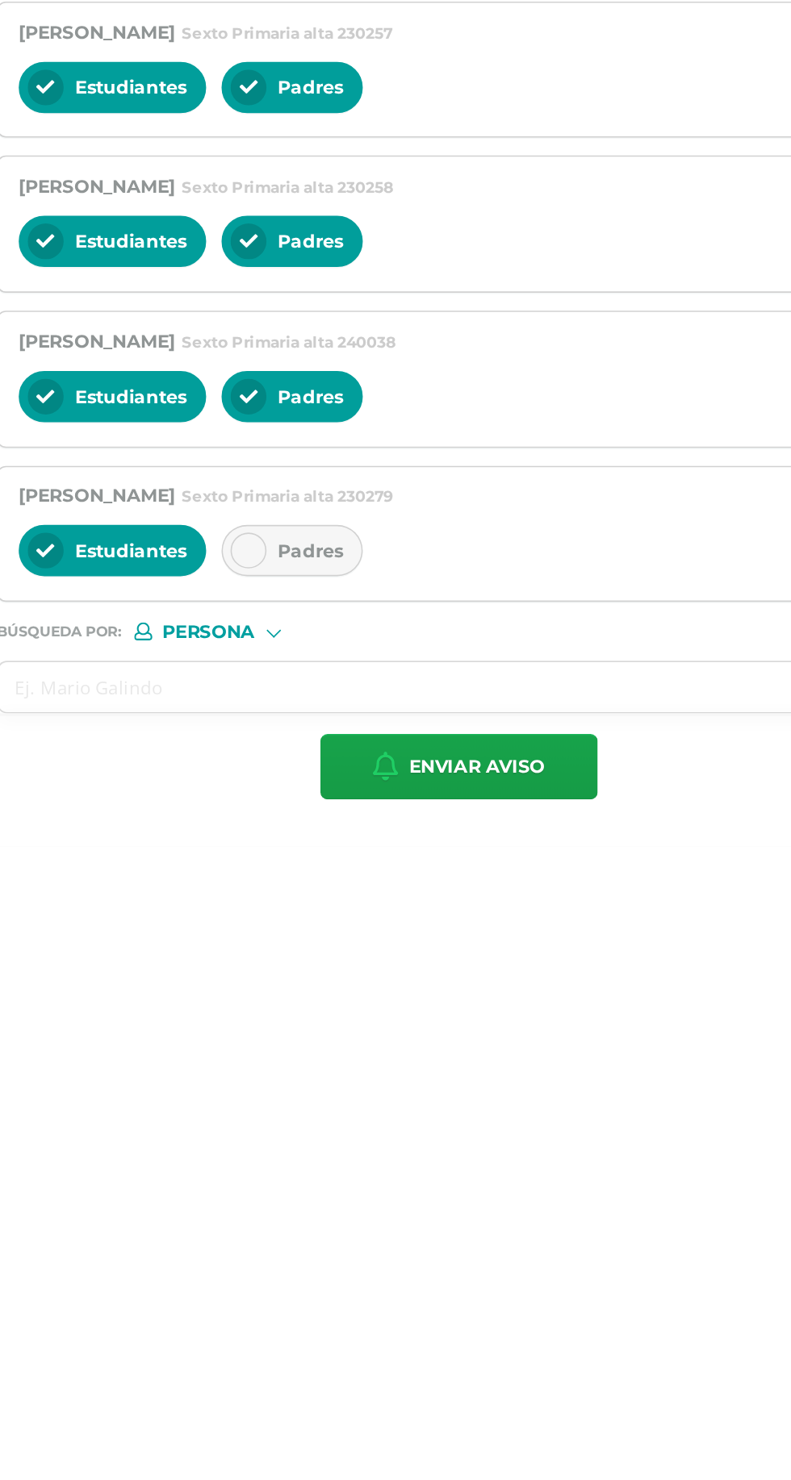
scroll to position [56, 0]
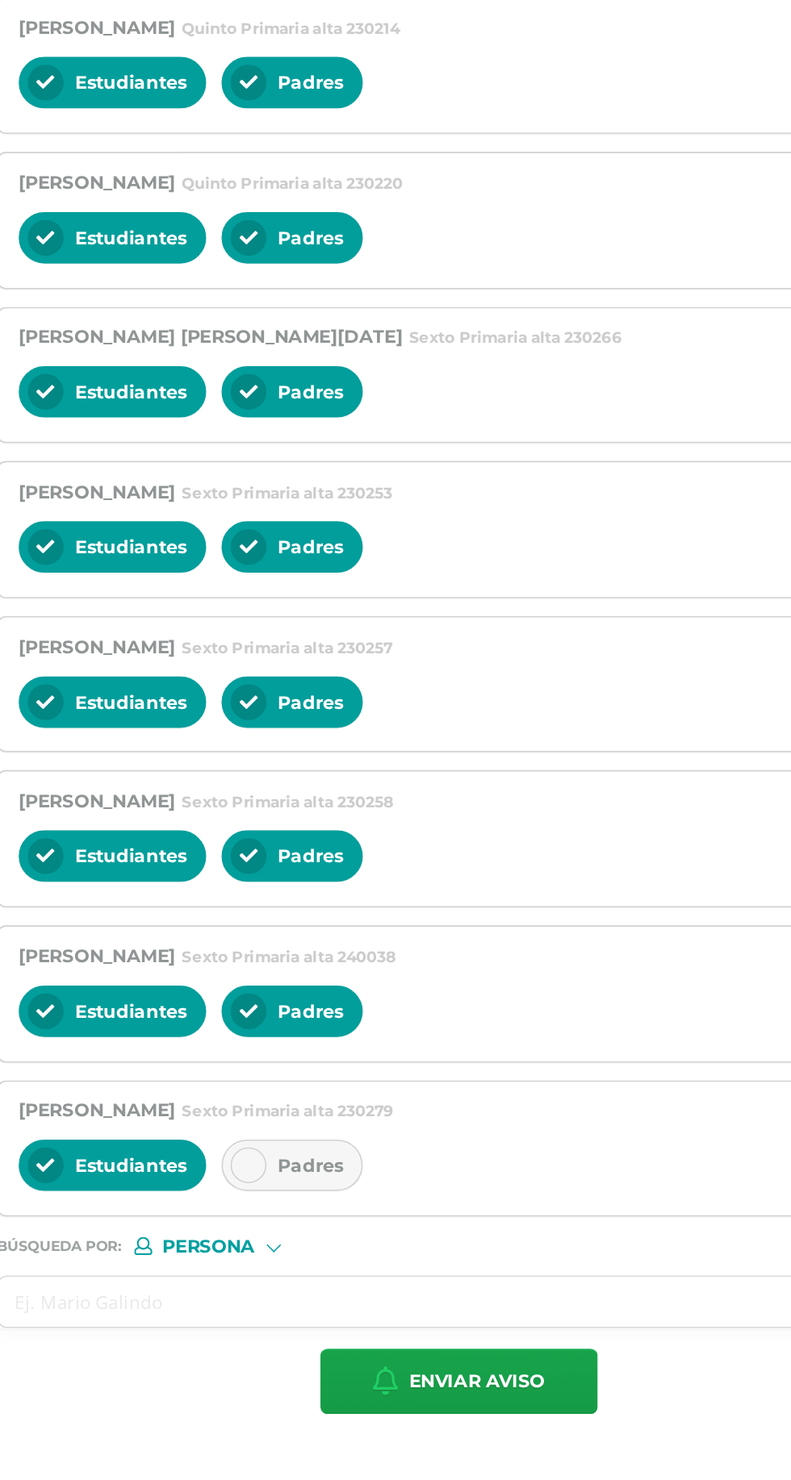
click at [376, 1287] on span "Padres" at bounding box center [381, 1294] width 41 height 15
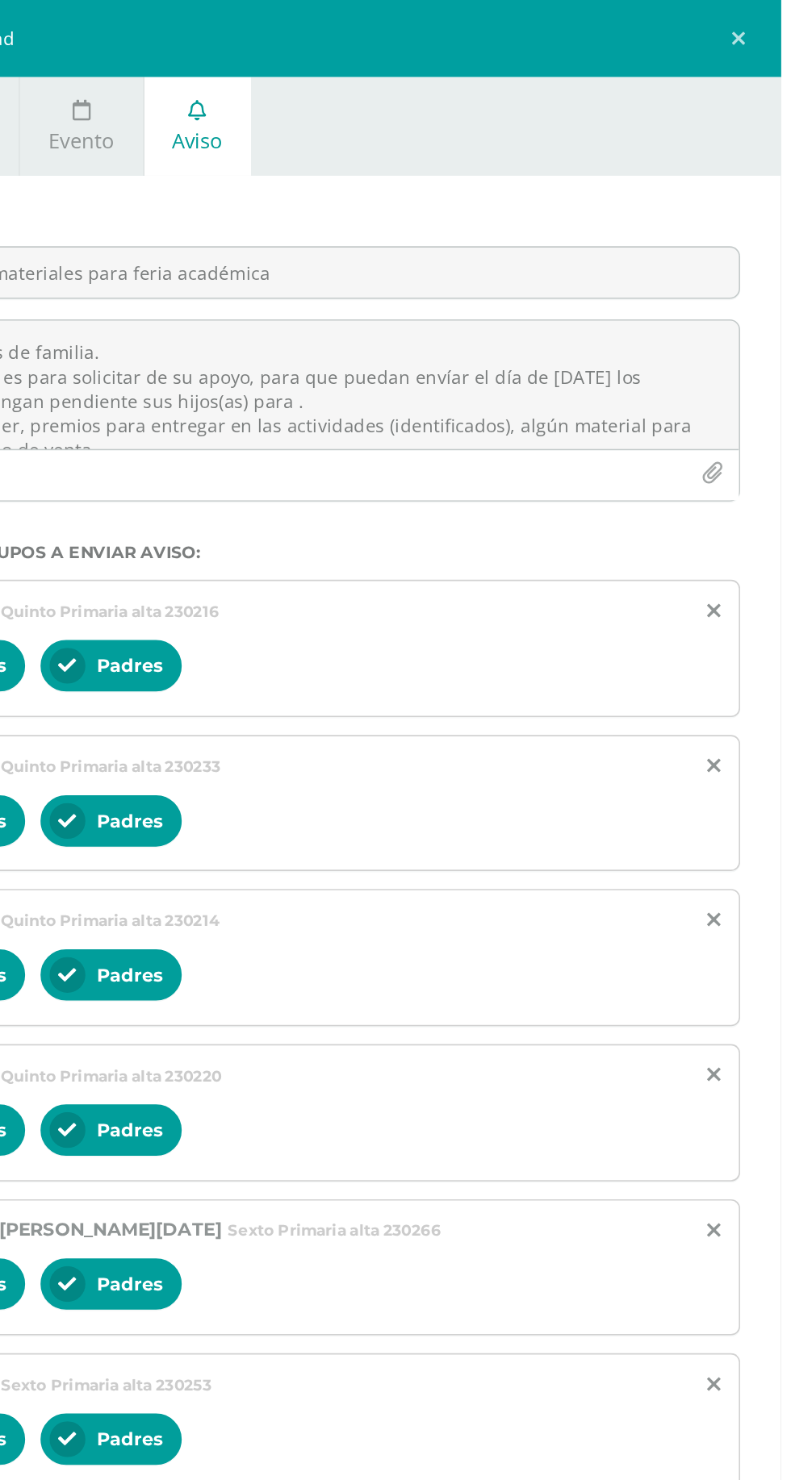
scroll to position [0, 0]
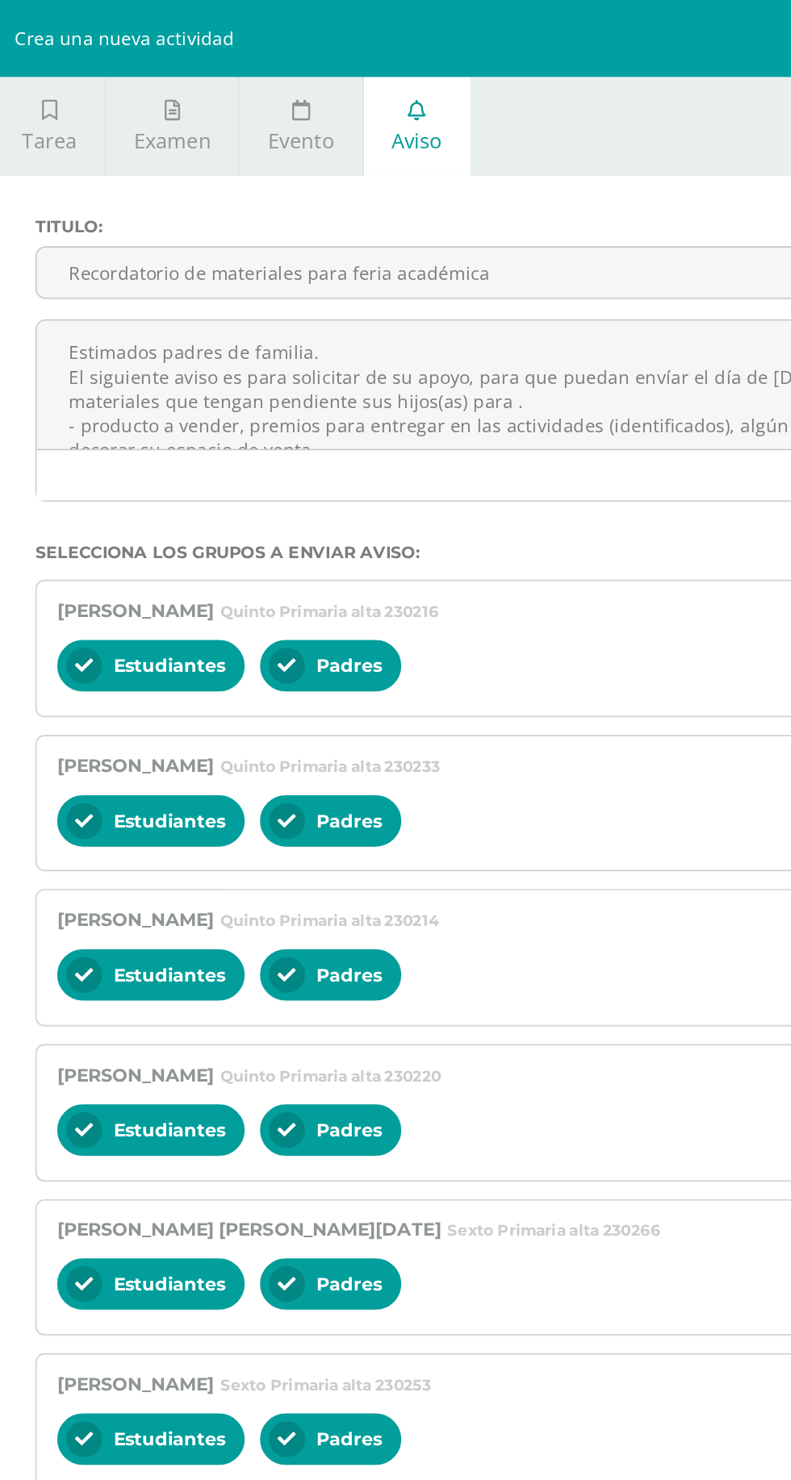
click at [445, 253] on textarea "Estimados padres de familia. El siguiente aviso es para solicitar de su apoyo, …" at bounding box center [474, 242] width 579 height 81
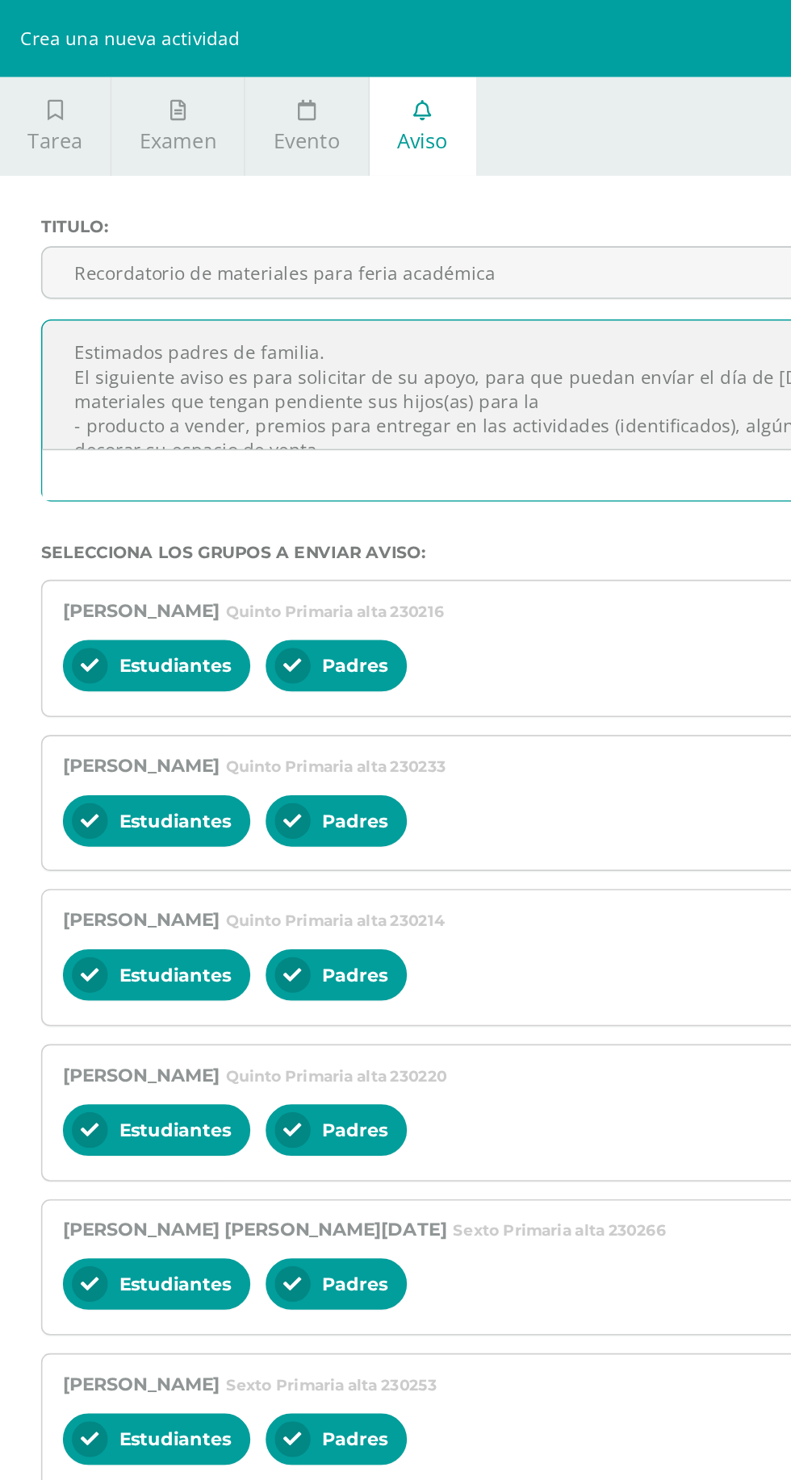
click at [434, 253] on textarea "Estimados padres de familia. El siguiente aviso es para solicitar de su apoyo, …" at bounding box center [474, 242] width 579 height 81
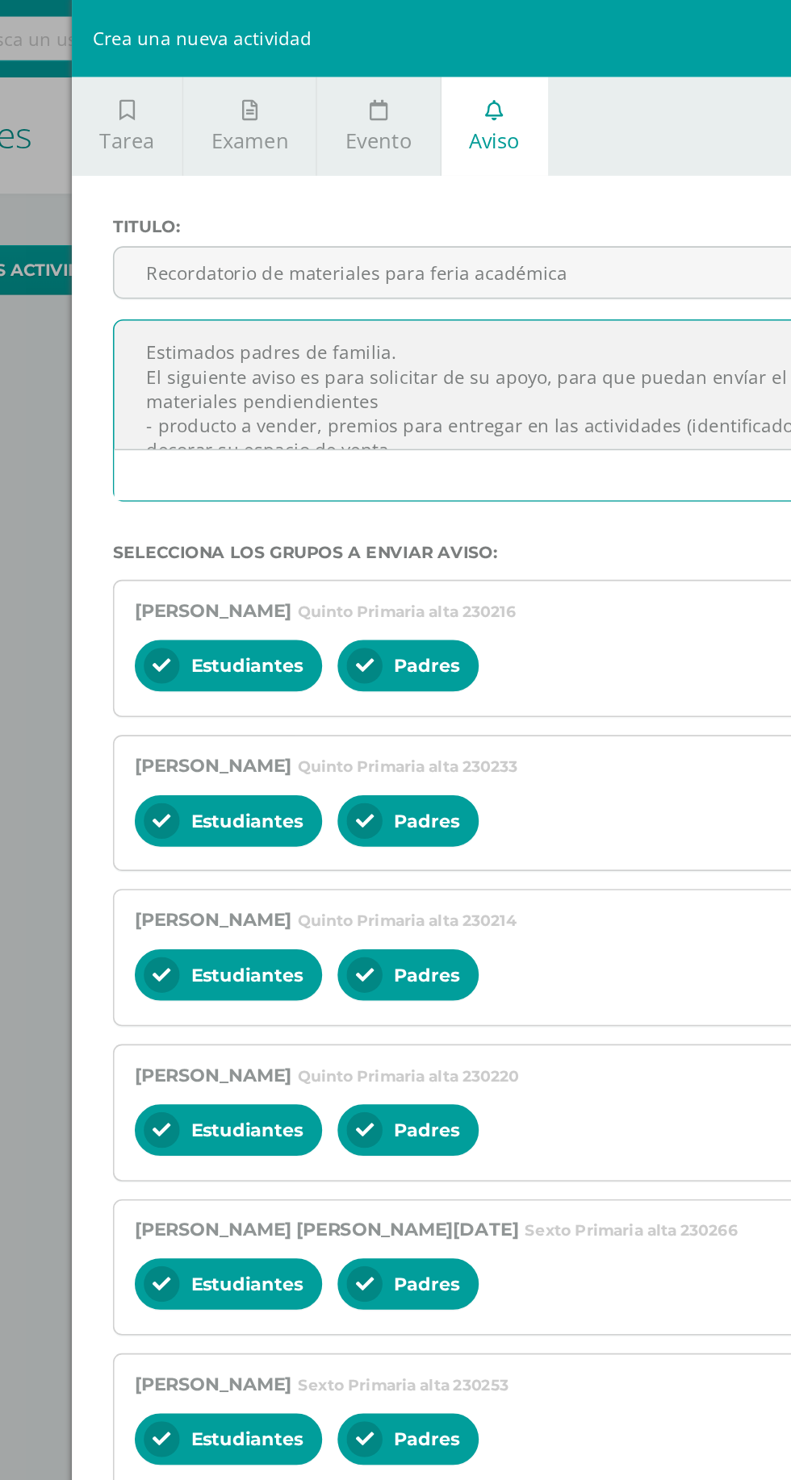
click at [211, 257] on textarea "Estimados padres de familia. El siguiente aviso es para solicitar de su apoyo, …" at bounding box center [474, 242] width 579 height 81
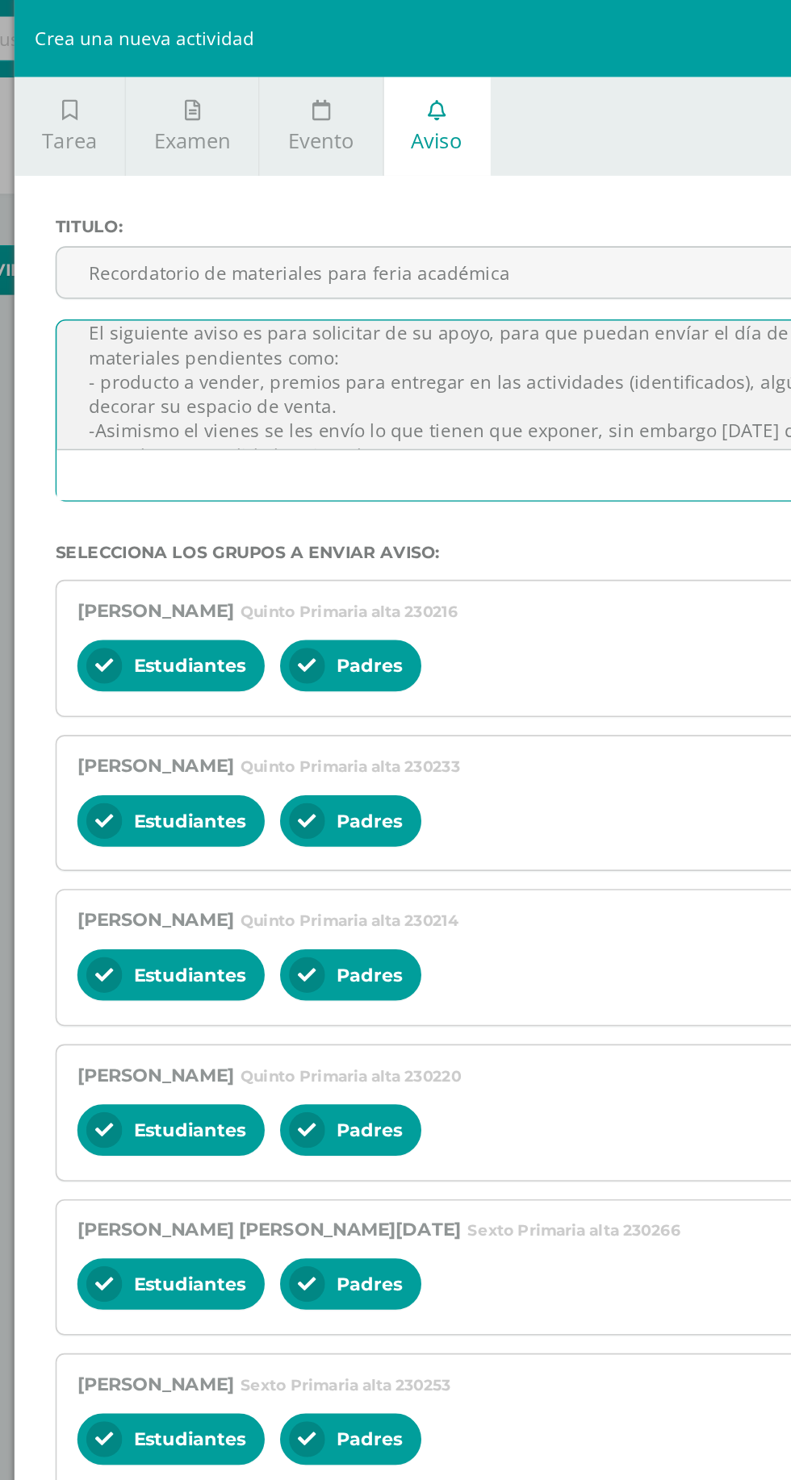
scroll to position [32, 0]
click at [214, 240] on textarea "Estimados padres de familia. El siguiente aviso es para solicitar de su apoyo, …" at bounding box center [474, 242] width 579 height 81
click at [218, 232] on textarea "Estimados padres de familia. El siguiente aviso es para solicitar de su apoyo, …" at bounding box center [474, 242] width 579 height 81
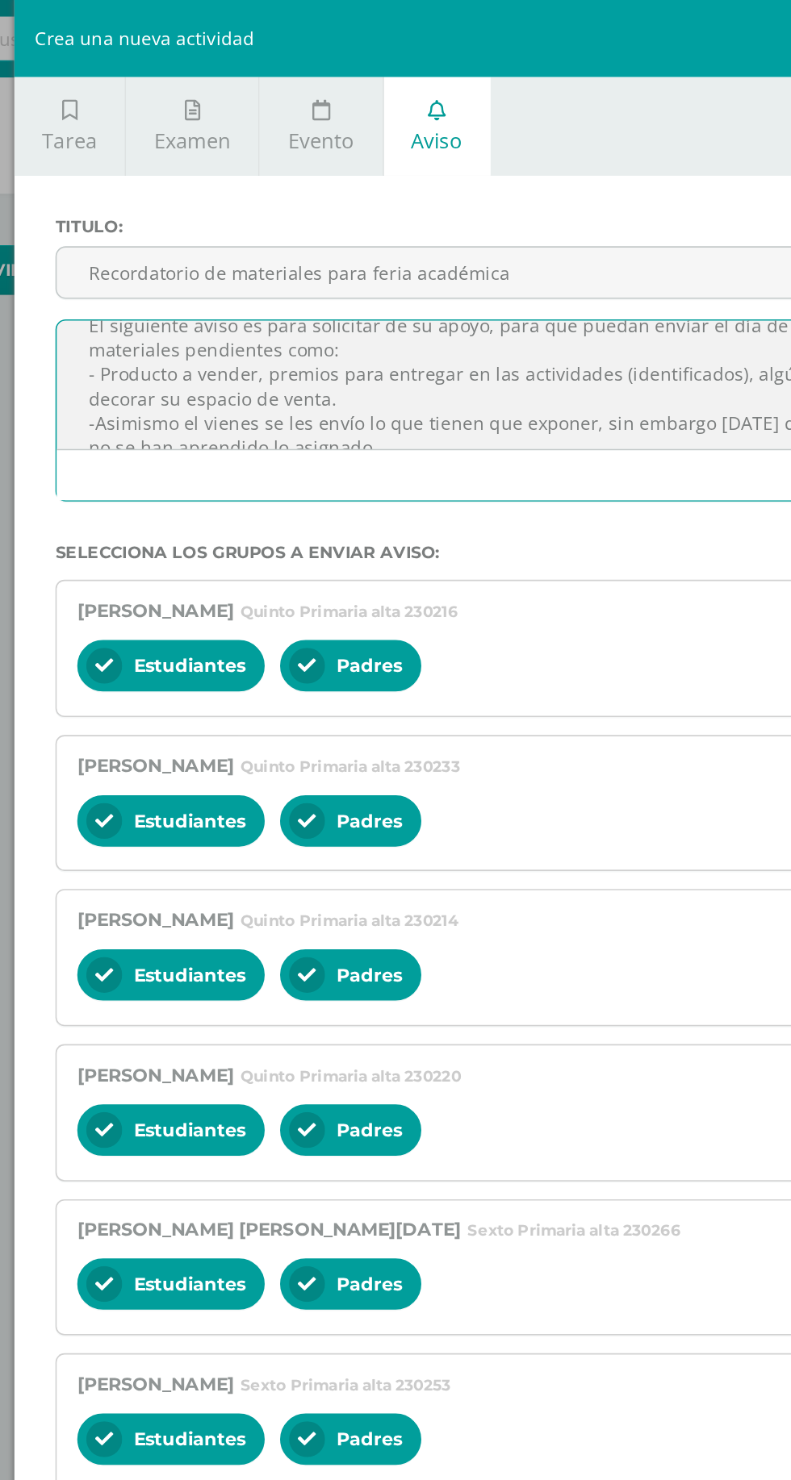
scroll to position [37, 0]
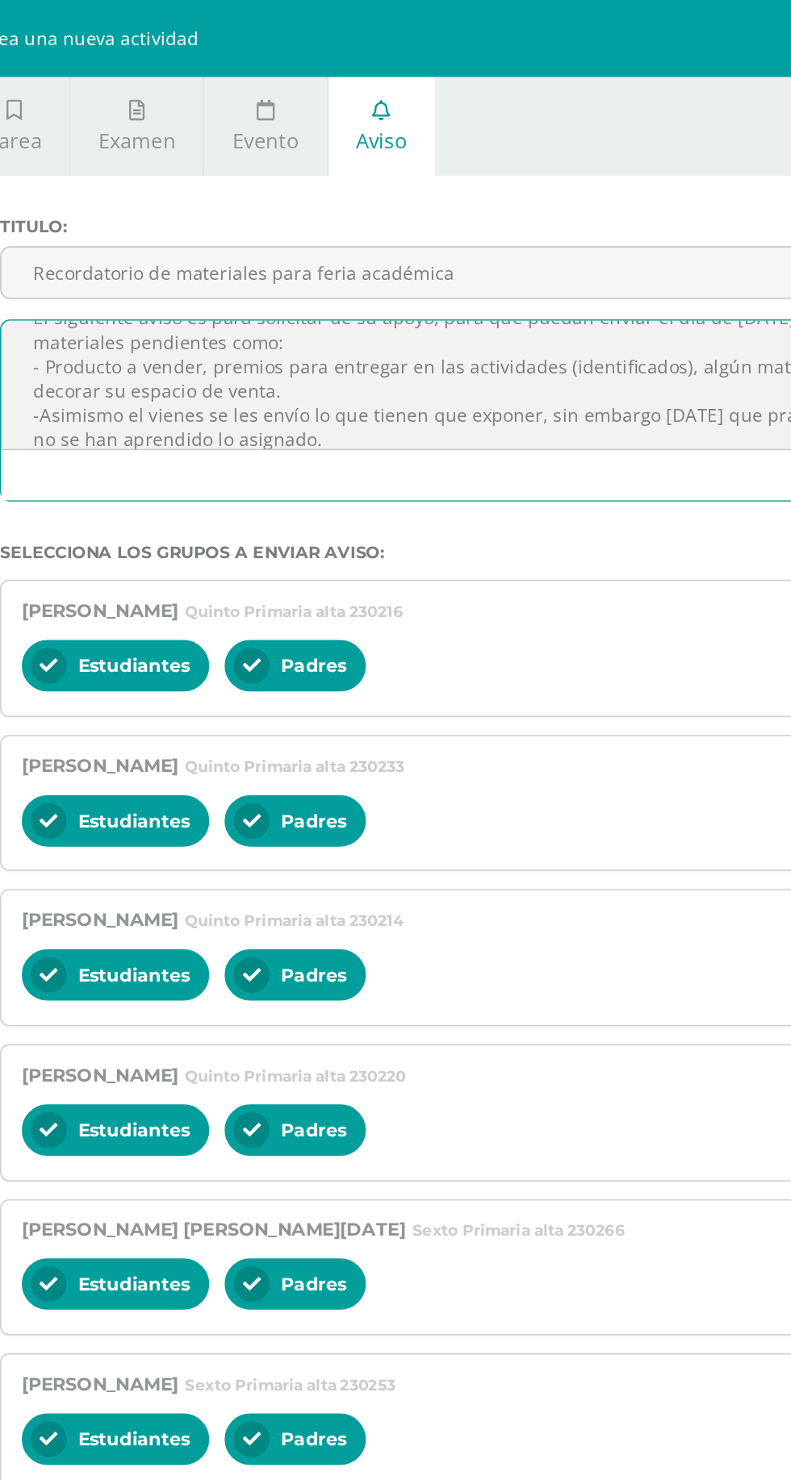
click at [363, 240] on textarea "Estimados padres de familia. El siguiente aviso es para solicitar de su apoyo, …" at bounding box center [474, 242] width 579 height 81
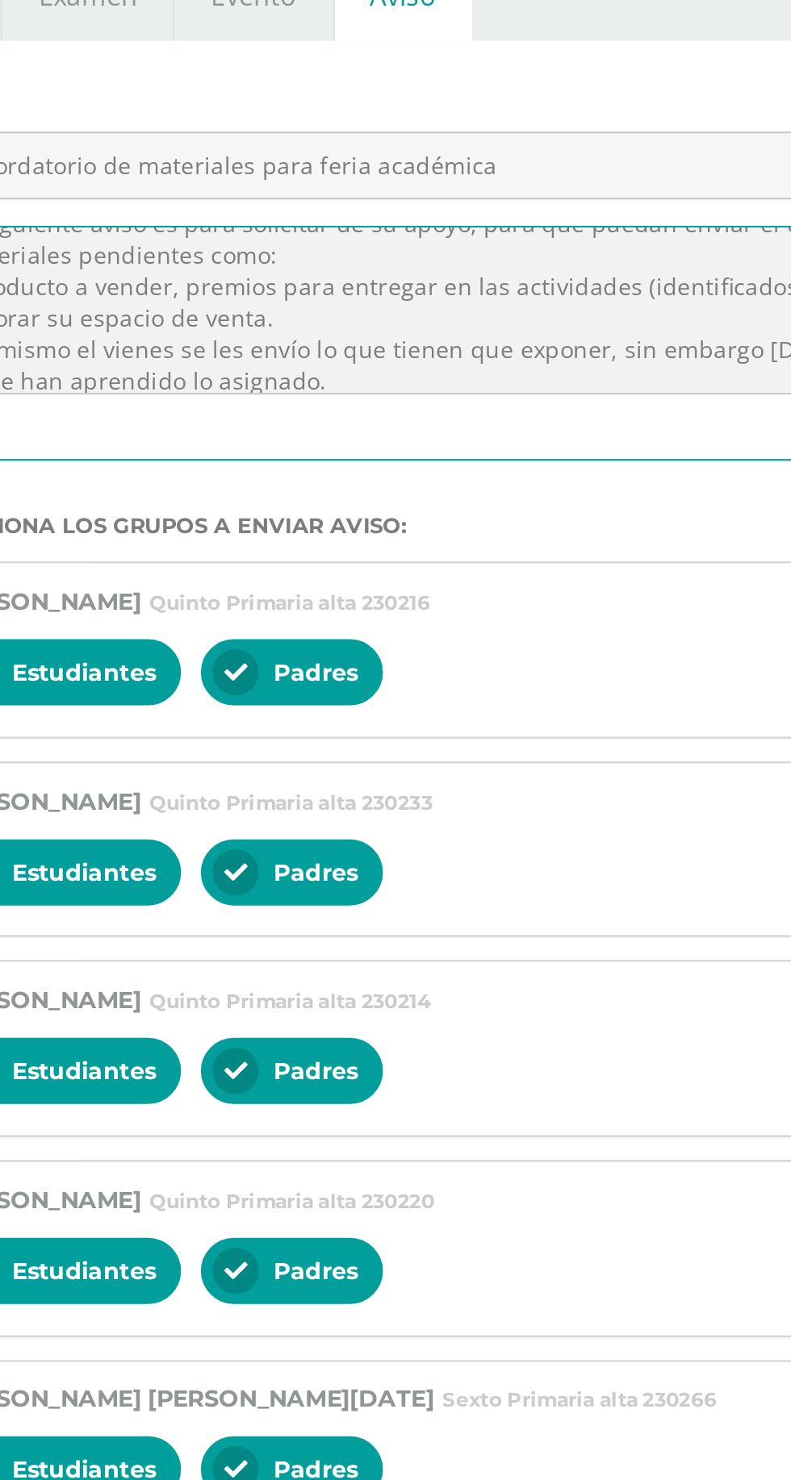
click at [280, 267] on textarea "Estimados padres de familia. El siguiente aviso es para solicitar de su apoyo, …" at bounding box center [474, 242] width 579 height 81
click at [309, 261] on textarea "Estimados padres de familia. El siguiente aviso es para solicitar de su apoyo, …" at bounding box center [474, 242] width 579 height 81
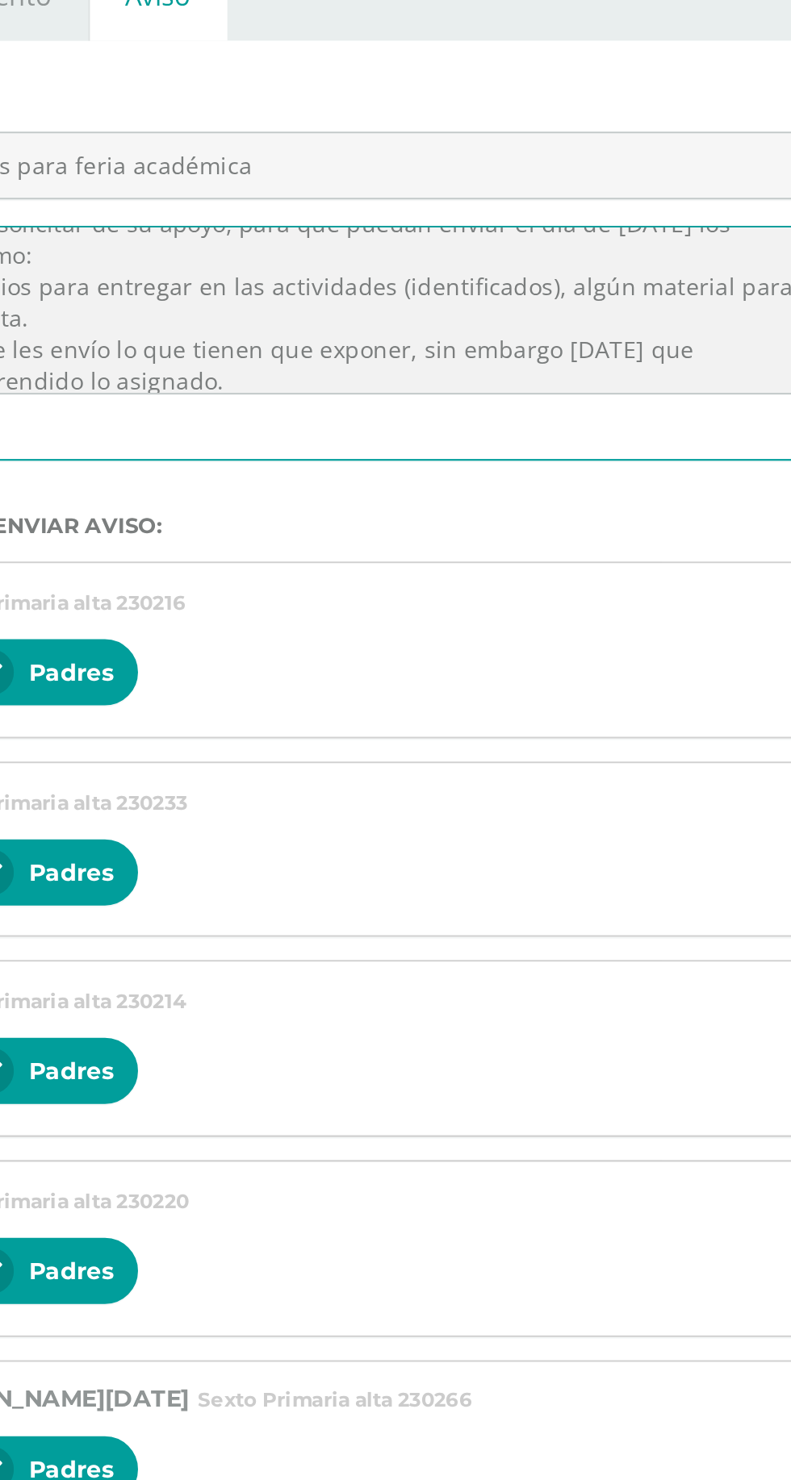
click at [542, 262] on textarea "Estimados padres de familia. El siguiente aviso es para solicitar de su apoyo, …" at bounding box center [474, 242] width 579 height 81
click at [536, 261] on textarea "Estimados padres de familia. El siguiente aviso es para solicitar de su apoyo, …" at bounding box center [474, 242] width 579 height 81
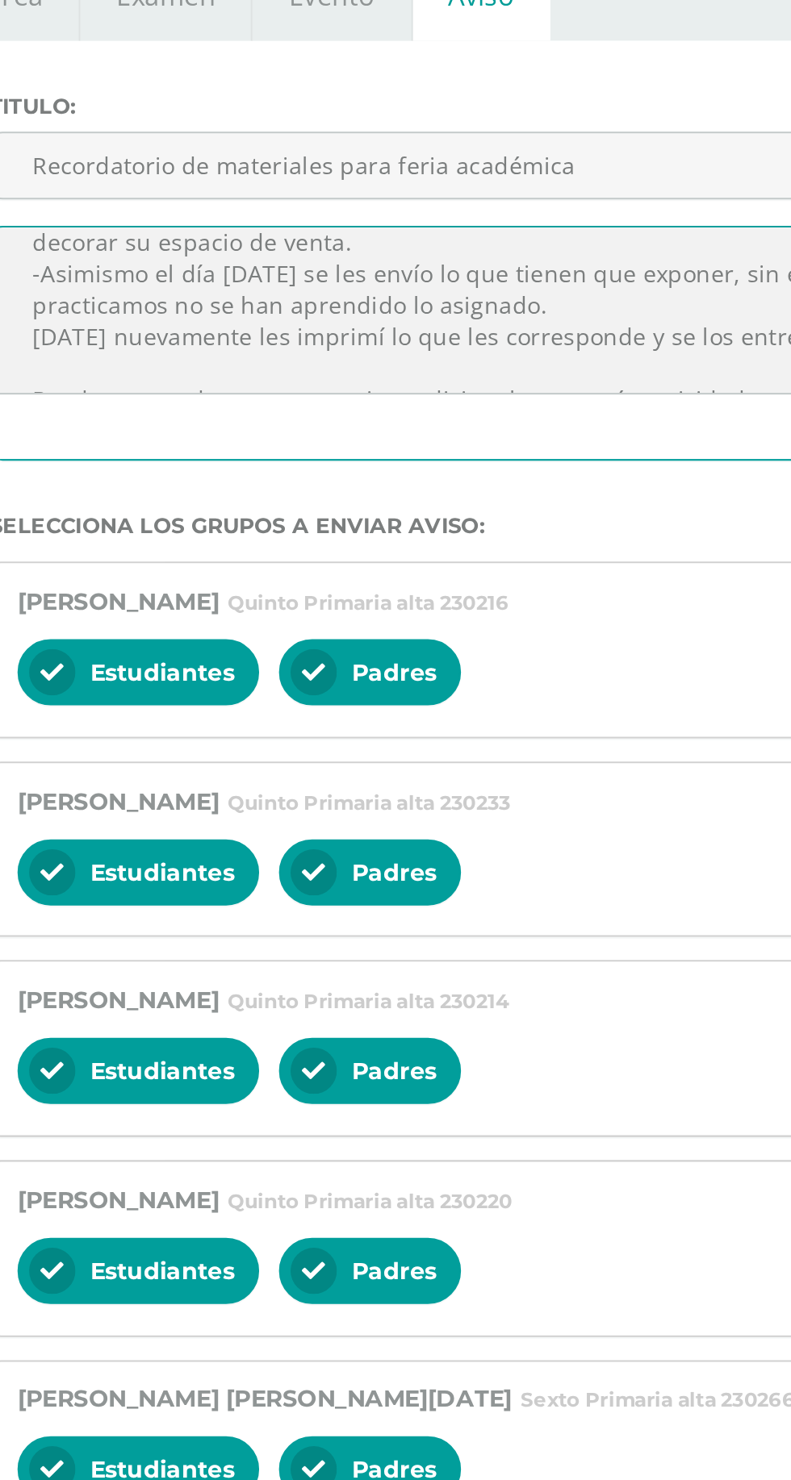
scroll to position [74, 0]
click at [213, 255] on textarea "Estimados padres de familia. El siguiente aviso es para solicitar de su apoyo, …" at bounding box center [474, 242] width 579 height 81
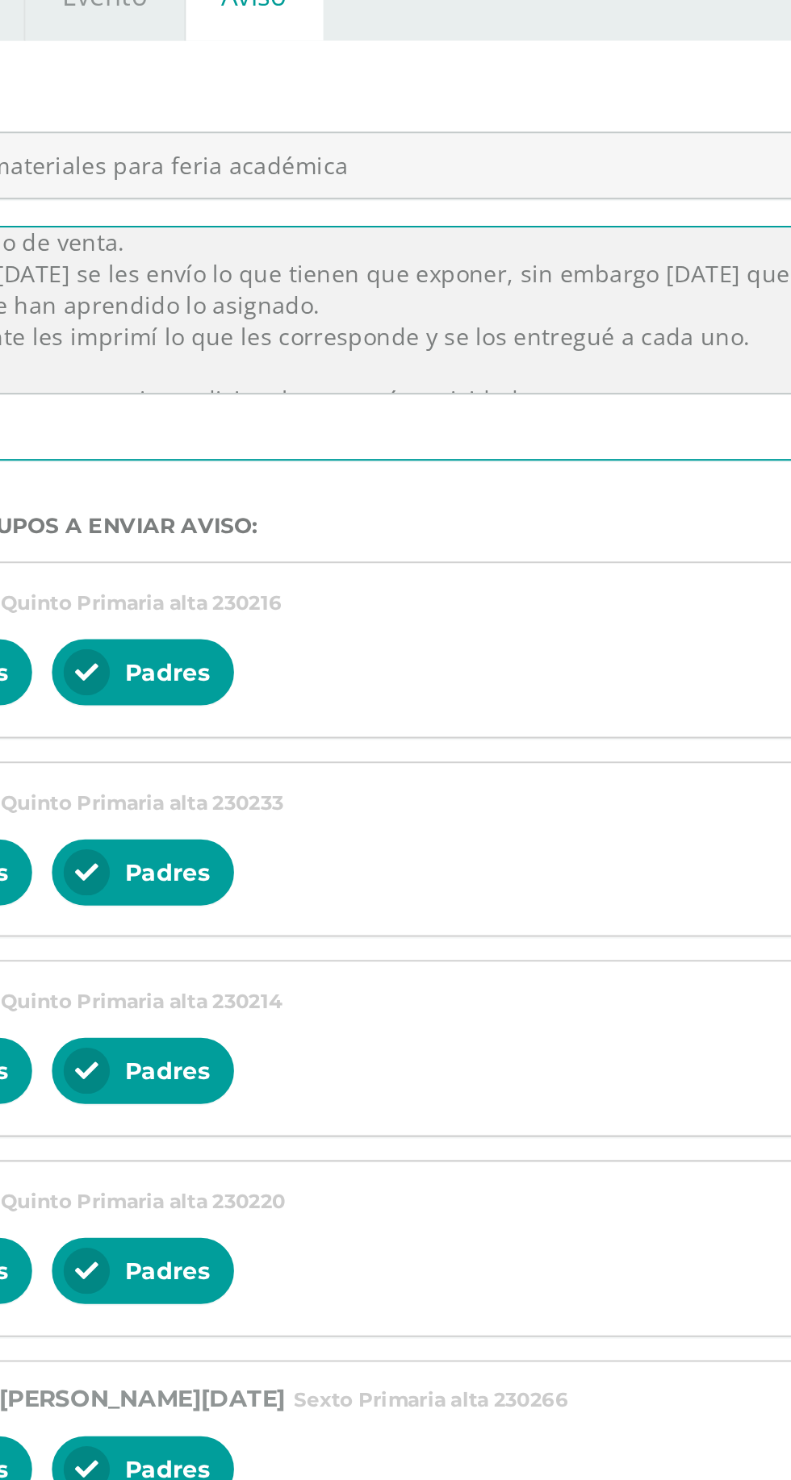
click at [645, 253] on textarea "Estimados padres de familia. El siguiente aviso es para solicitar de su apoyo, …" at bounding box center [474, 242] width 579 height 81
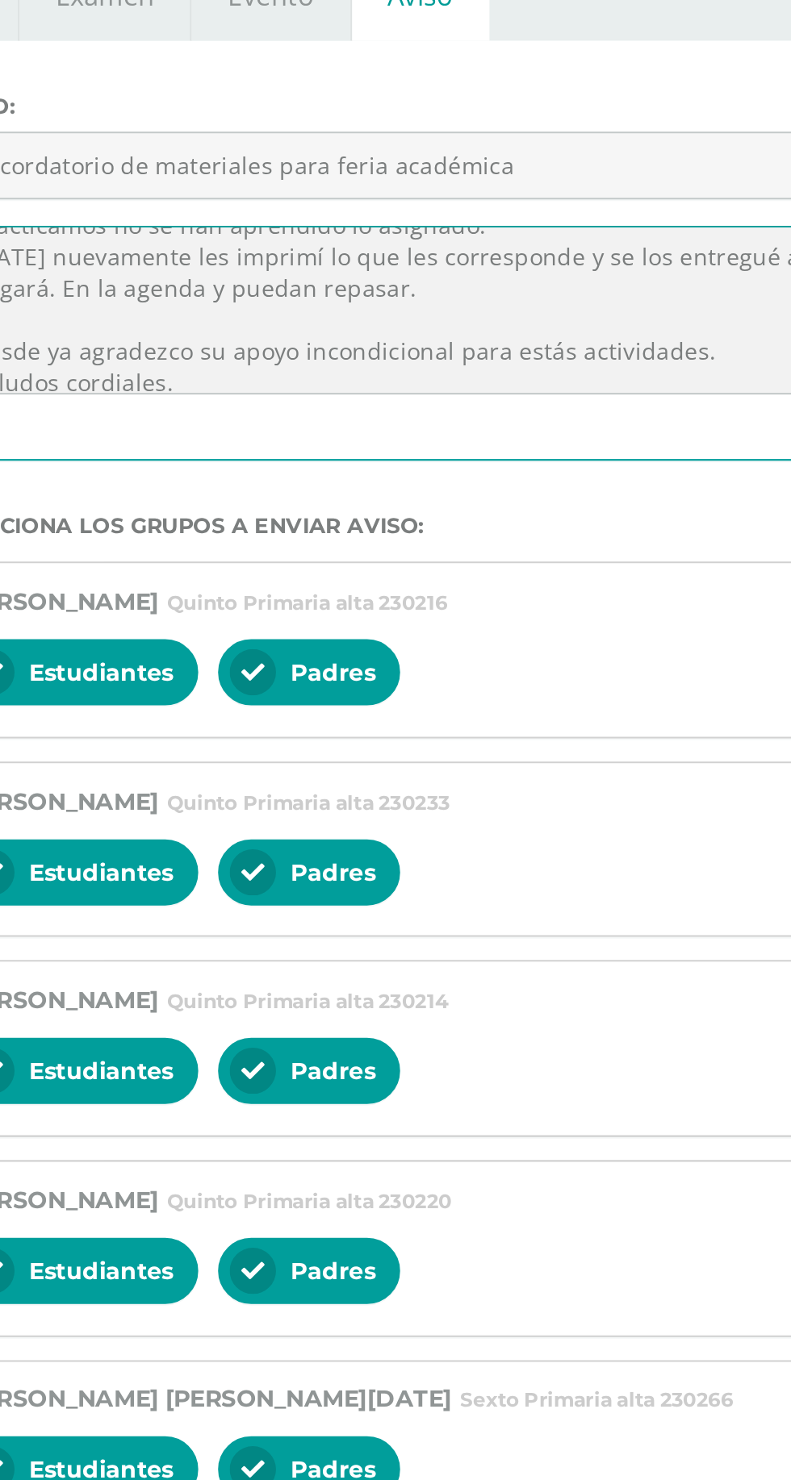
scroll to position [189, 0]
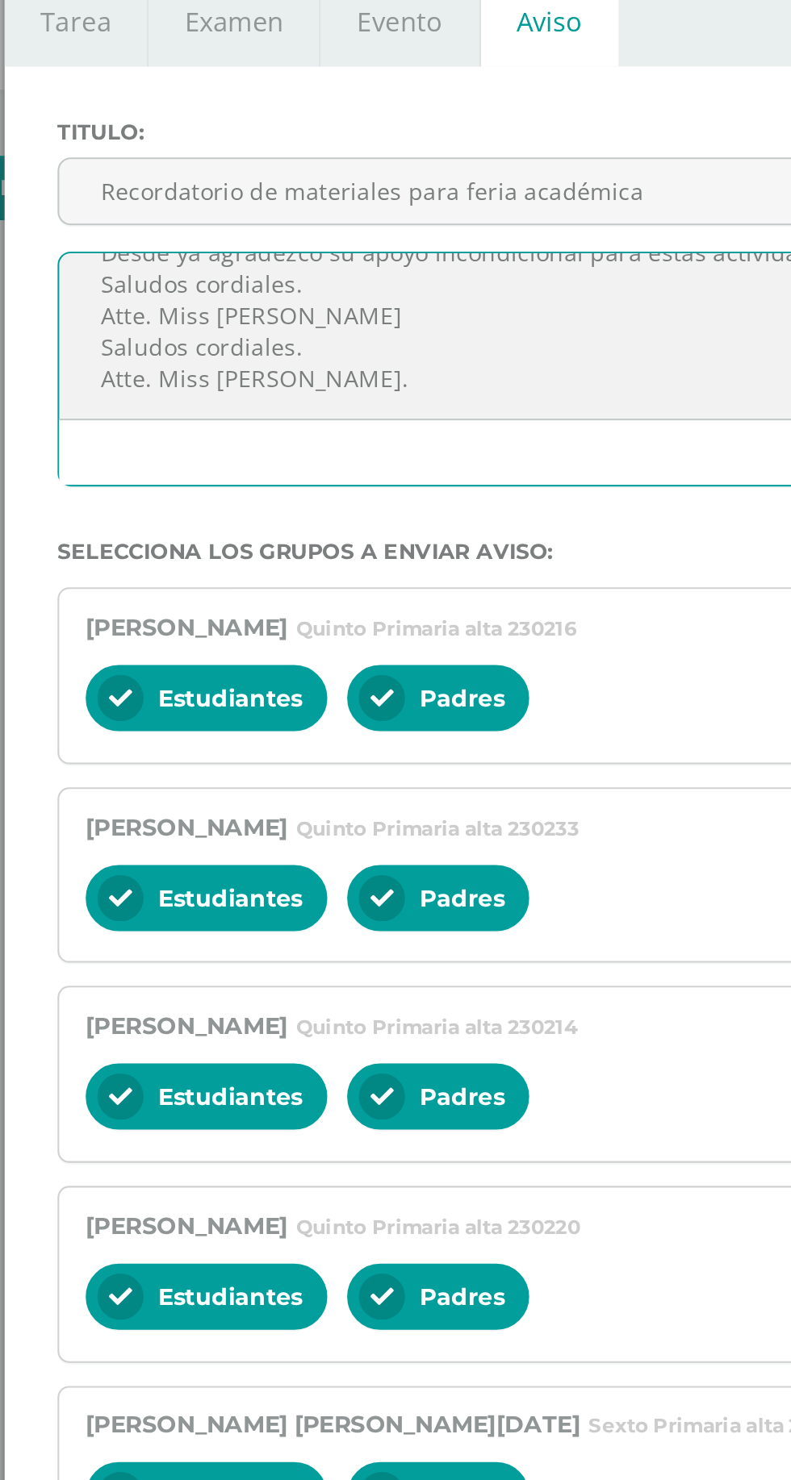
click at [367, 250] on textarea "Estimados padres de familia. El siguiente aviso es para solicitar de su apoyo, …" at bounding box center [474, 242] width 579 height 81
click at [298, 229] on textarea "Estimados padres de familia. El siguiente aviso es para solicitar de su apoyo, …" at bounding box center [474, 242] width 579 height 81
click at [323, 259] on textarea "Estimados padres de familia. El siguiente aviso es para solicitar de su apoyo, …" at bounding box center [474, 242] width 579 height 81
click at [327, 242] on textarea "Estimados padres de familia. El siguiente aviso es para solicitar de su apoyo, …" at bounding box center [474, 242] width 579 height 81
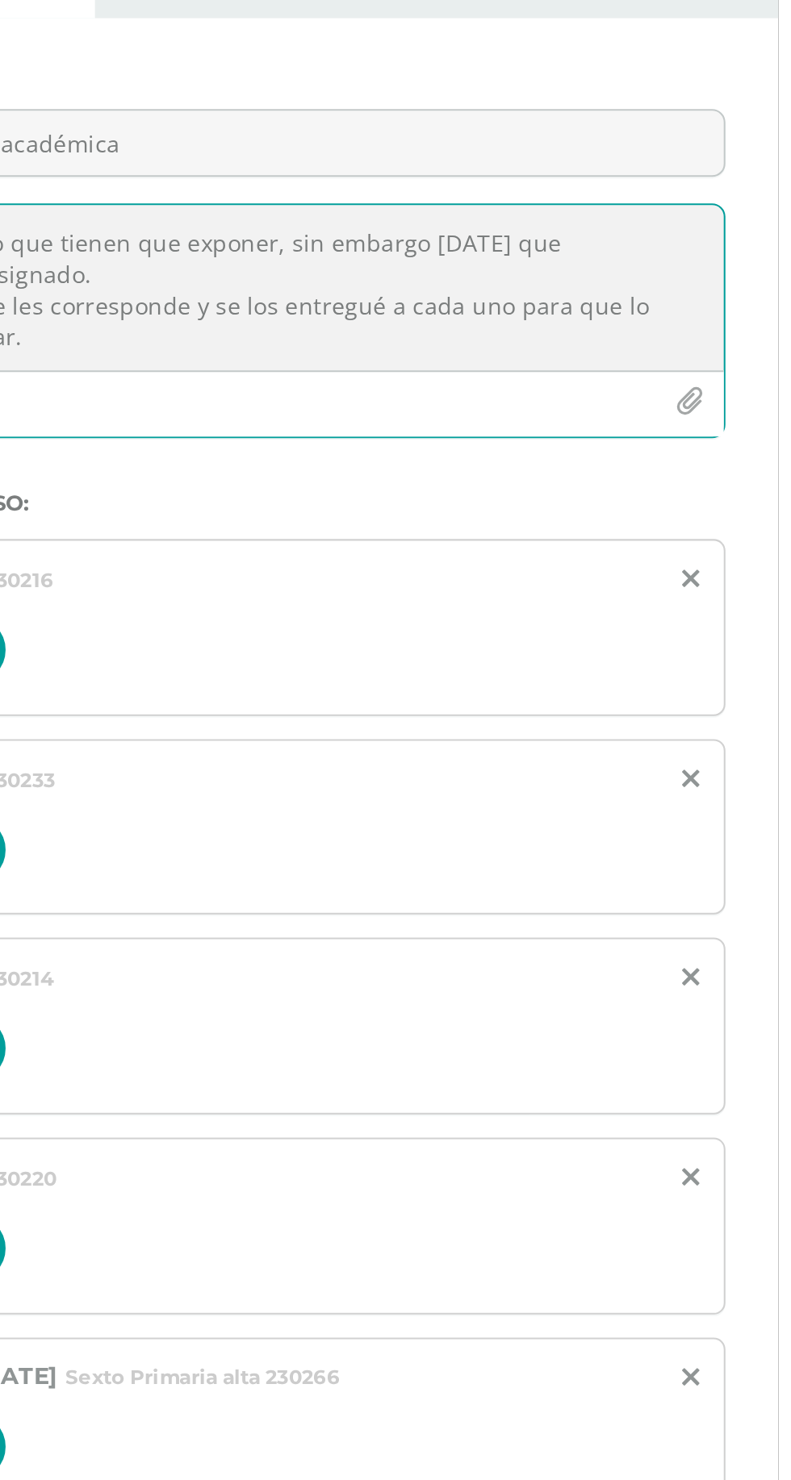
scroll to position [0, 0]
click at [744, 251] on textarea "Estimados padres de familia. El siguiente aviso es para solicitar de su apoyo, …" at bounding box center [474, 242] width 579 height 81
click at [736, 253] on textarea "Estimados padres de familia. El siguiente aviso es para solicitar de su apoyo, …" at bounding box center [474, 242] width 579 height 81
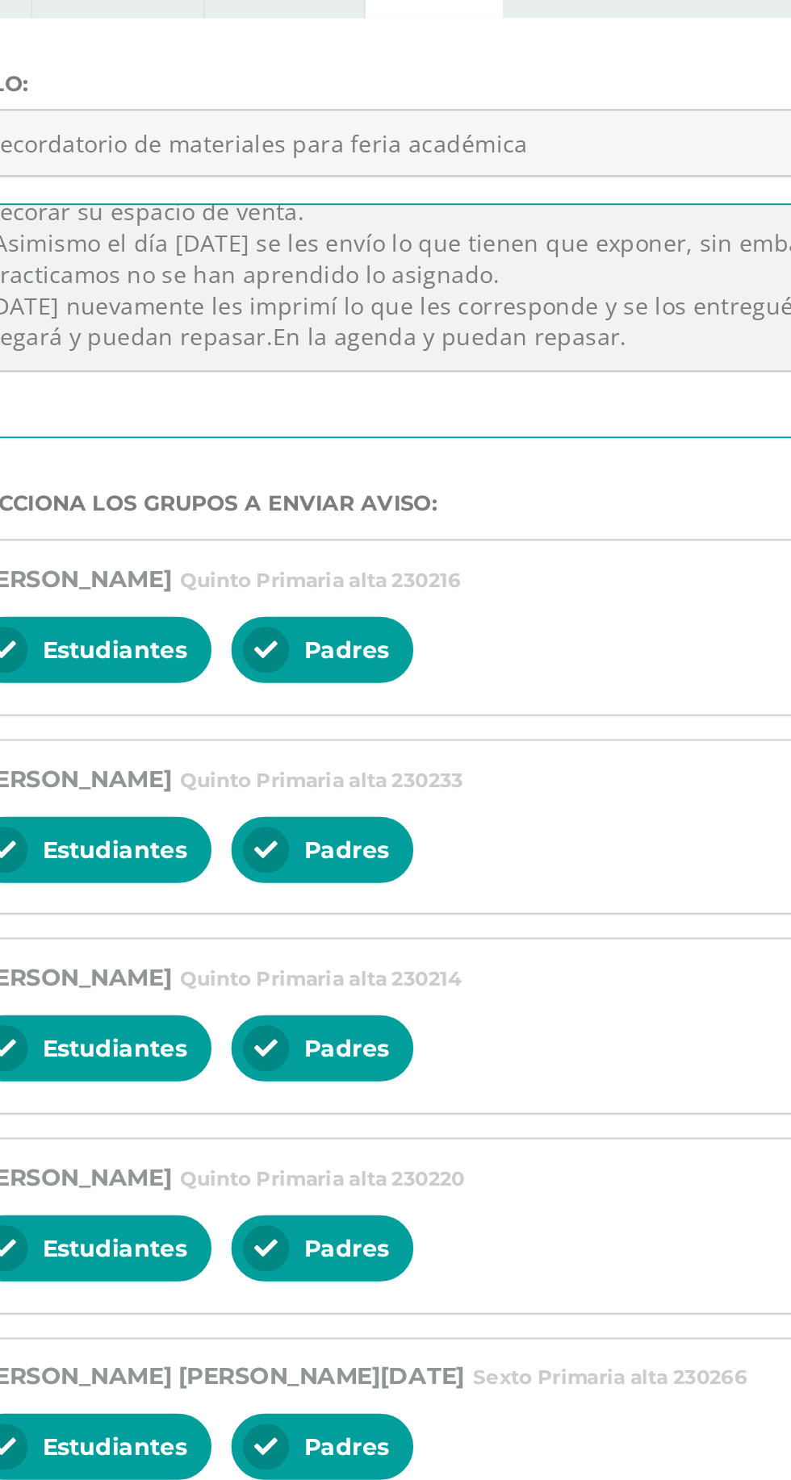
click at [474, 263] on textarea "Estimados padres de familia. El siguiente aviso es para solicitar de su apoyo, …" at bounding box center [474, 242] width 579 height 81
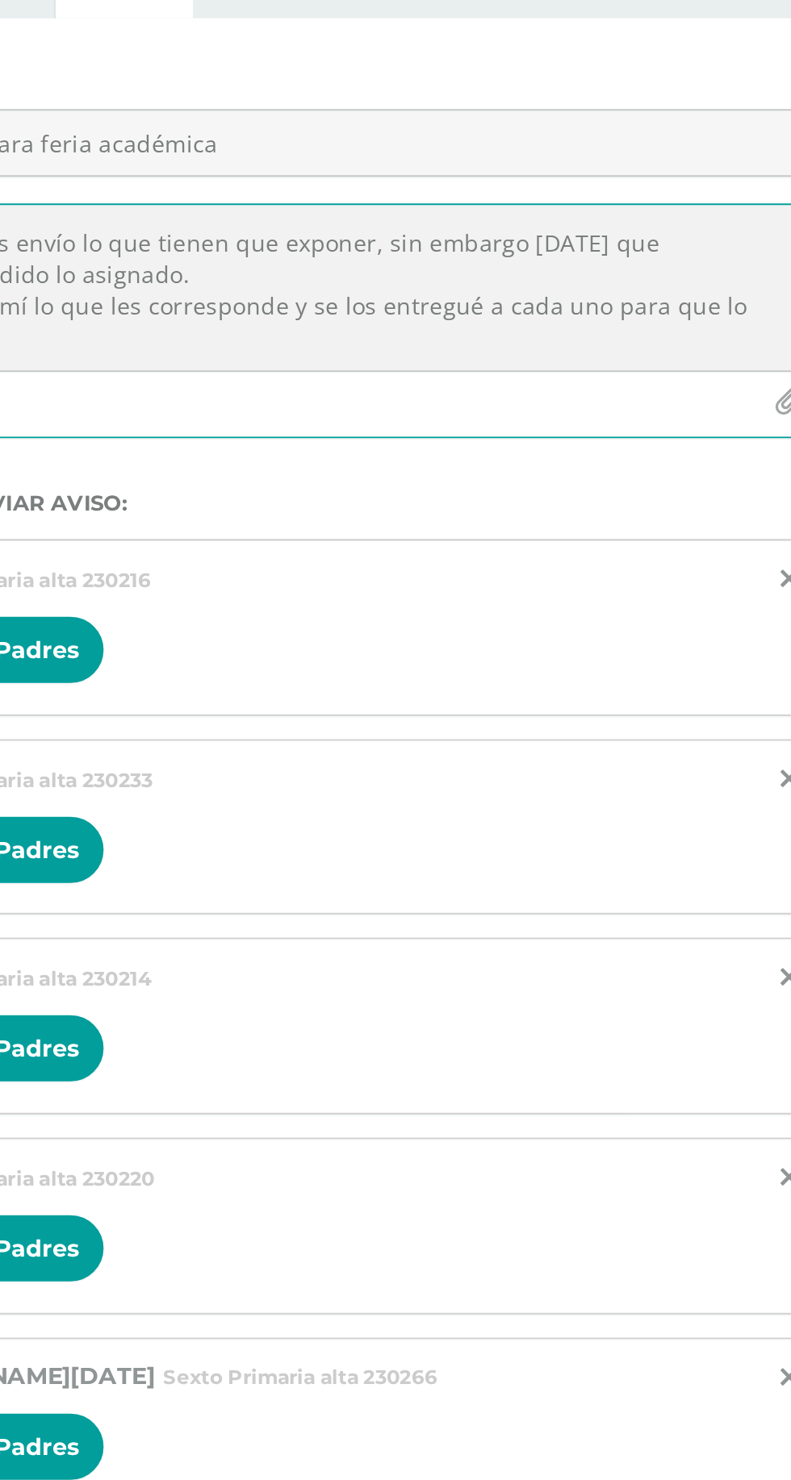
click at [520, 251] on textarea "Estimados padres de familia. El siguiente aviso es para solicitar de su apoyo, …" at bounding box center [474, 242] width 579 height 81
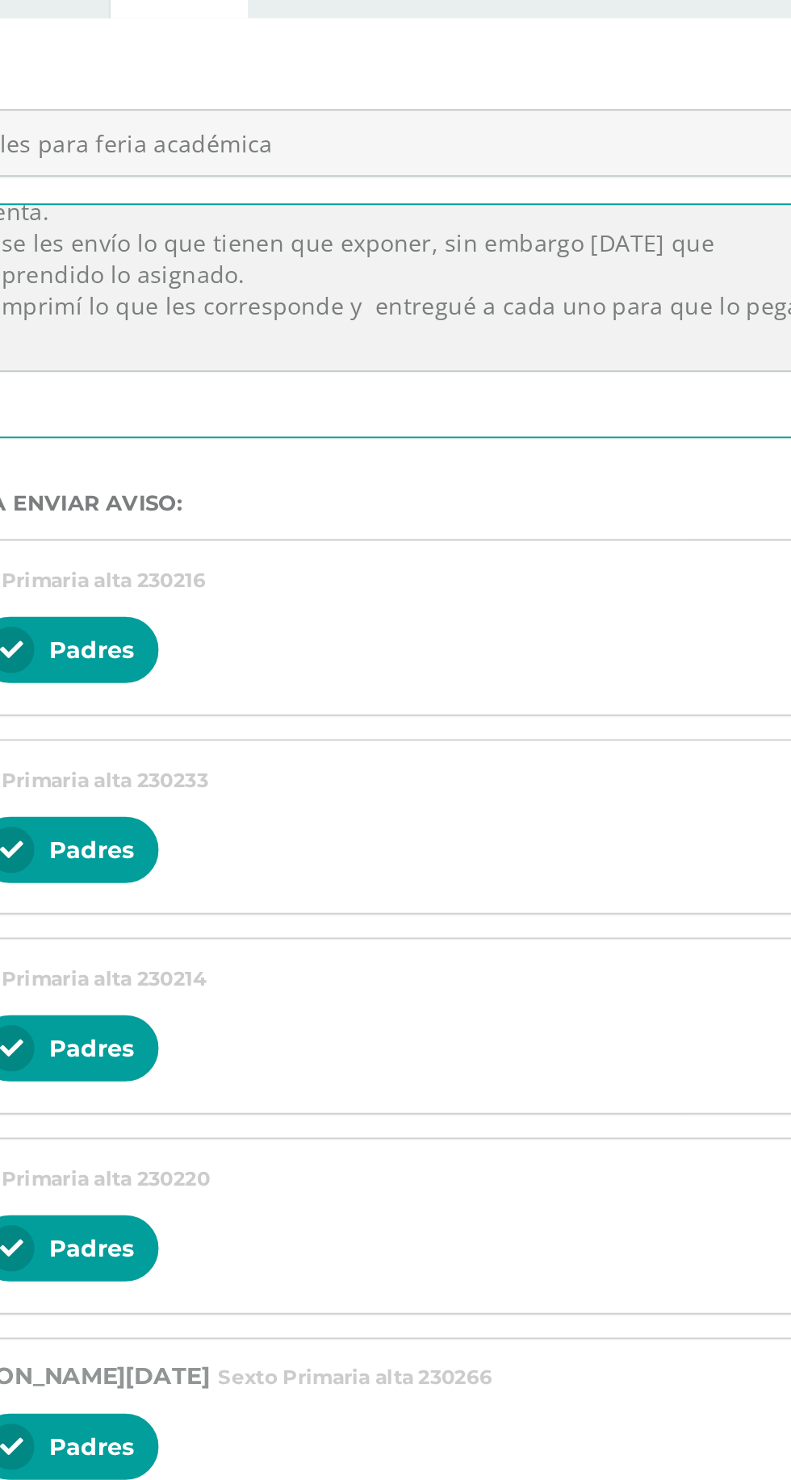
click at [603, 247] on textarea "Estimados padres de familia. El siguiente aviso es para solicitar de su apoyo, …" at bounding box center [474, 242] width 579 height 81
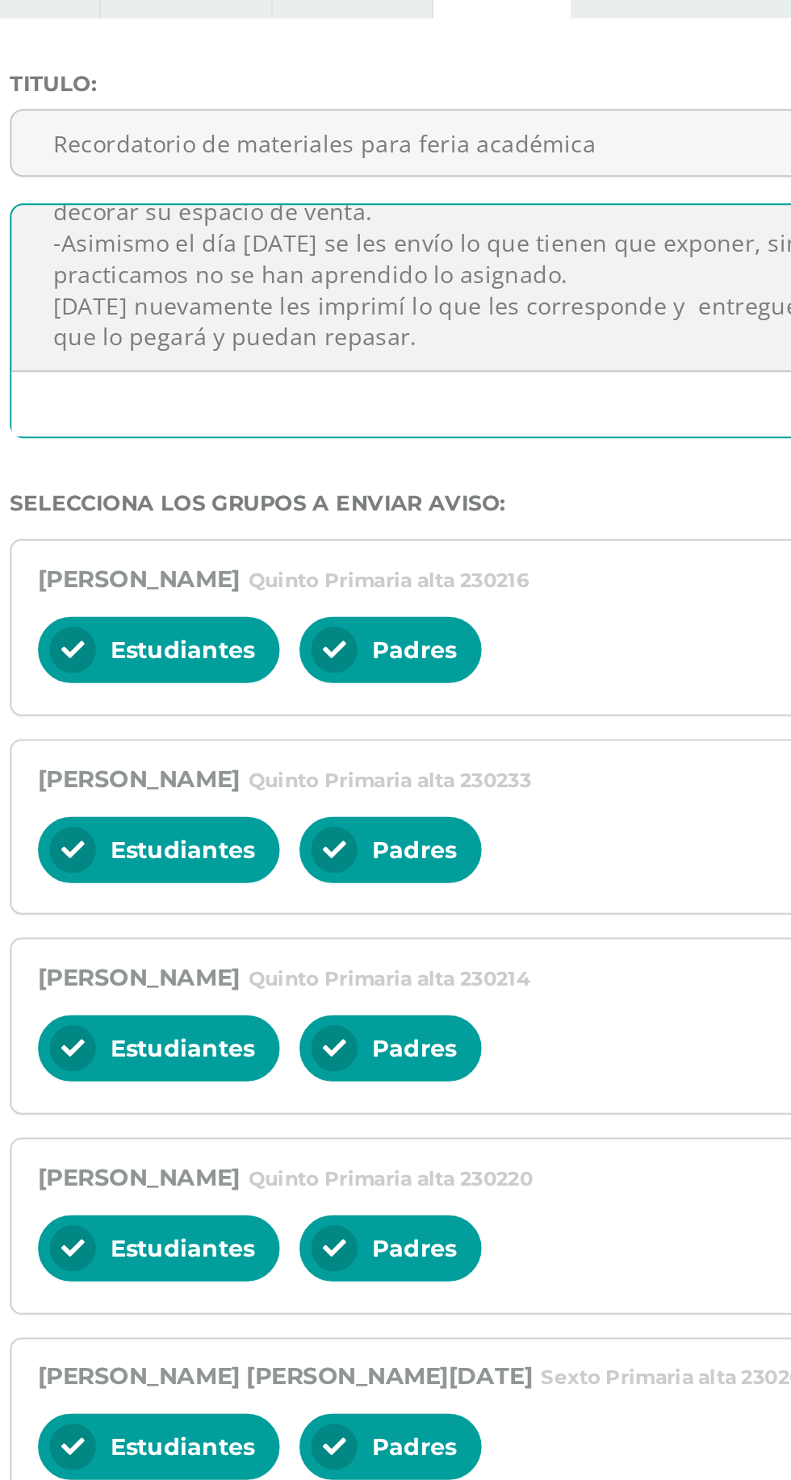
click at [242, 262] on textarea "Estimados padres de familia. El siguiente aviso es para solicitar de su apoyo, …" at bounding box center [474, 242] width 579 height 81
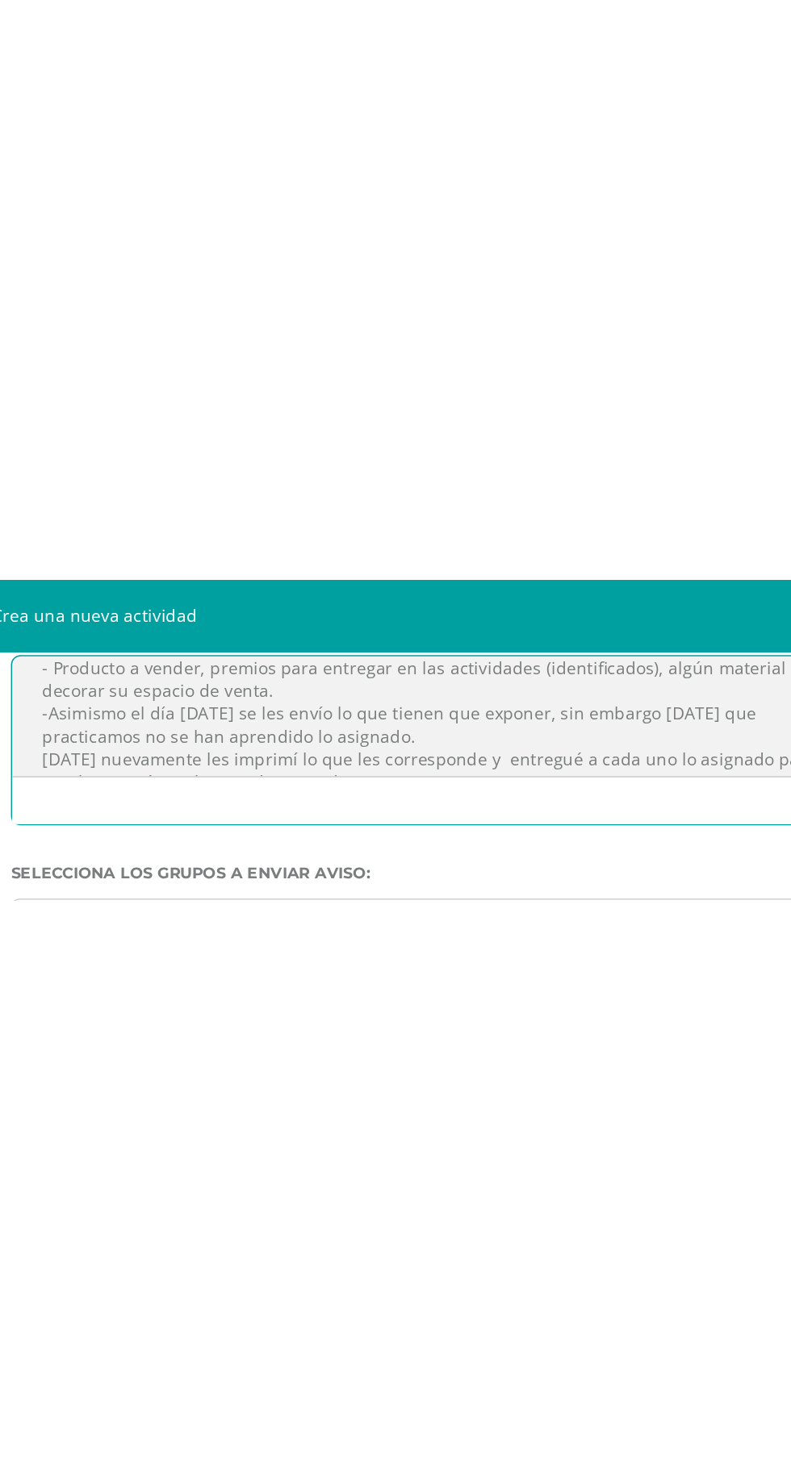
scroll to position [60, 0]
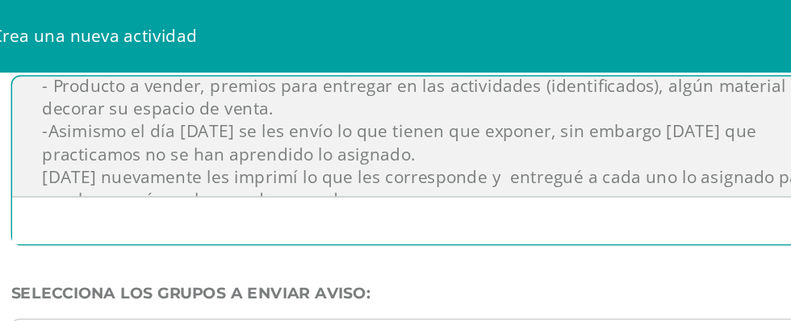
click at [398, 90] on textarea "Estimados padres de familia. El siguiente aviso es para solicitar de su apoyo, …" at bounding box center [474, 92] width 579 height 81
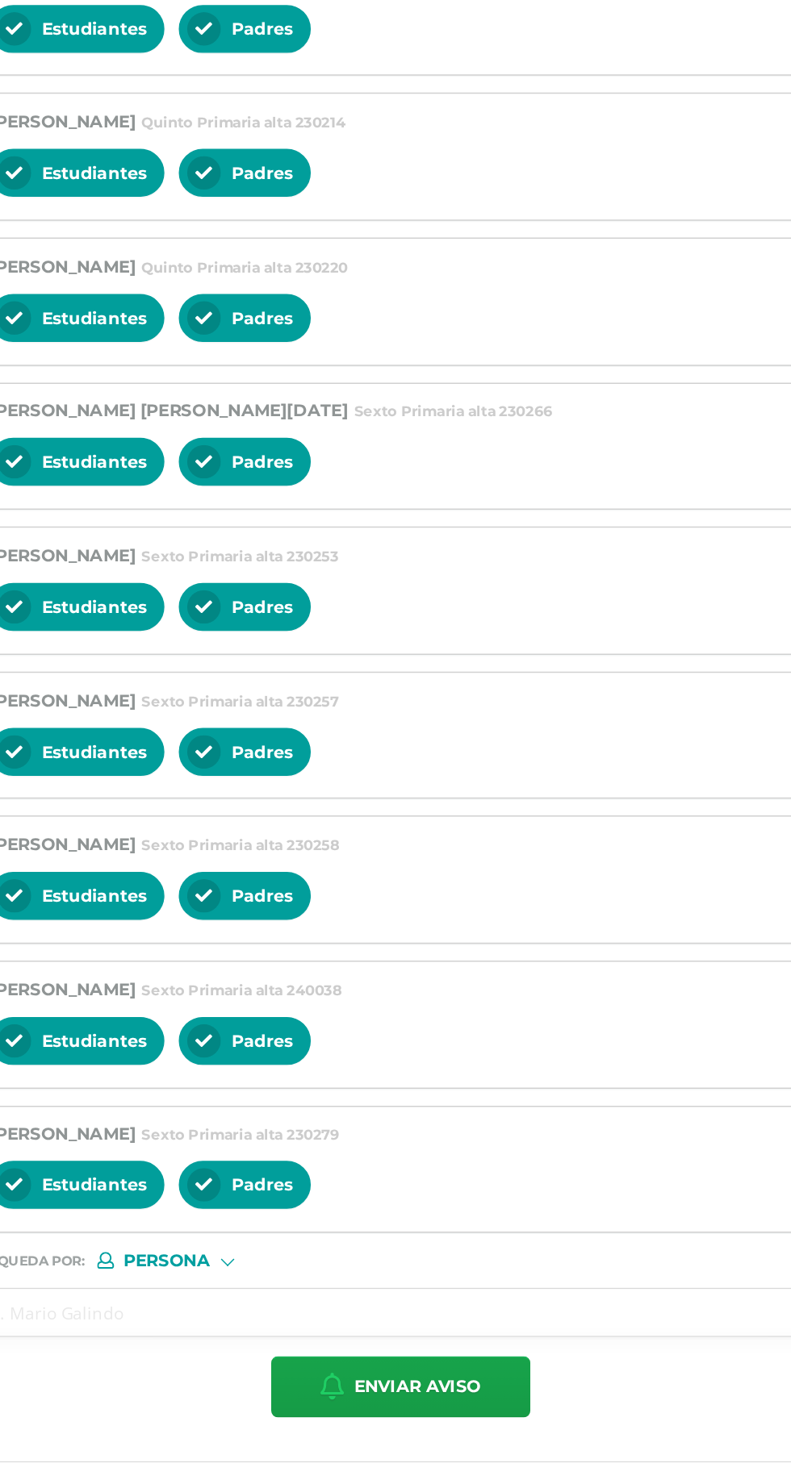
scroll to position [90, 0]
type textarea "Estimados padres de familia. El siguiente aviso es para solicitar de su apoyo, …"
click at [519, 1431] on span "Enviar aviso" at bounding box center [486, 1430] width 86 height 40
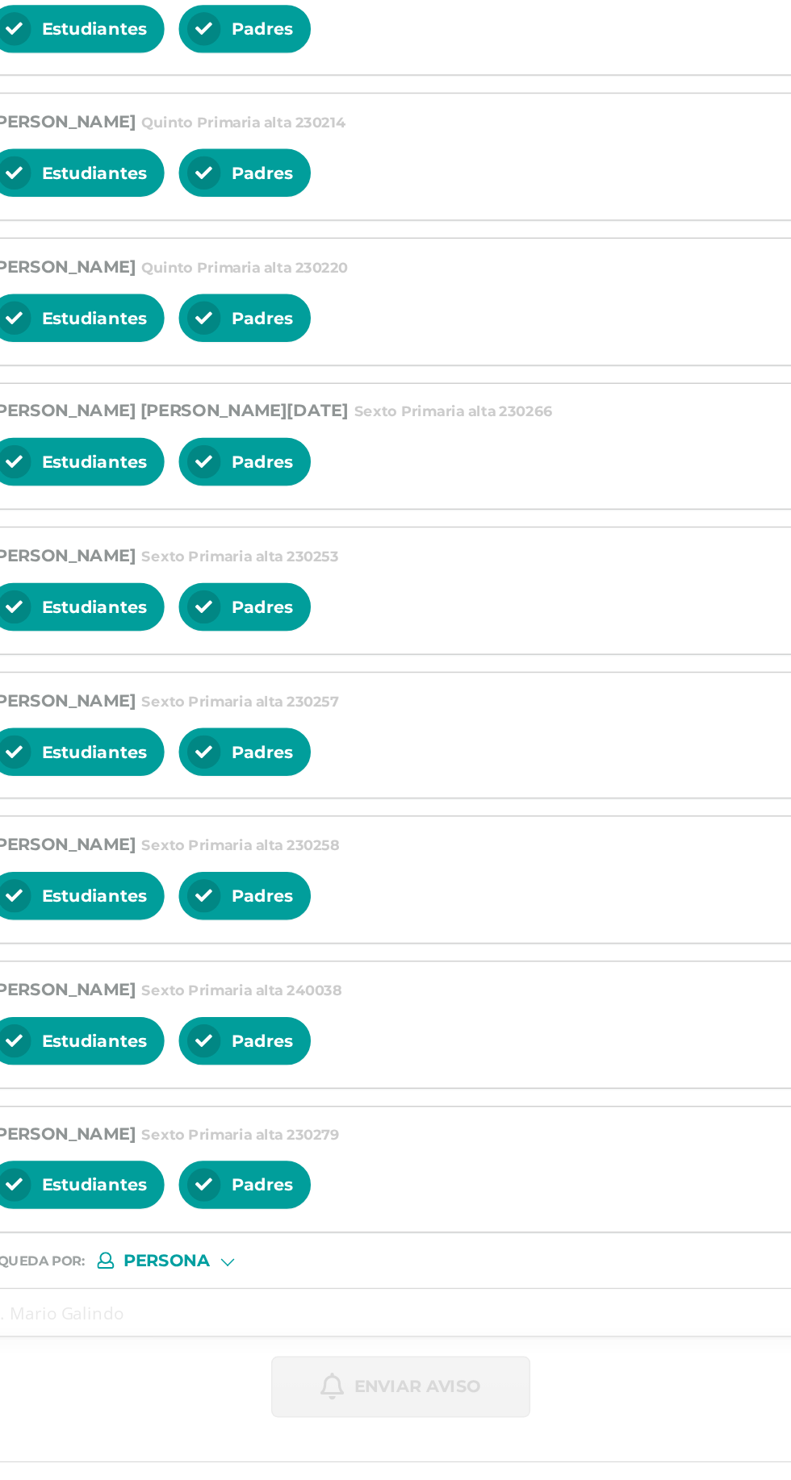
scroll to position [0, 0]
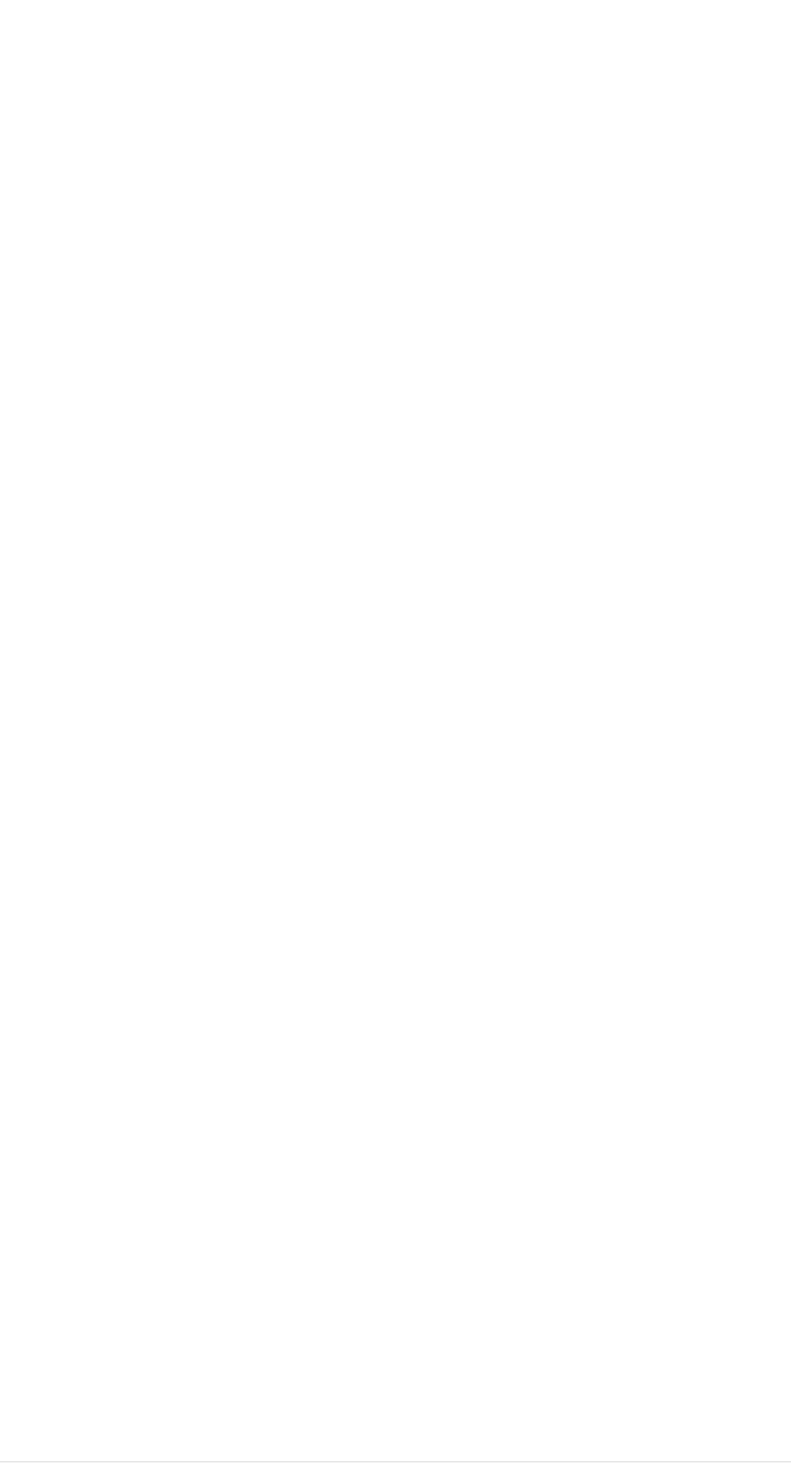
click at [434, 571] on div "Tarea Examen Evento Aviso Título: Valor: 100.0 Fecha: [DATE] 20:00:00 La tarea …" at bounding box center [474, 740] width 632 height 1480
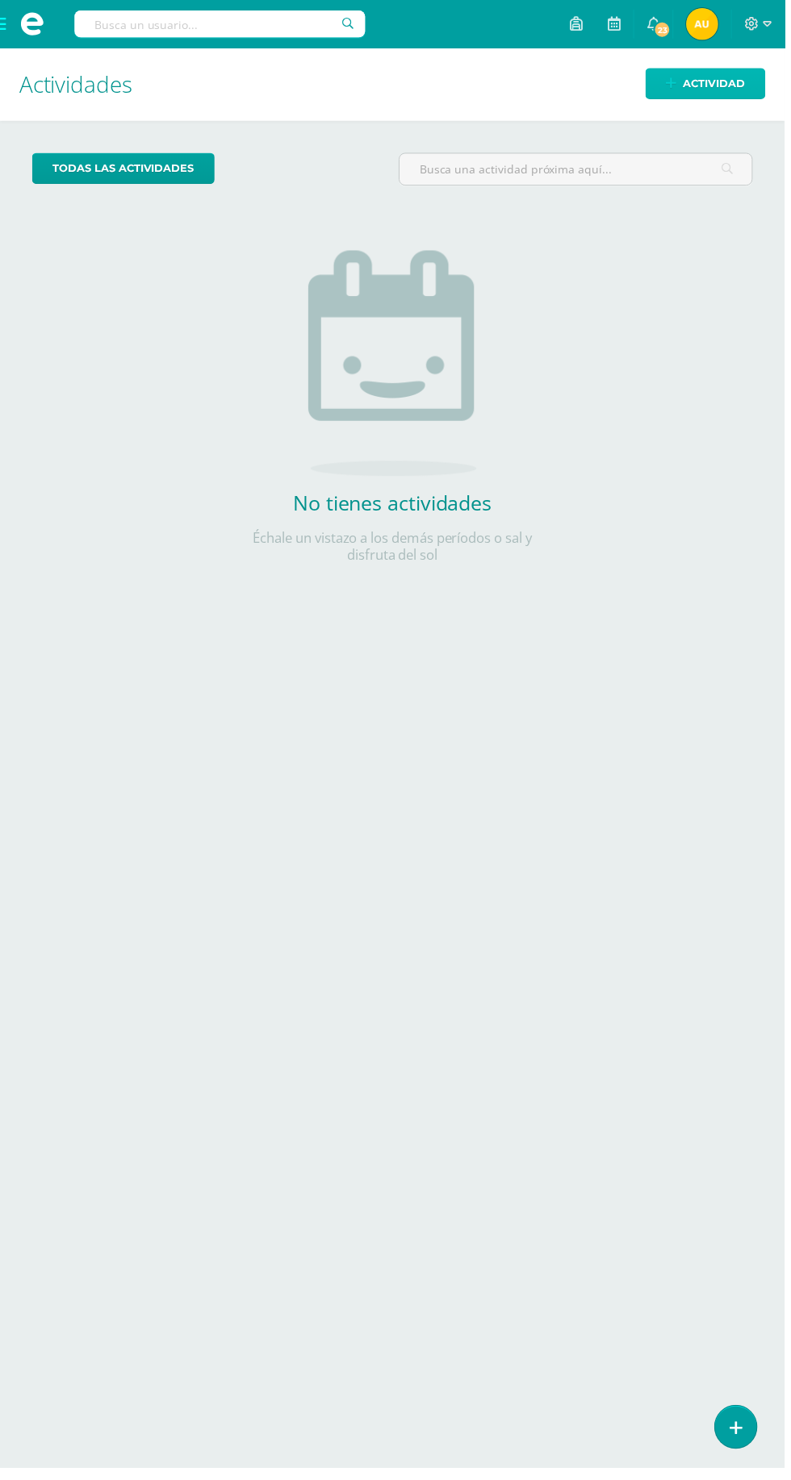
click at [733, 87] on span "Actividad" at bounding box center [719, 84] width 62 height 30
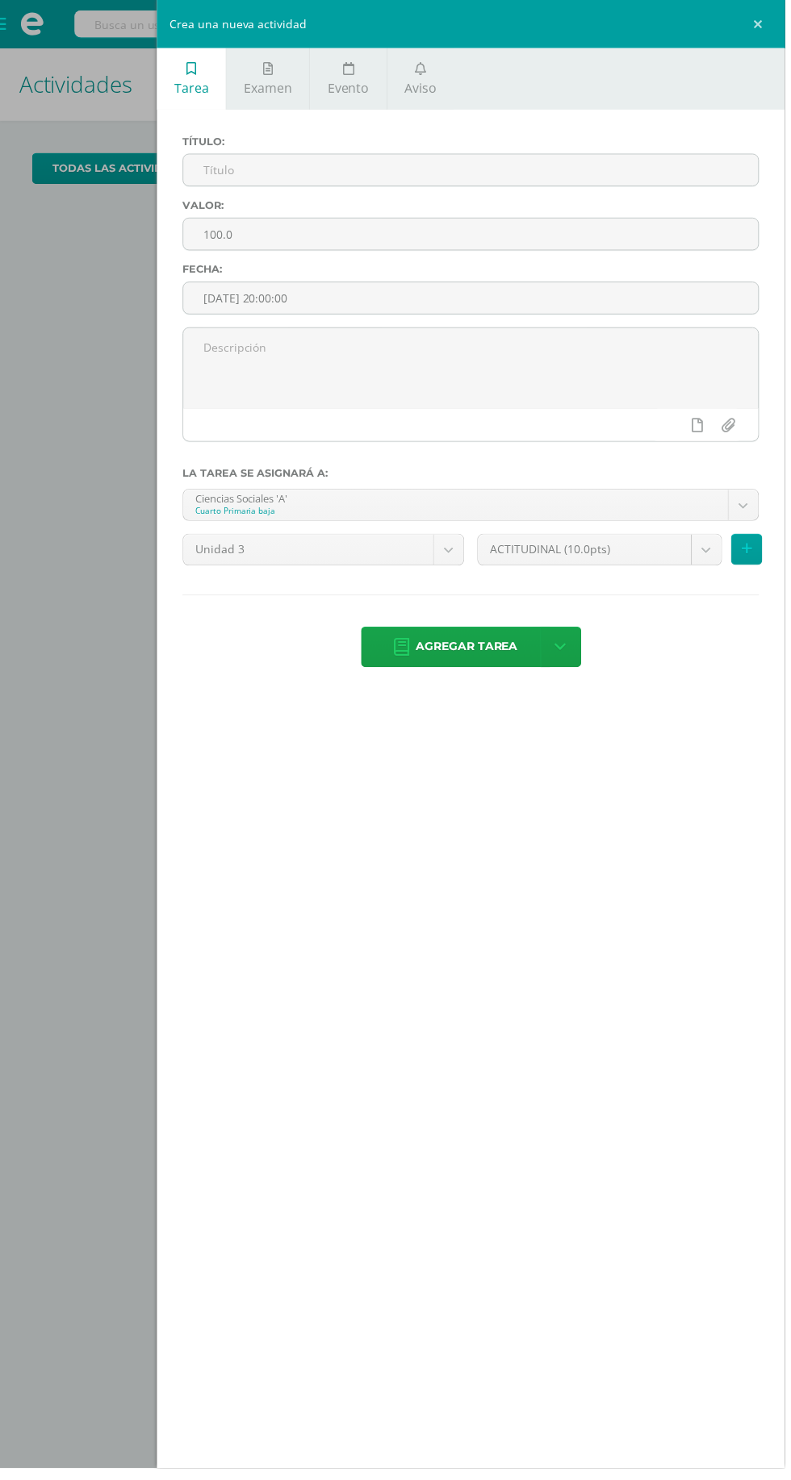
click at [420, 69] on icon at bounding box center [423, 69] width 11 height 13
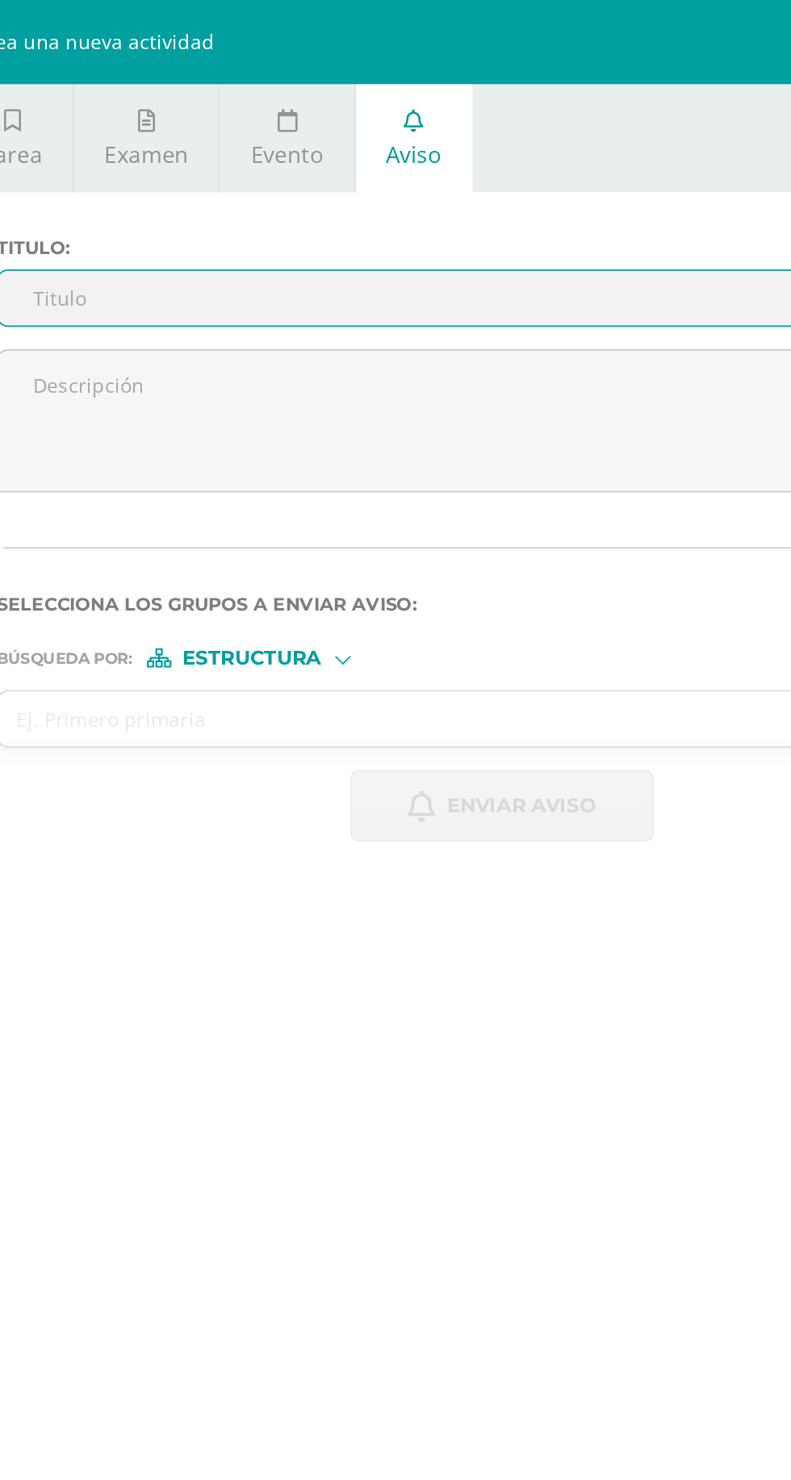
click at [411, 224] on textarea at bounding box center [474, 242] width 579 height 81
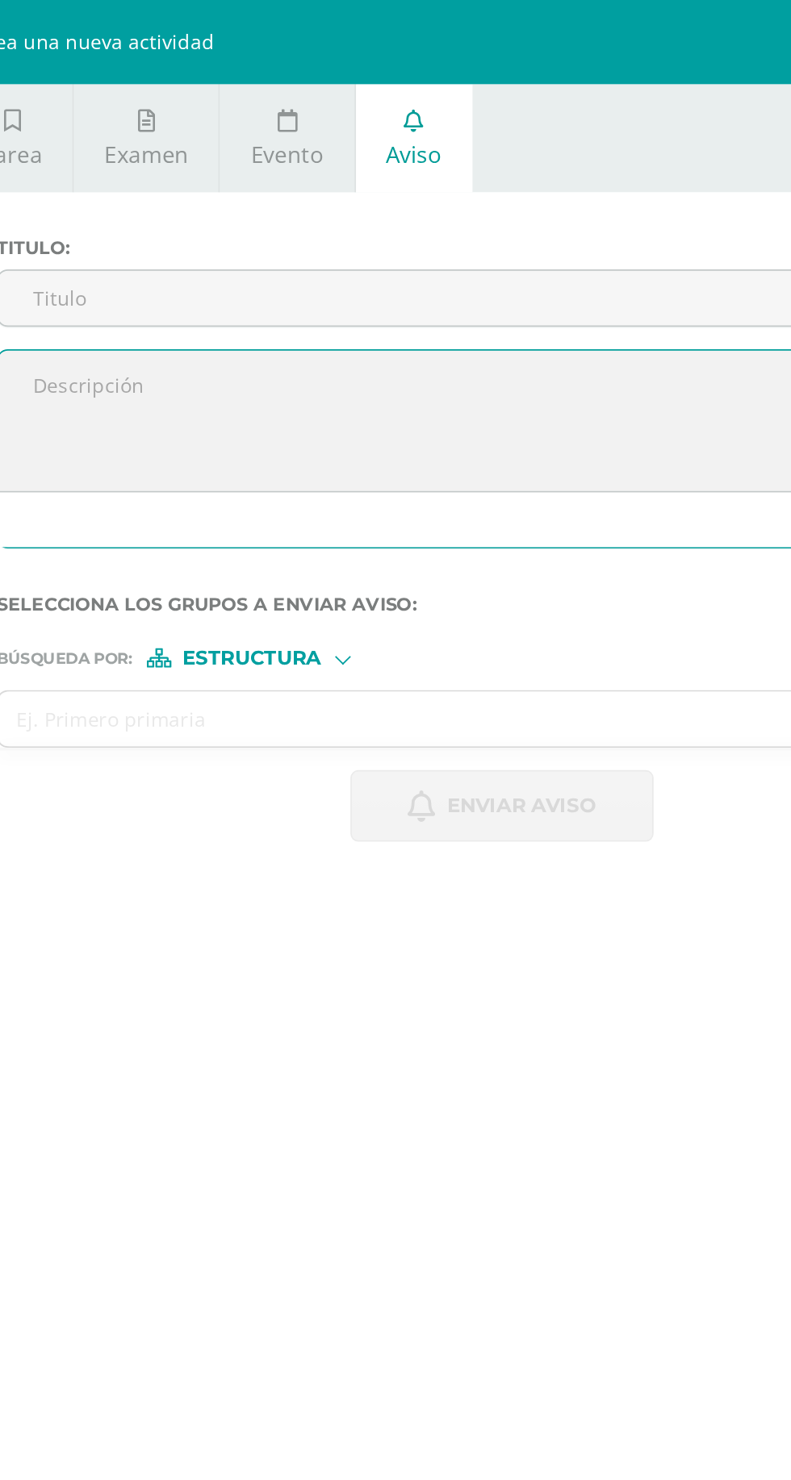
paste textarea "Buenas tardes Estimados padres de familia, Reciban un cordial saludo. Solicitam…"
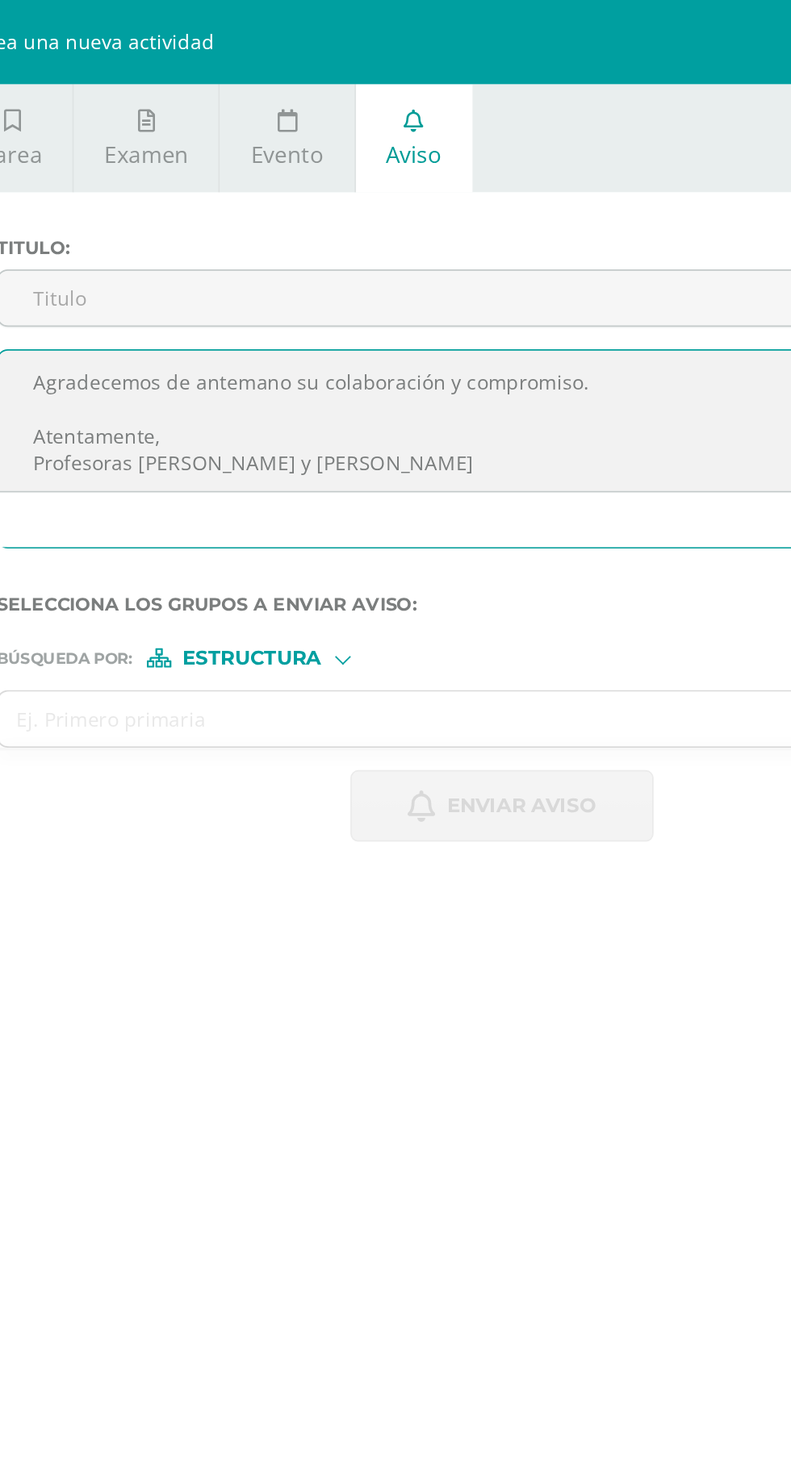
scroll to position [110, 0]
type textarea "Buenas tardes Estimados padres de familia, Reciban un cordial saludo. Solicitam…"
click at [493, 165] on input "Titulo :" at bounding box center [474, 171] width 579 height 31
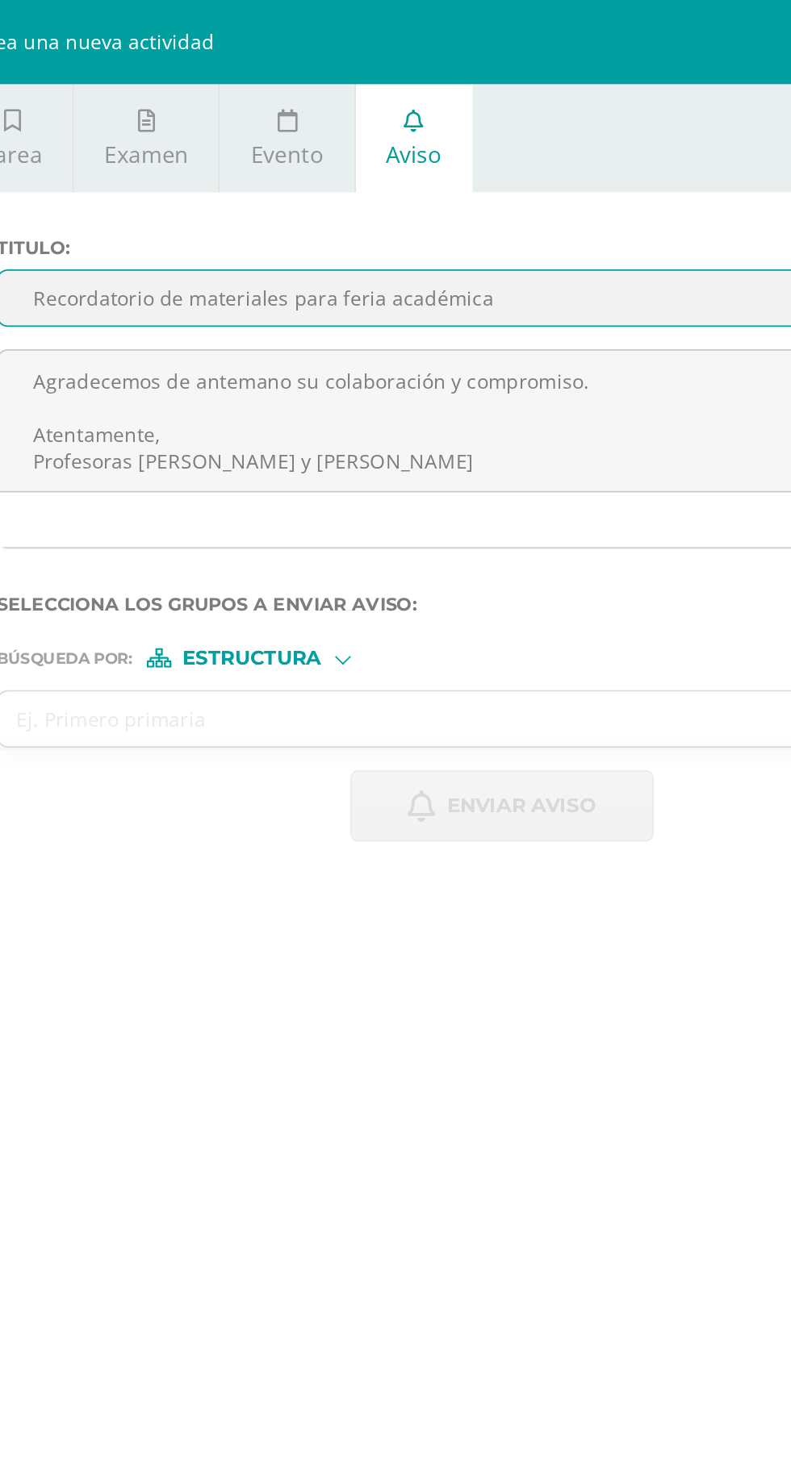
type input "Recordatorio de materiales para feria académica"
click at [308, 378] on span "Estructura" at bounding box center [331, 378] width 80 height 9
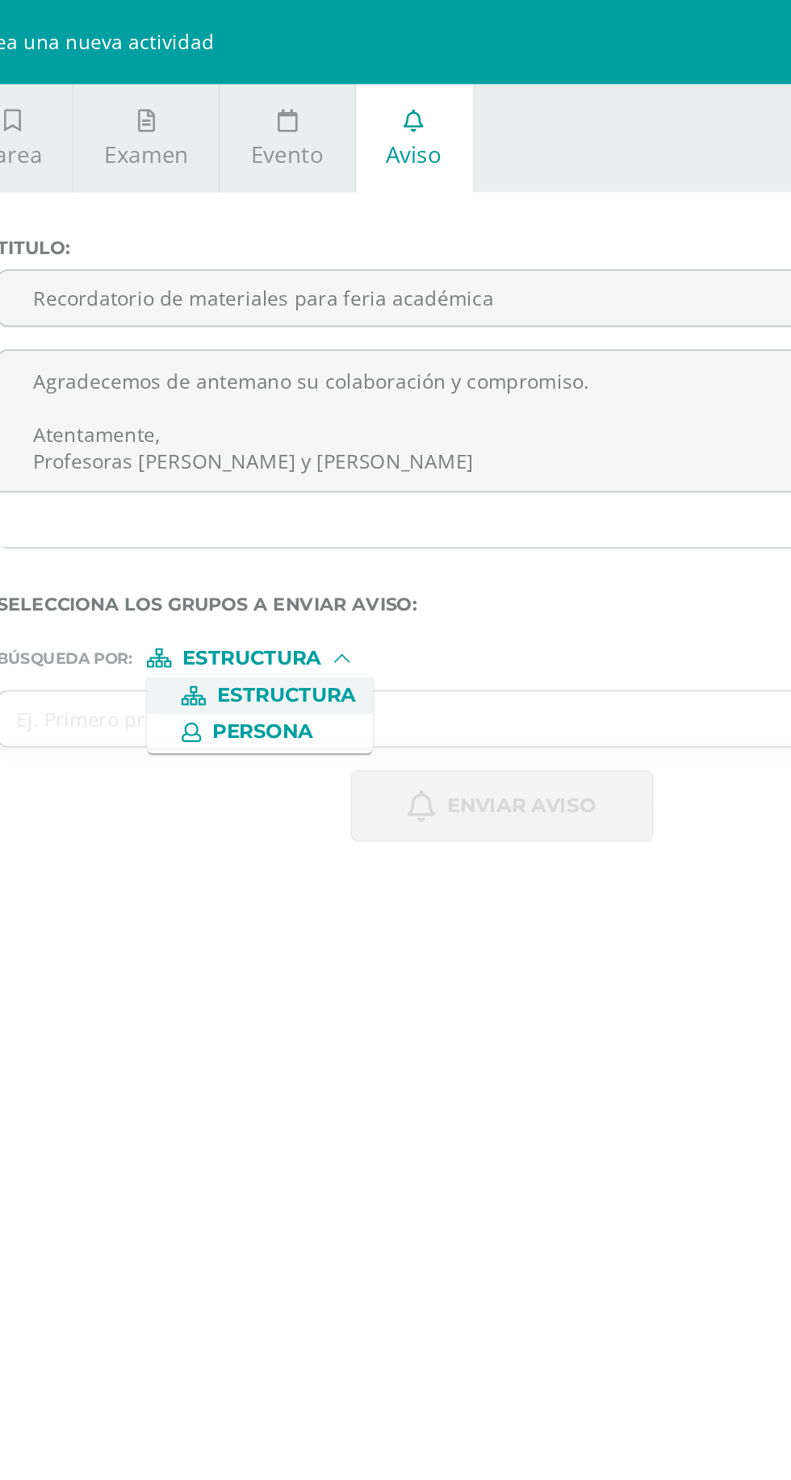
click at [300, 424] on icon at bounding box center [291, 420] width 22 height 11
click at [234, 406] on input "text" at bounding box center [458, 413] width 547 height 31
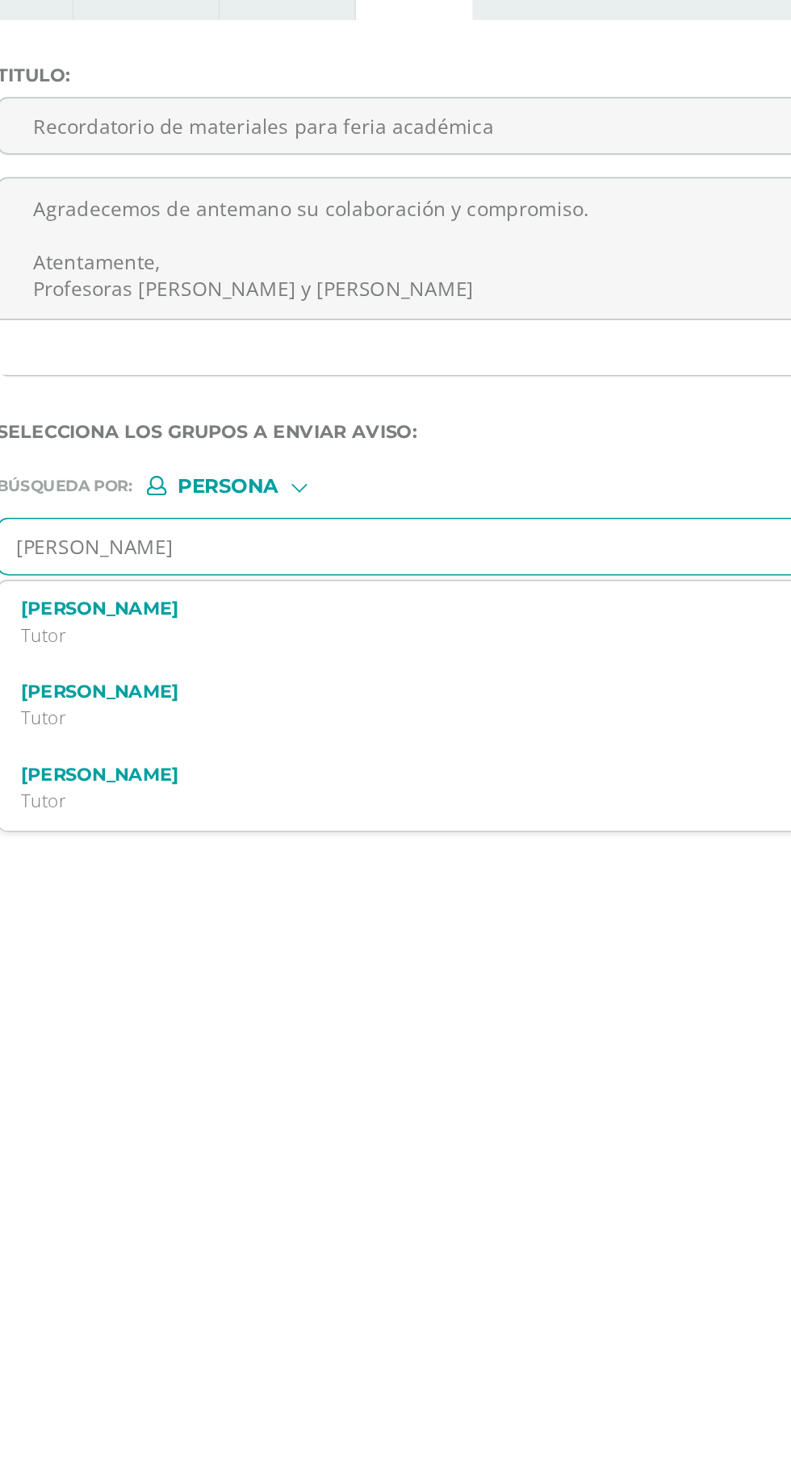
type input "Diana Alvarez"
click at [219, 460] on p "Cuarto Primaria baja 230134" at bounding box center [462, 464] width 529 height 14
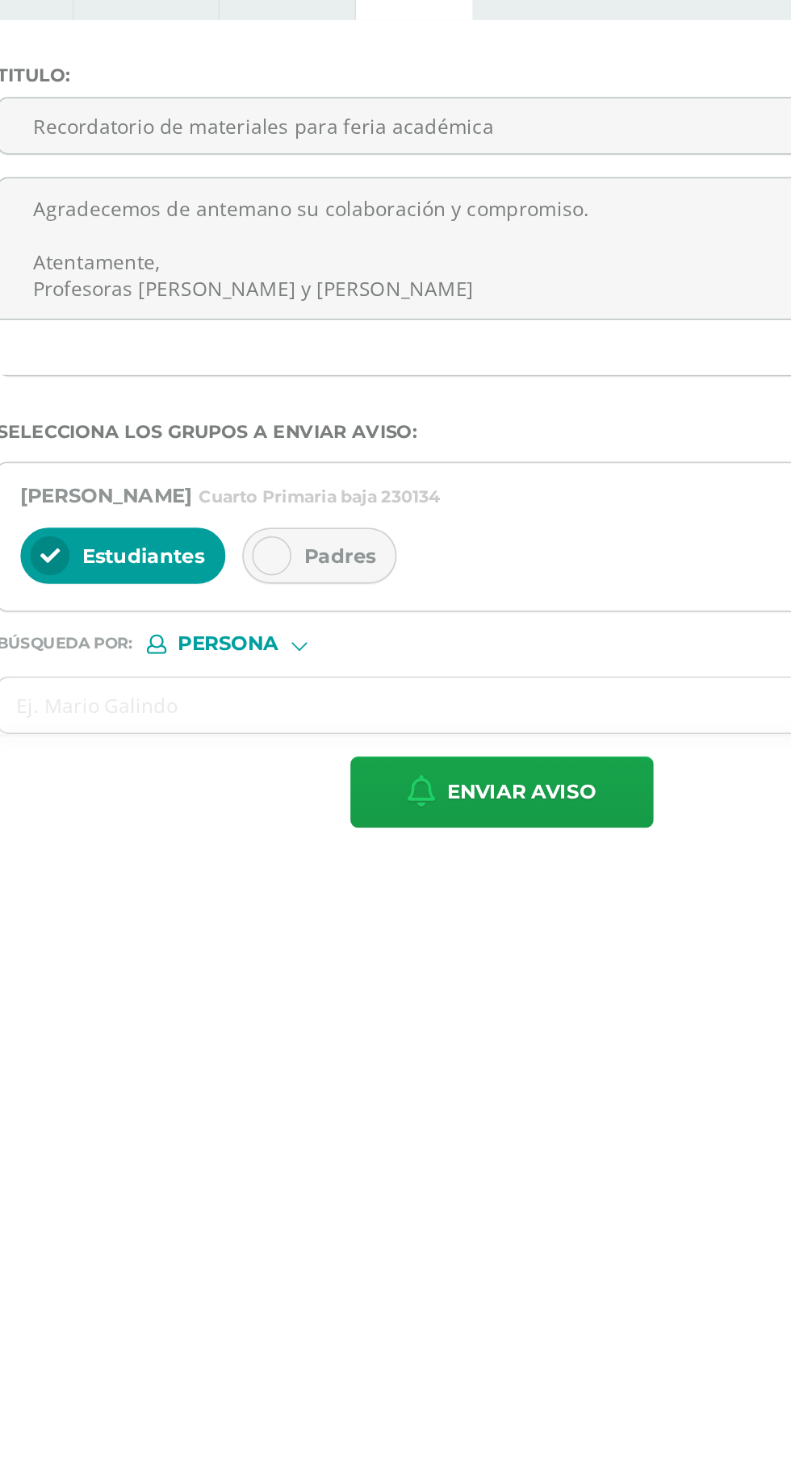
click at [373, 428] on div "Padres" at bounding box center [369, 419] width 89 height 32
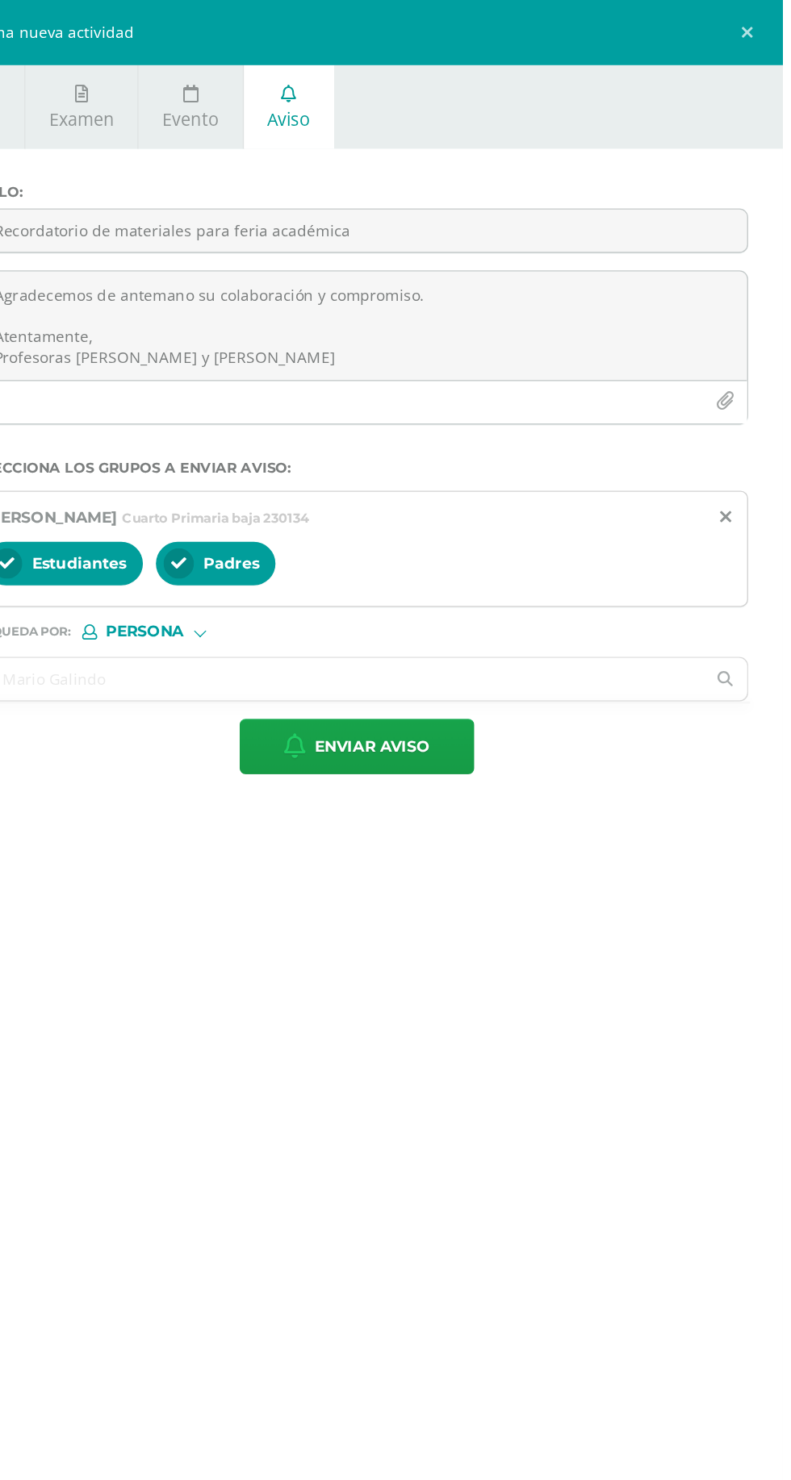
scroll to position [0, 0]
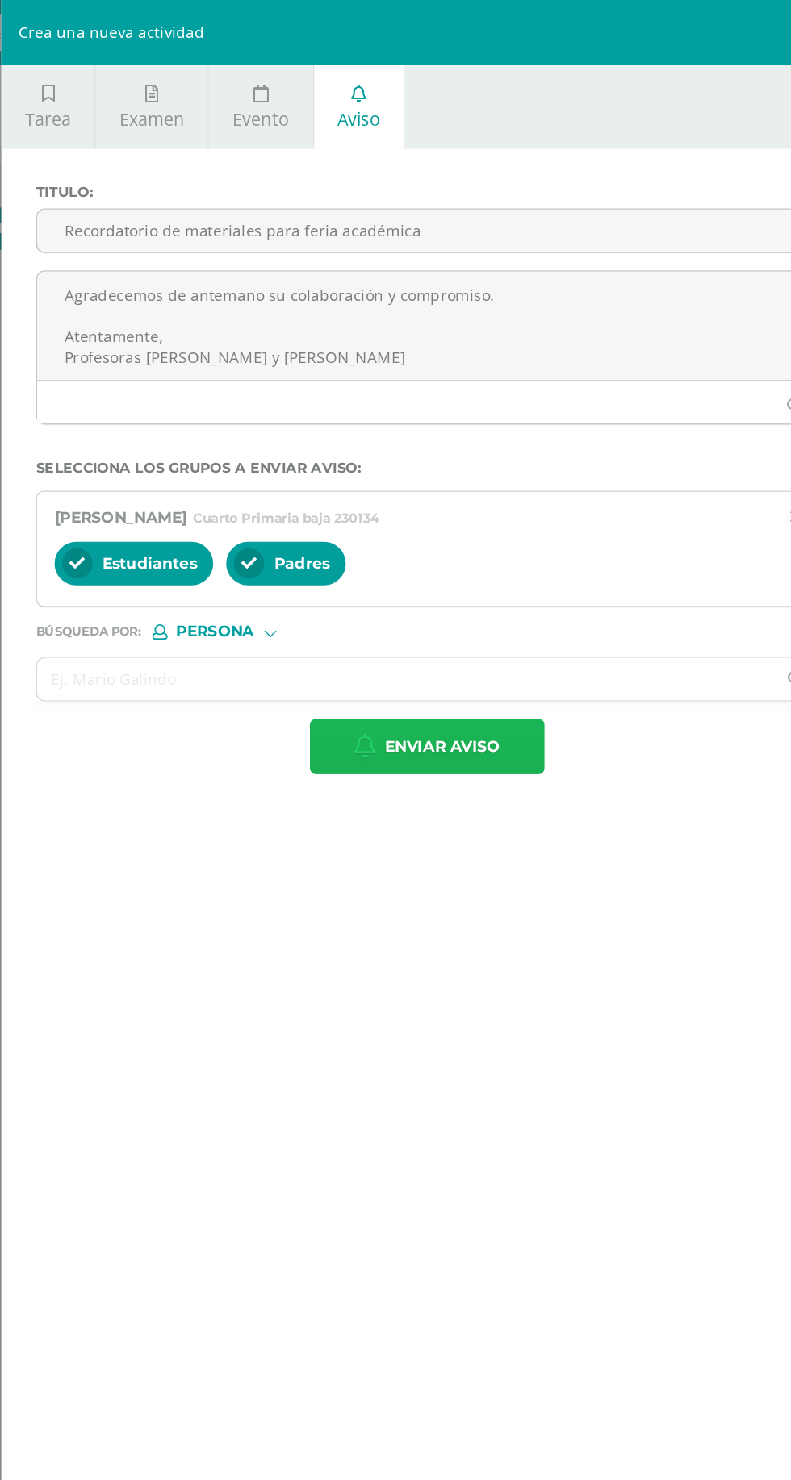
click at [401, 544] on button "Enviar aviso" at bounding box center [474, 554] width 174 height 41
